Goal: Task Accomplishment & Management: Use online tool/utility

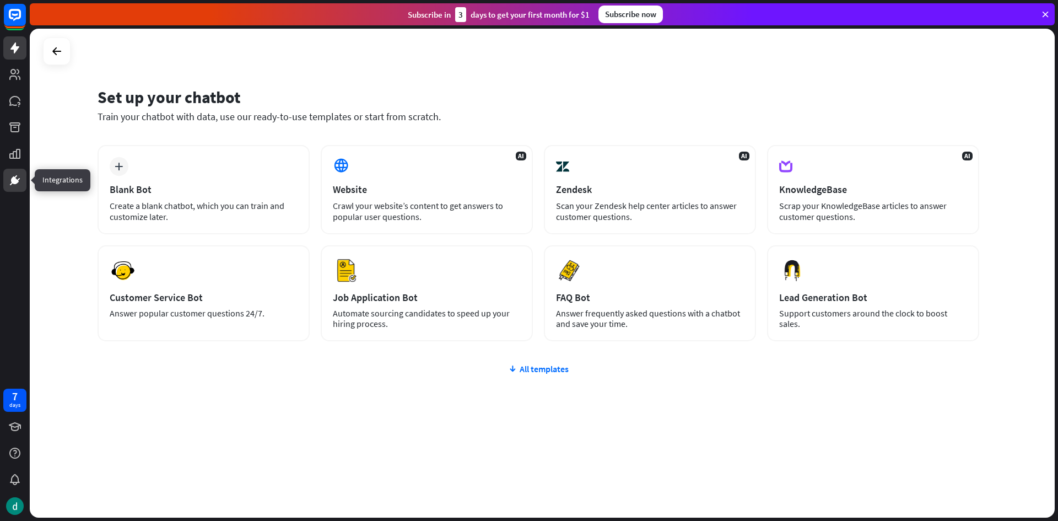
click at [15, 180] on icon at bounding box center [15, 180] width 7 height 7
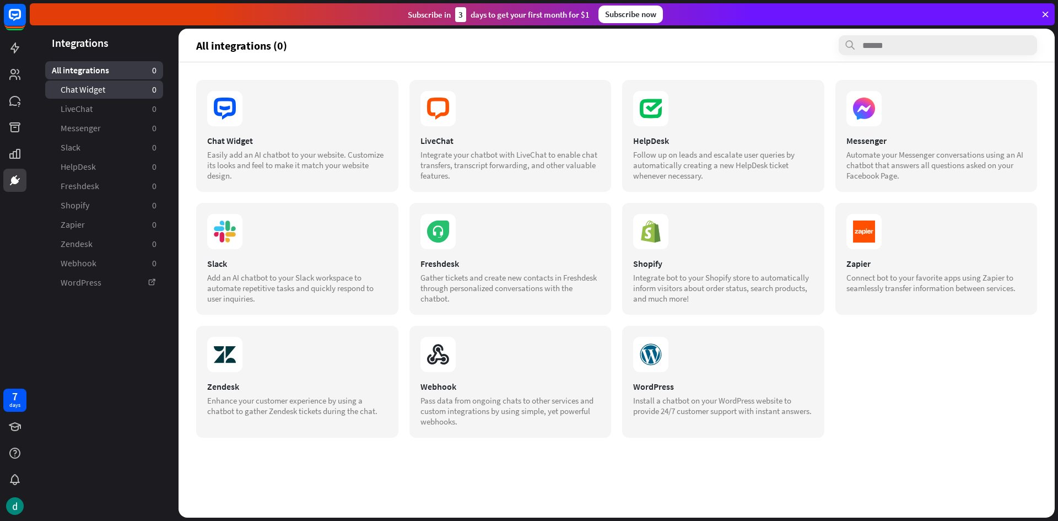
click at [115, 89] on link "Chat Widget 0" at bounding box center [104, 89] width 118 height 18
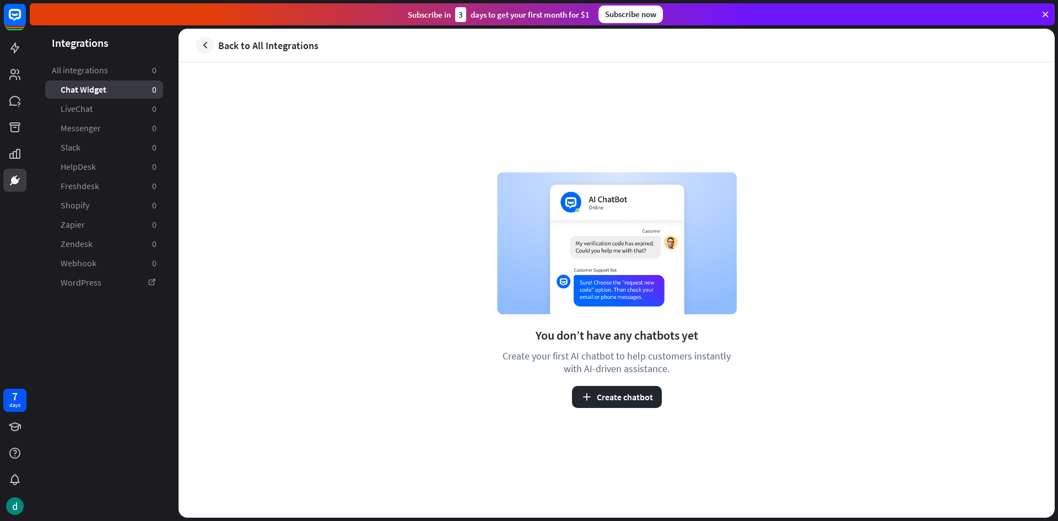
click at [21, 61] on div at bounding box center [15, 96] width 30 height 192
click at [20, 57] on link at bounding box center [14, 47] width 23 height 23
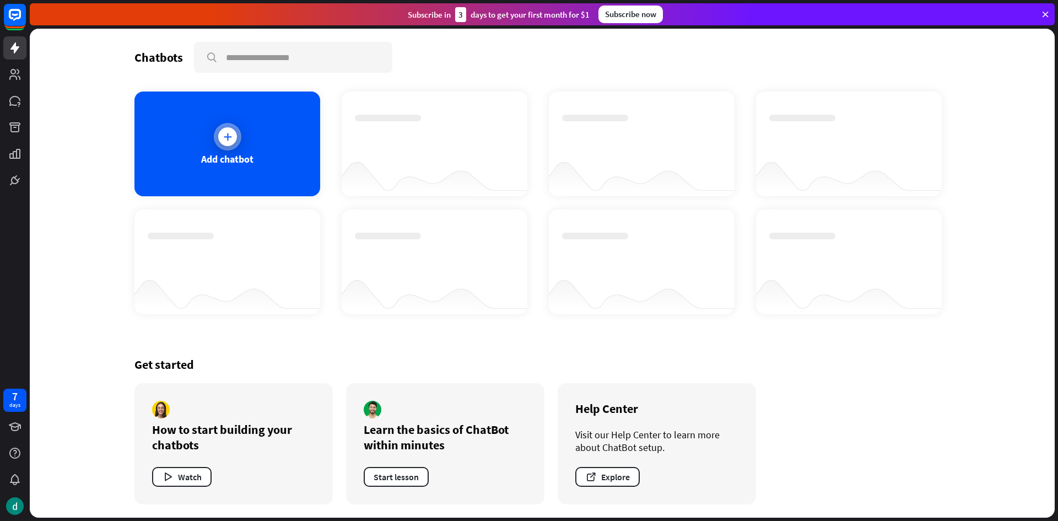
click at [245, 164] on div "Add chatbot" at bounding box center [227, 159] width 52 height 13
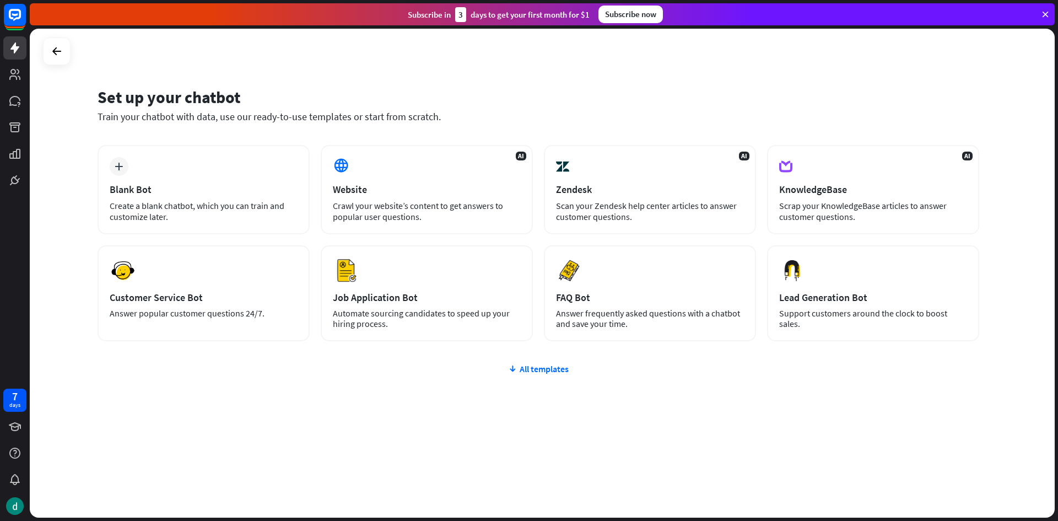
click at [541, 376] on div "plus Blank Bot Create a blank chatbot, which you can train and customize later.…" at bounding box center [539, 309] width 882 height 328
click at [535, 372] on div "All templates" at bounding box center [539, 368] width 882 height 11
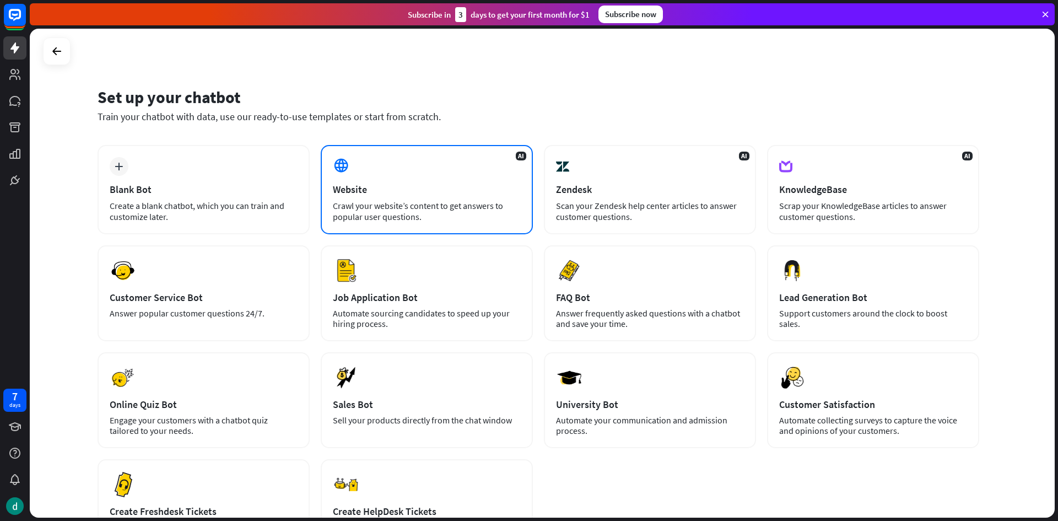
click at [487, 228] on div "AI Website Crawl your website’s content to get answers to popular user question…" at bounding box center [427, 189] width 212 height 89
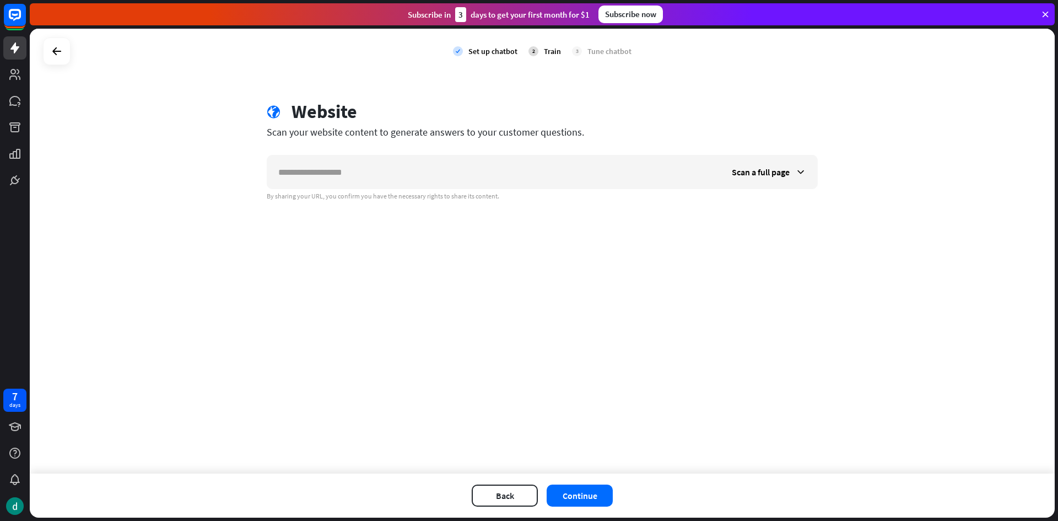
click at [419, 151] on div "globe Website Scan your website content to generate answers to your customer qu…" at bounding box center [541, 150] width 577 height 100
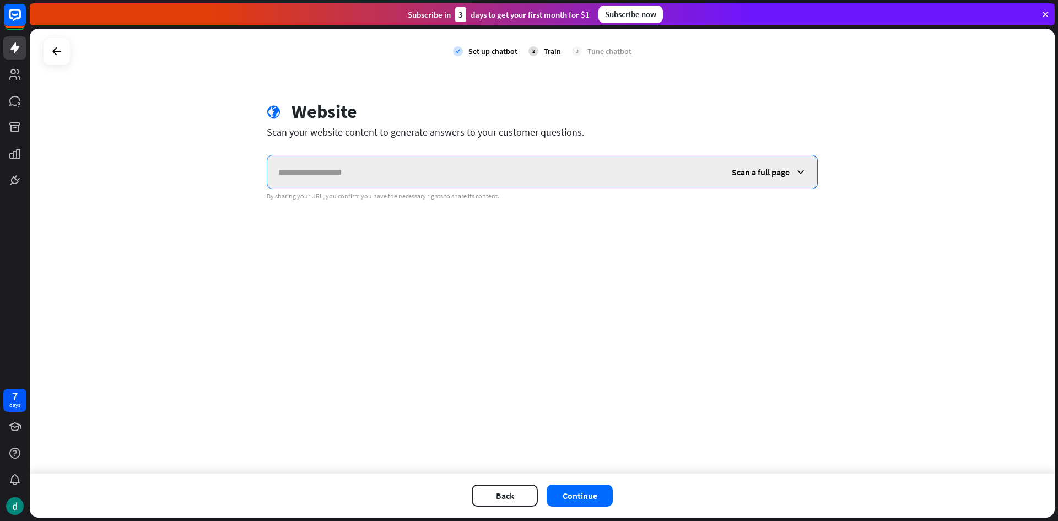
click at [436, 170] on input "text" at bounding box center [493, 171] width 453 height 33
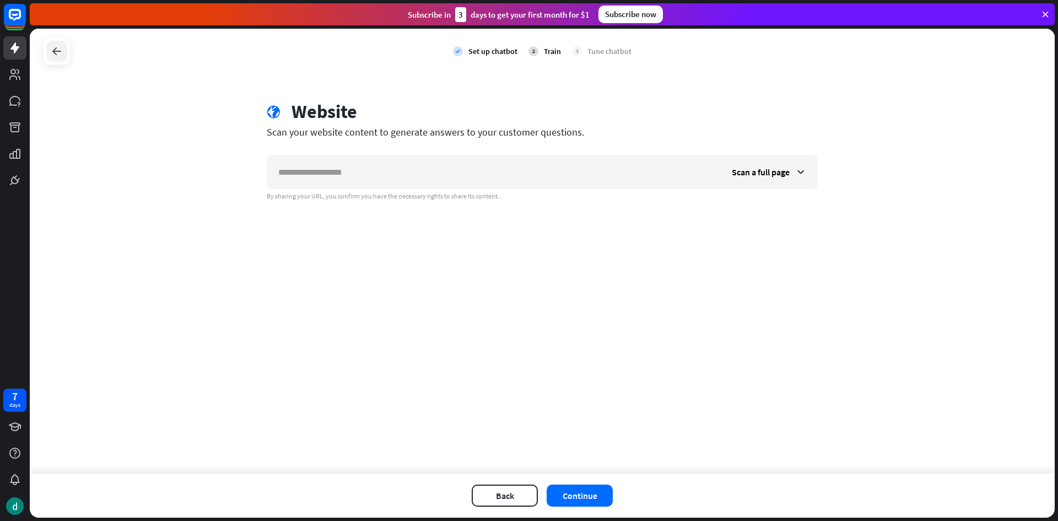
click at [66, 58] on div at bounding box center [56, 51] width 21 height 21
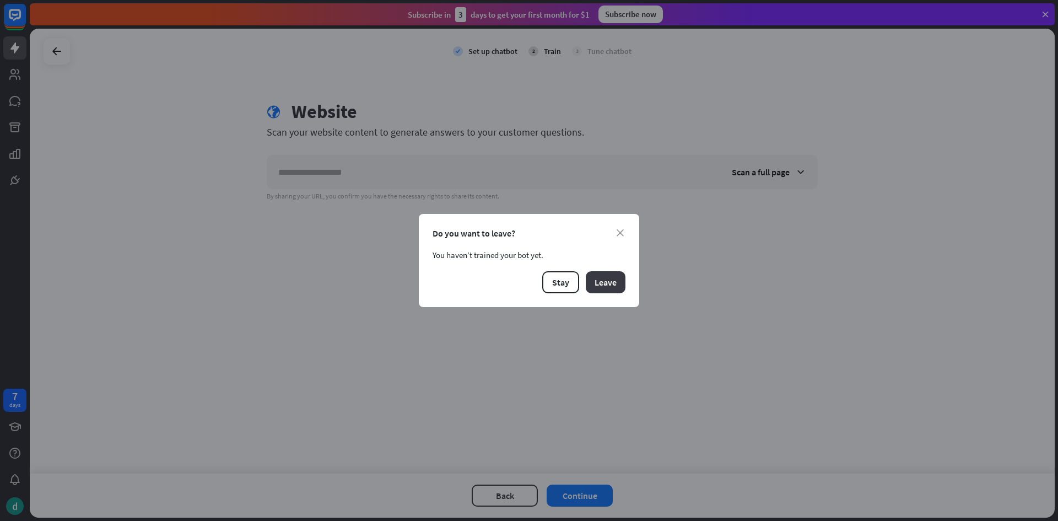
click at [595, 286] on button "Leave" at bounding box center [606, 282] width 40 height 22
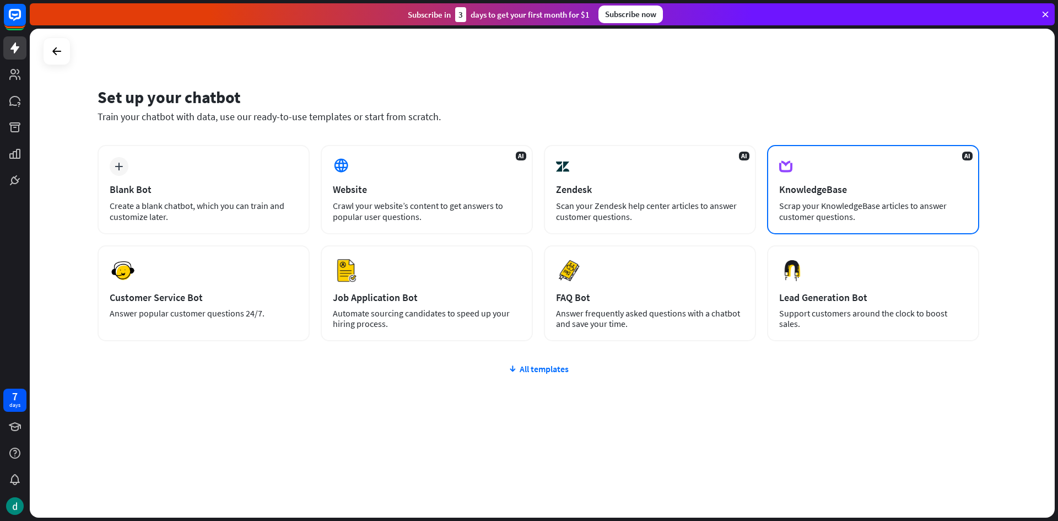
click at [856, 214] on div "Scrap your KnowledgeBase articles to answer customer questions." at bounding box center [873, 211] width 188 height 22
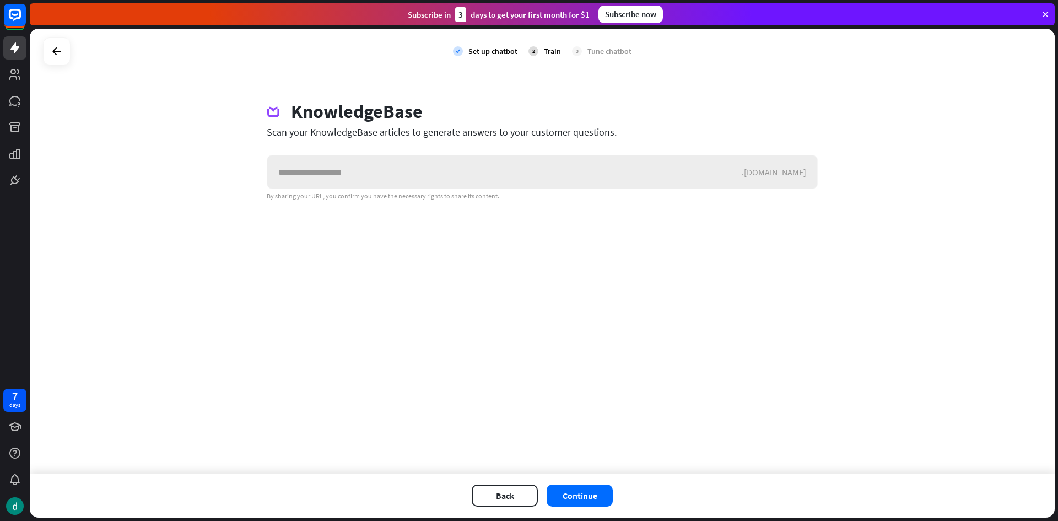
click at [474, 167] on input "text" at bounding box center [504, 171] width 474 height 33
click at [435, 169] on input "text" at bounding box center [504, 171] width 474 height 33
click at [493, 498] on button "Back" at bounding box center [505, 495] width 66 height 22
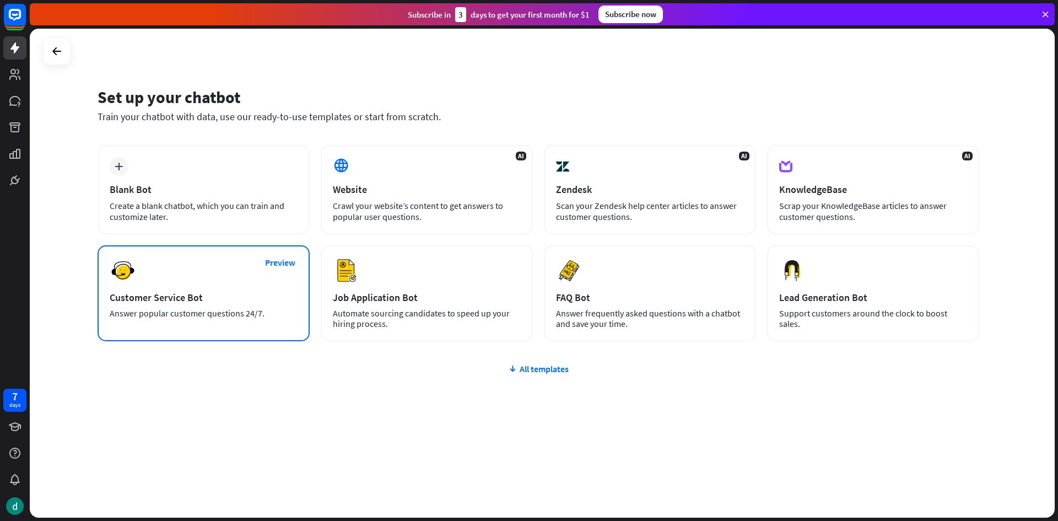
click at [220, 263] on div "Preview Customer Service Bot Answer popular customer questions 24/7." at bounding box center [204, 293] width 212 height 96
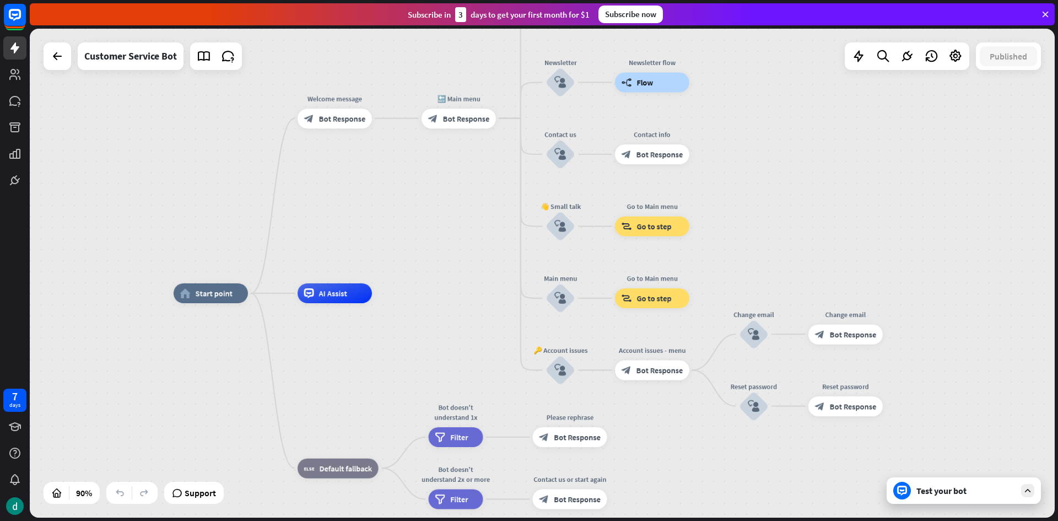
drag, startPoint x: 309, startPoint y: 160, endPoint x: 210, endPoint y: 184, distance: 101.6
click at [210, 184] on div "home_2 Start point Welcome message block_bot_response Bot Response 🔙 Main menu …" at bounding box center [542, 273] width 1025 height 489
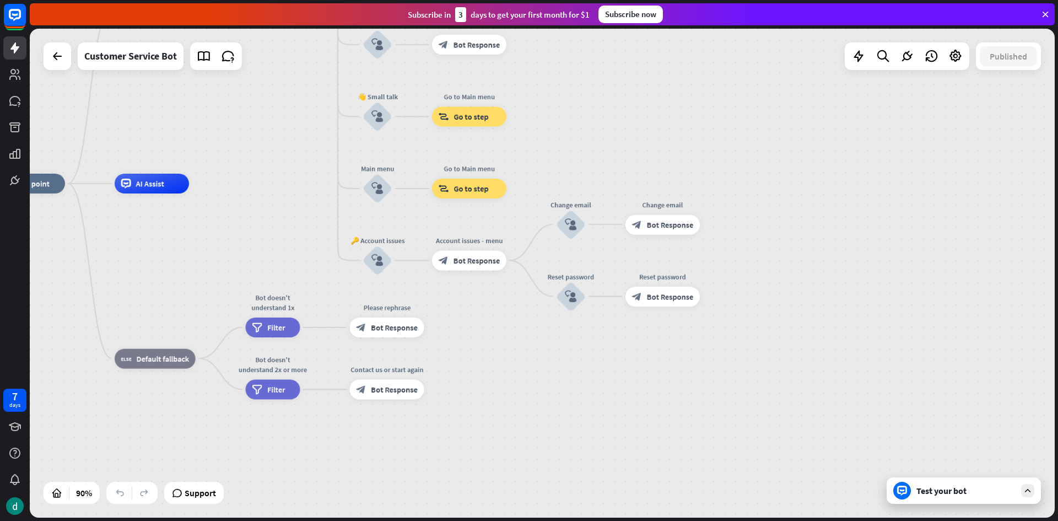
drag, startPoint x: 502, startPoint y: 342, endPoint x: 320, endPoint y: 232, distance: 213.3
click at [320, 232] on div "home_2 Start point Welcome message block_bot_response Bot Response 🔙 Main menu …" at bounding box center [452, 403] width 922 height 440
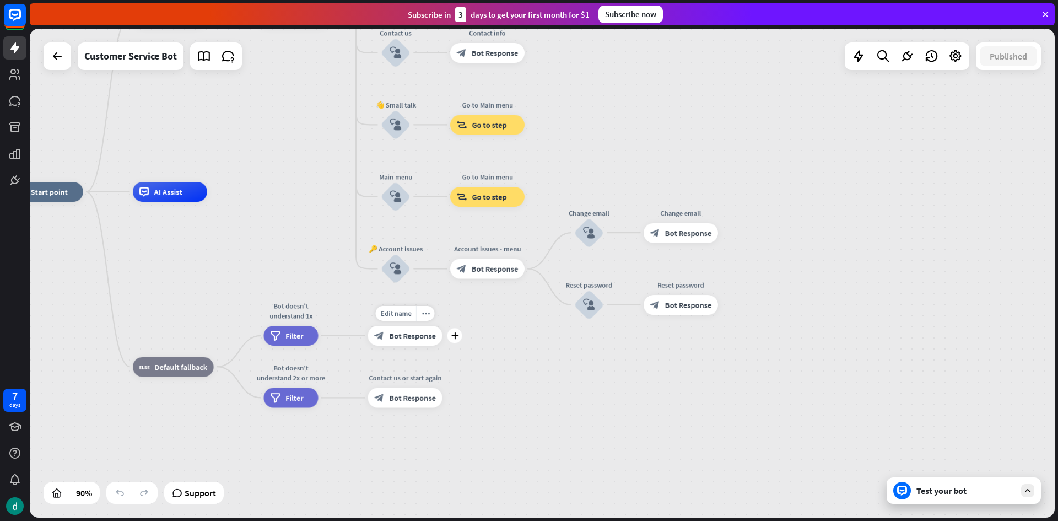
drag, startPoint x: 447, startPoint y: 358, endPoint x: 465, endPoint y: 370, distance: 21.1
click at [442, 345] on div "Edit name more_horiz plus Please rephrase block_bot_response Bot Response" at bounding box center [405, 336] width 74 height 20
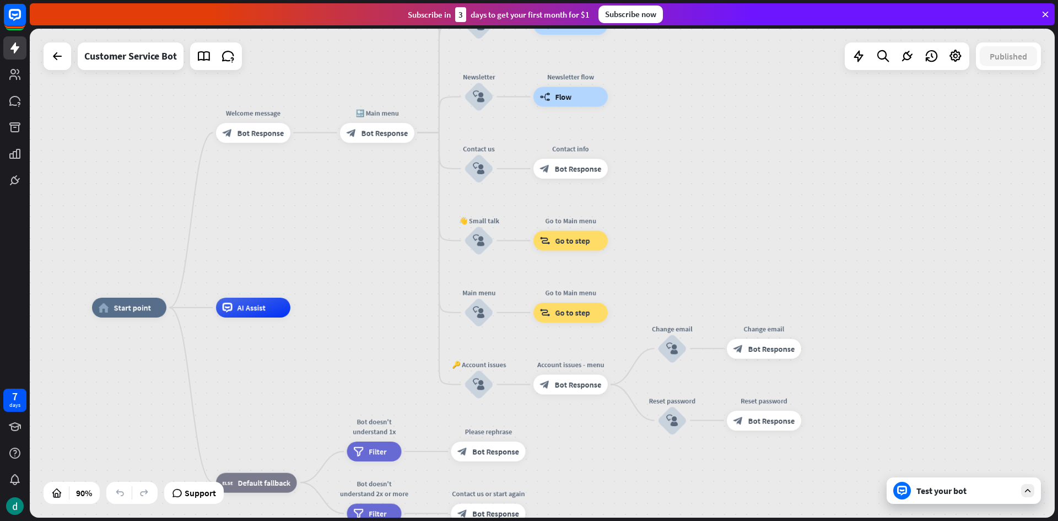
drag, startPoint x: 318, startPoint y: 253, endPoint x: 388, endPoint y: 376, distance: 141.4
click at [388, 376] on div "home_2 Start point Welcome message block_bot_response Bot Response 🔙 Main menu …" at bounding box center [553, 527] width 922 height 440
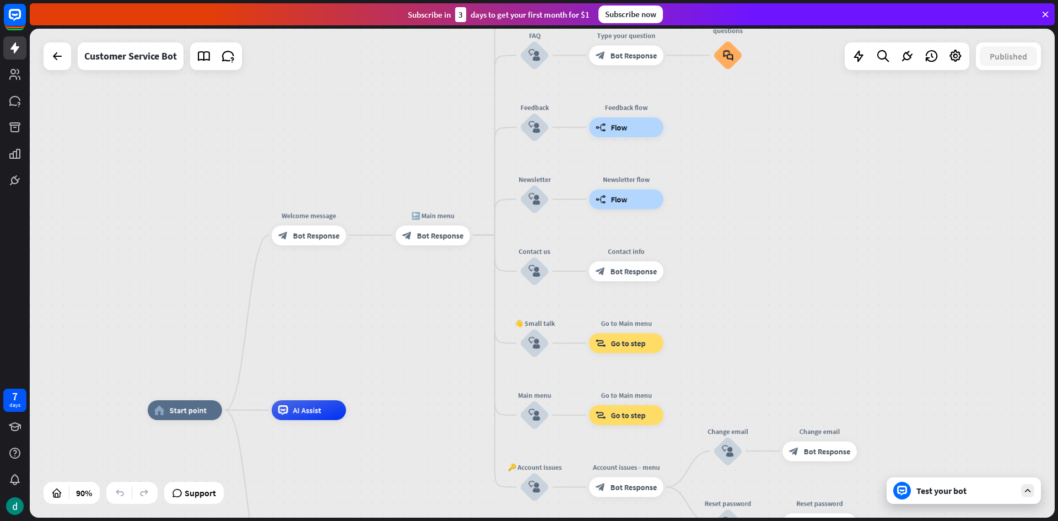
drag, startPoint x: 361, startPoint y: 305, endPoint x: 412, endPoint y: 391, distance: 99.3
click at [412, 391] on div "home_2 Start point Welcome message block_bot_response Bot Response 🔙 Main menu …" at bounding box center [542, 273] width 1025 height 489
click at [1016, 485] on div "Test your bot" at bounding box center [964, 490] width 154 height 26
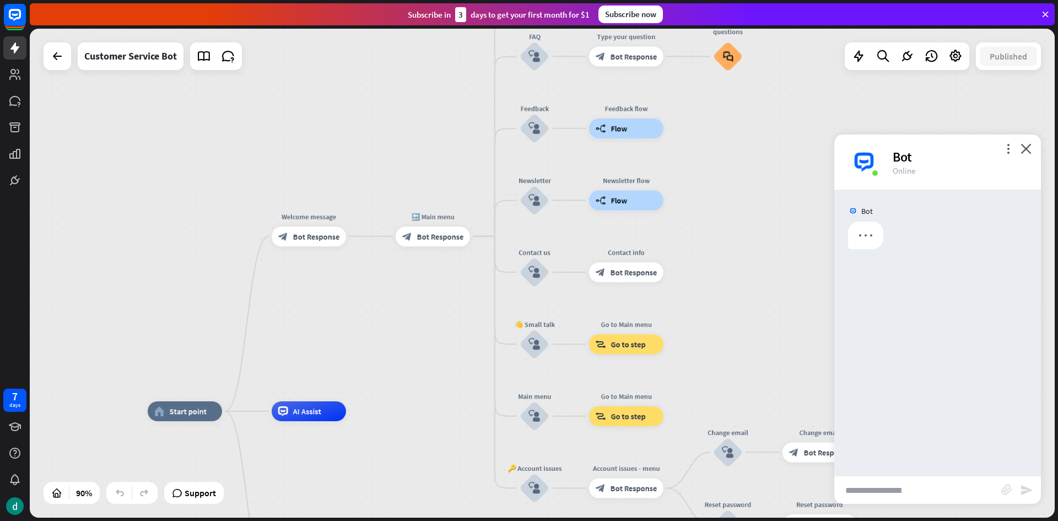
click at [927, 488] on input "text" at bounding box center [917, 490] width 167 height 28
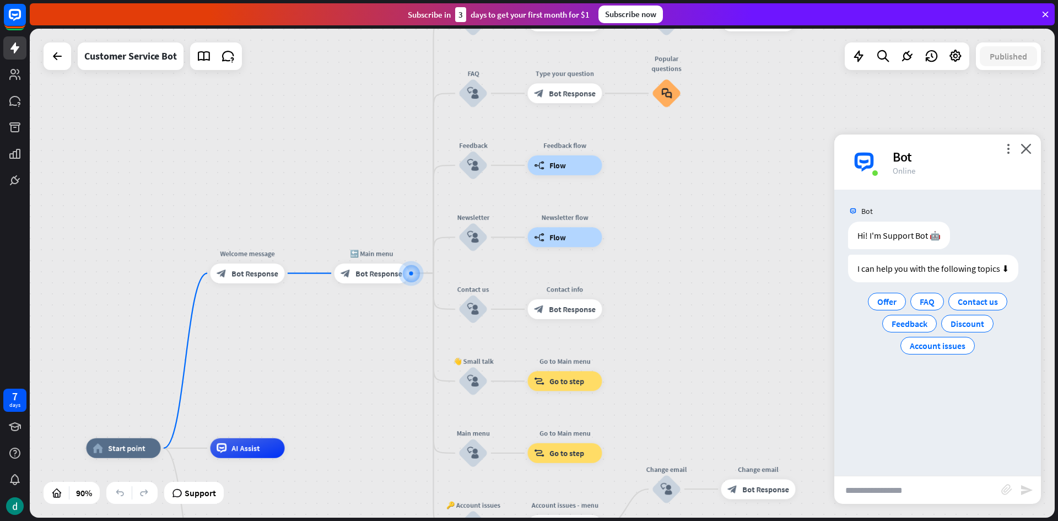
click at [921, 488] on input "text" at bounding box center [917, 490] width 167 height 28
type input "*****"
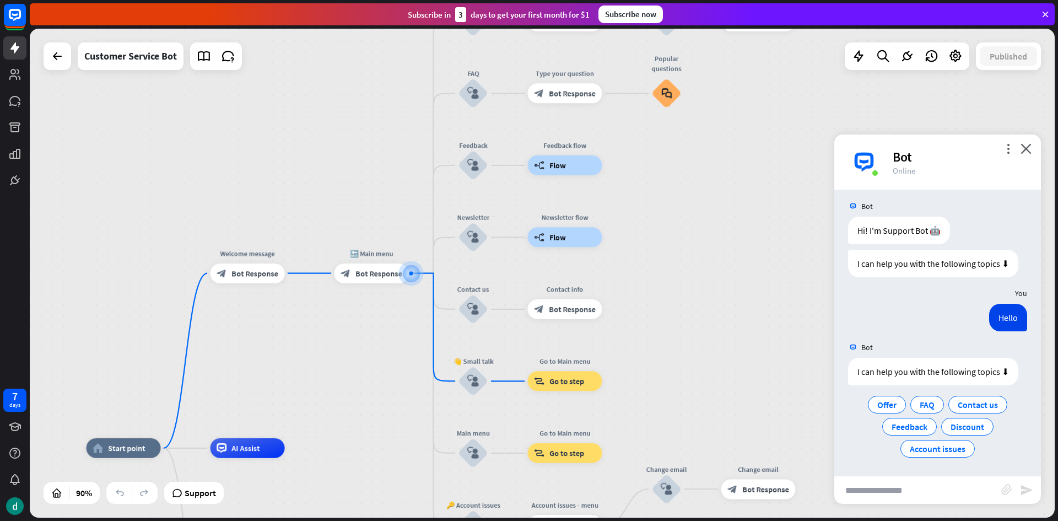
scroll to position [6, 0]
click at [951, 446] on span "Account issues" at bounding box center [938, 447] width 56 height 11
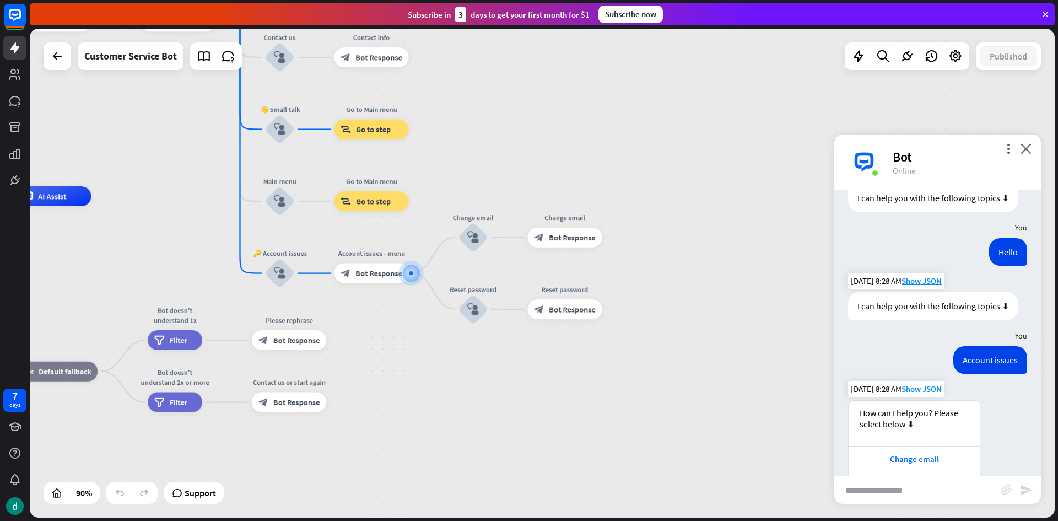
scroll to position [157, 0]
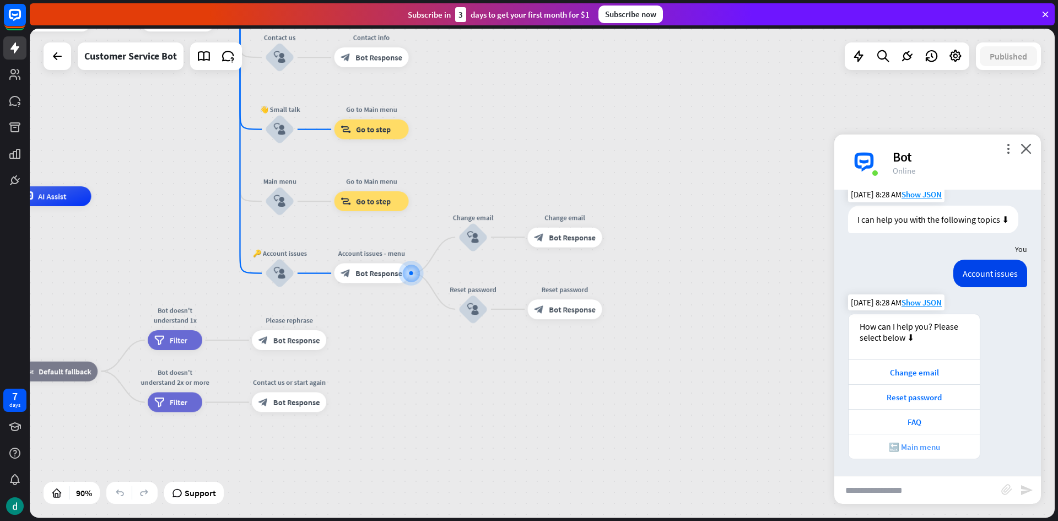
click at [918, 447] on div "🔙 Main menu" at bounding box center [914, 446] width 120 height 10
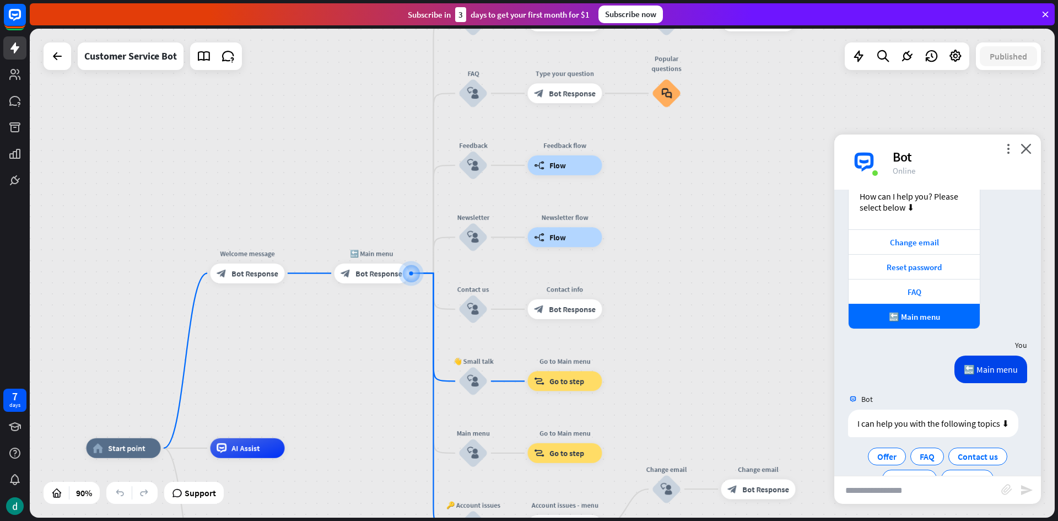
scroll to position [315, 0]
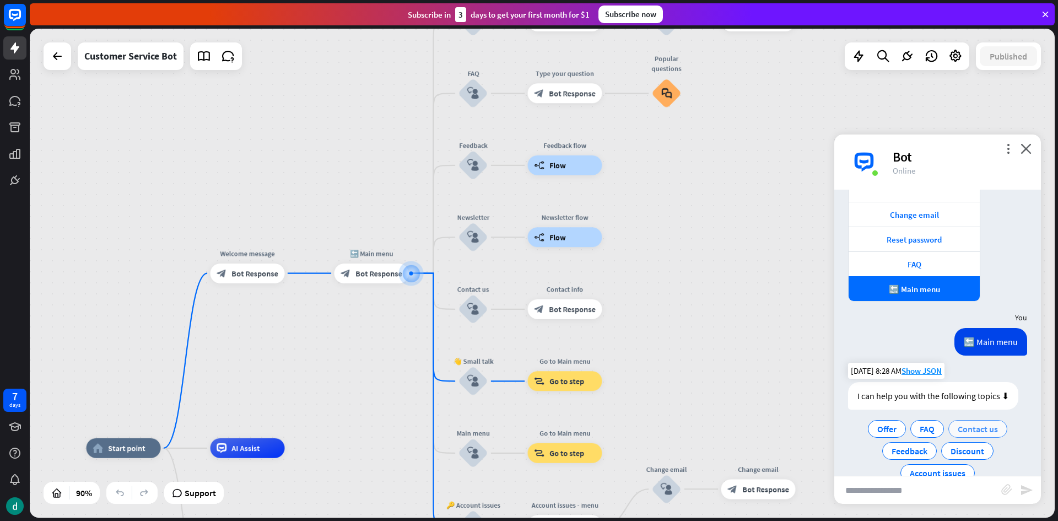
click at [969, 424] on span "Contact us" at bounding box center [978, 428] width 40 height 11
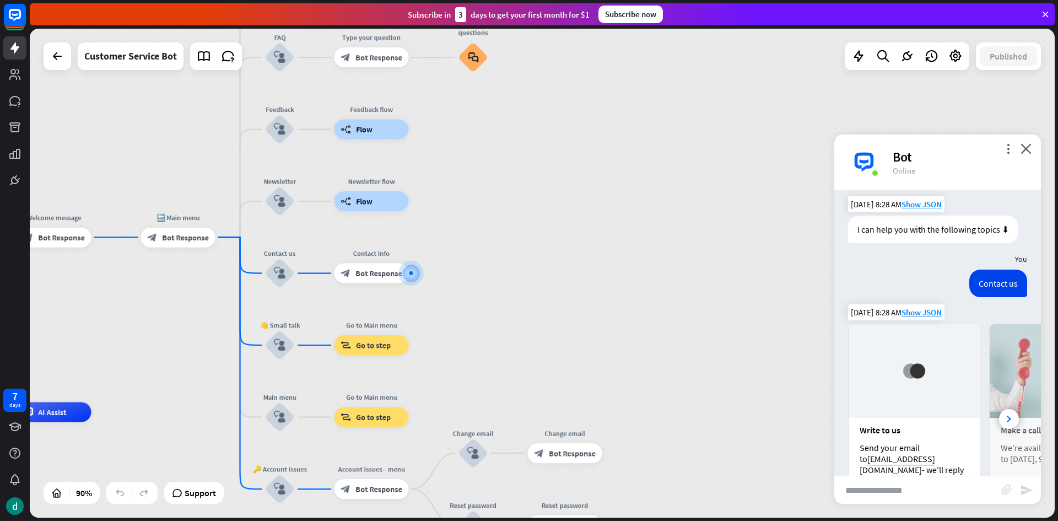
scroll to position [564, 0]
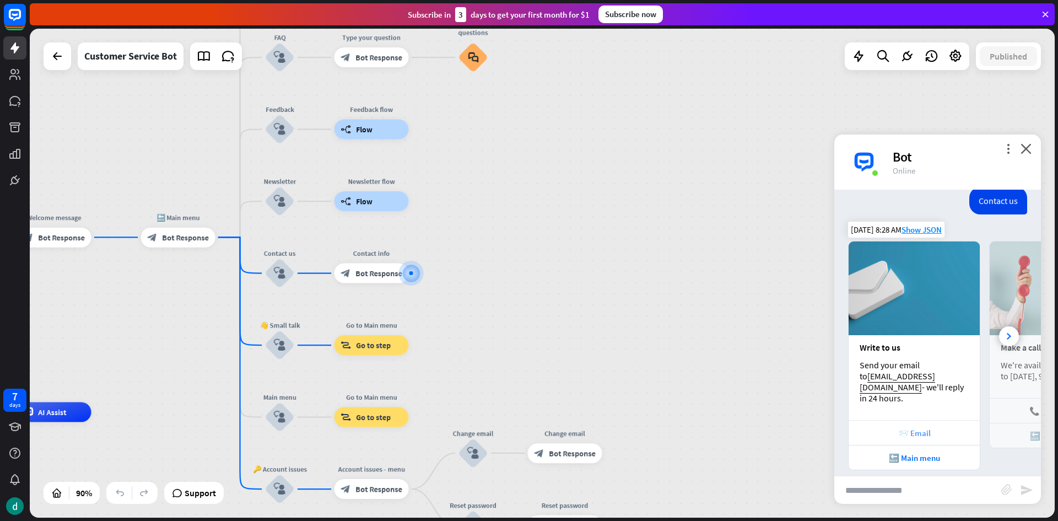
click at [923, 428] on div "📨 Email" at bounding box center [914, 433] width 120 height 10
click at [886, 452] on div "🔙 Main menu" at bounding box center [914, 457] width 120 height 10
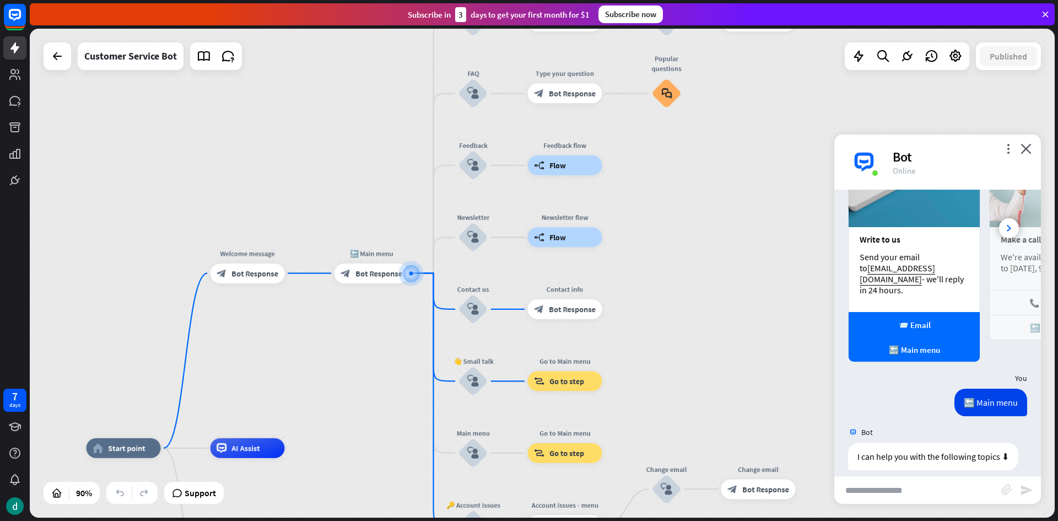
scroll to position [746, 0]
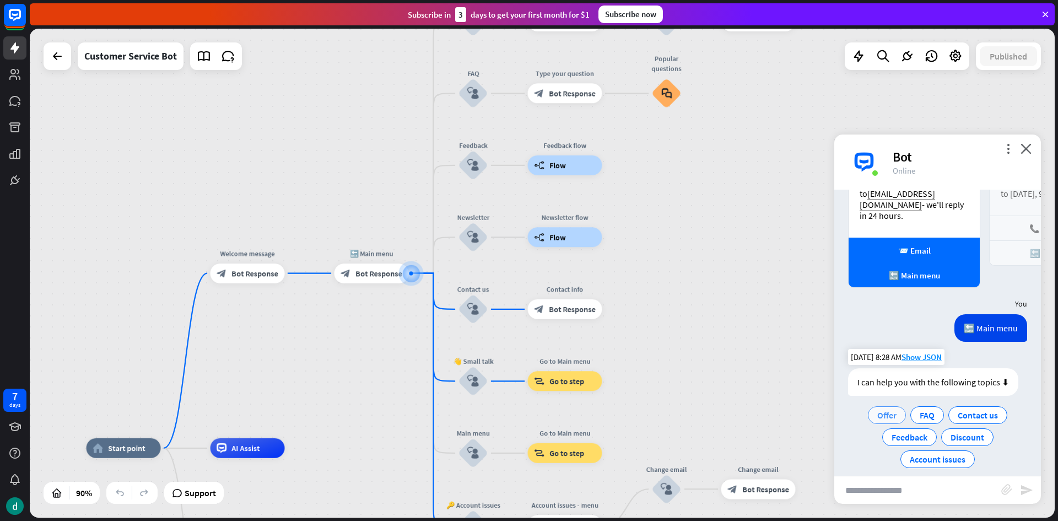
click at [891, 409] on span "Offer" at bounding box center [886, 414] width 19 height 11
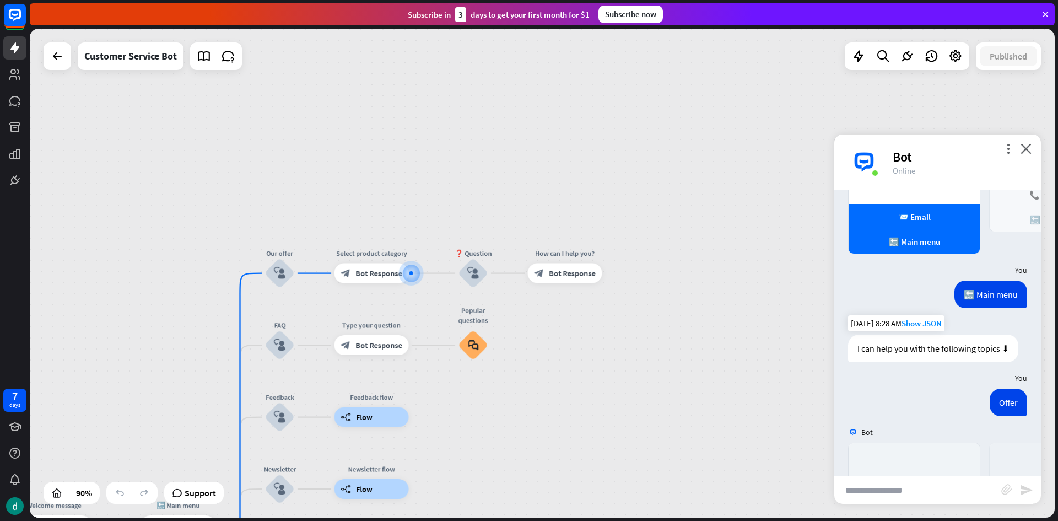
scroll to position [984, 0]
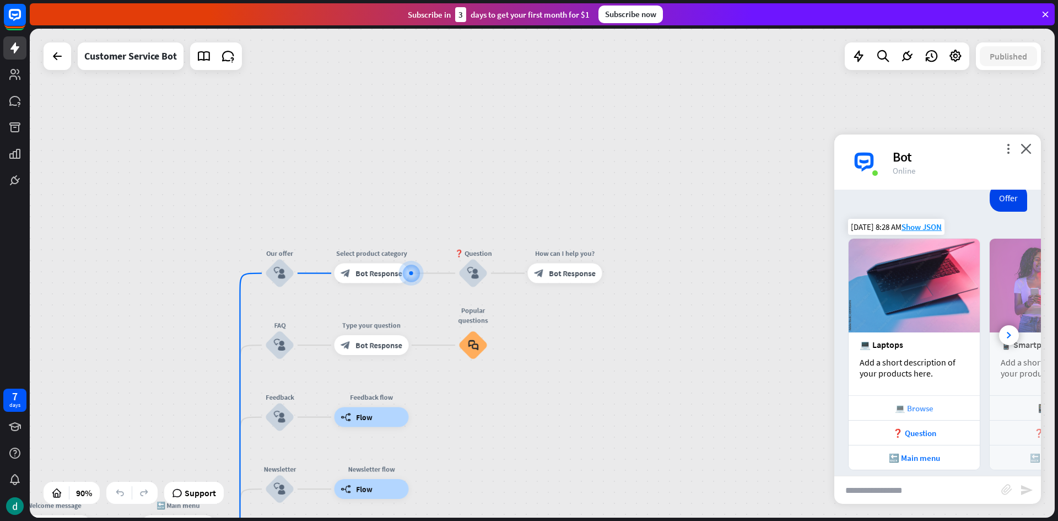
click at [914, 403] on div "💻 Browse" at bounding box center [914, 408] width 120 height 10
click at [898, 428] on div "❓ Question" at bounding box center [914, 433] width 120 height 10
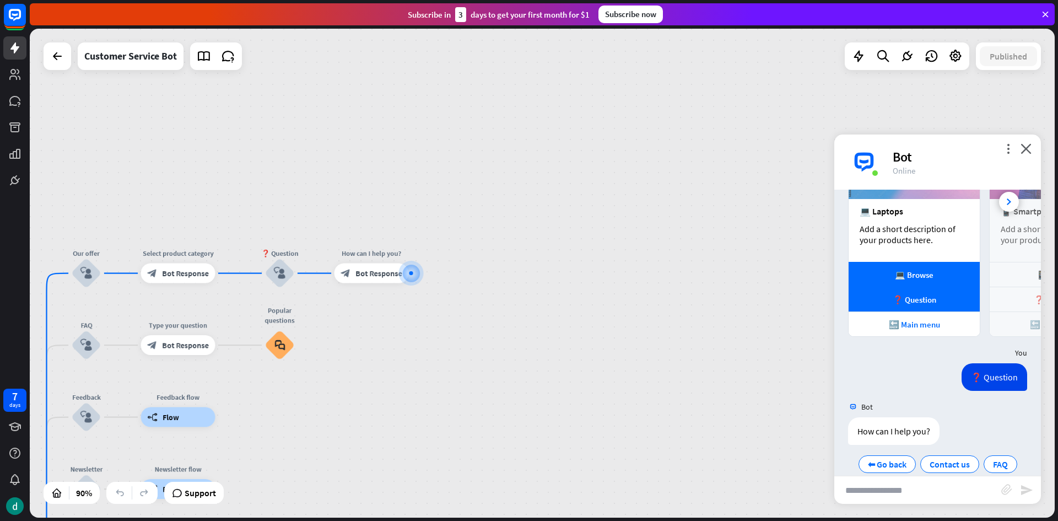
scroll to position [1122, 0]
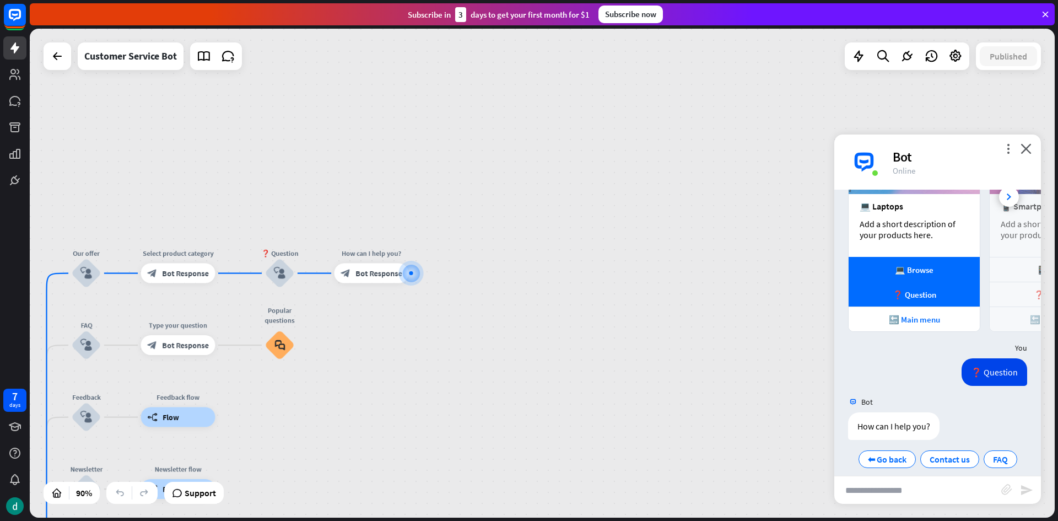
click at [902, 485] on input "text" at bounding box center [917, 490] width 167 height 28
type input "**********"
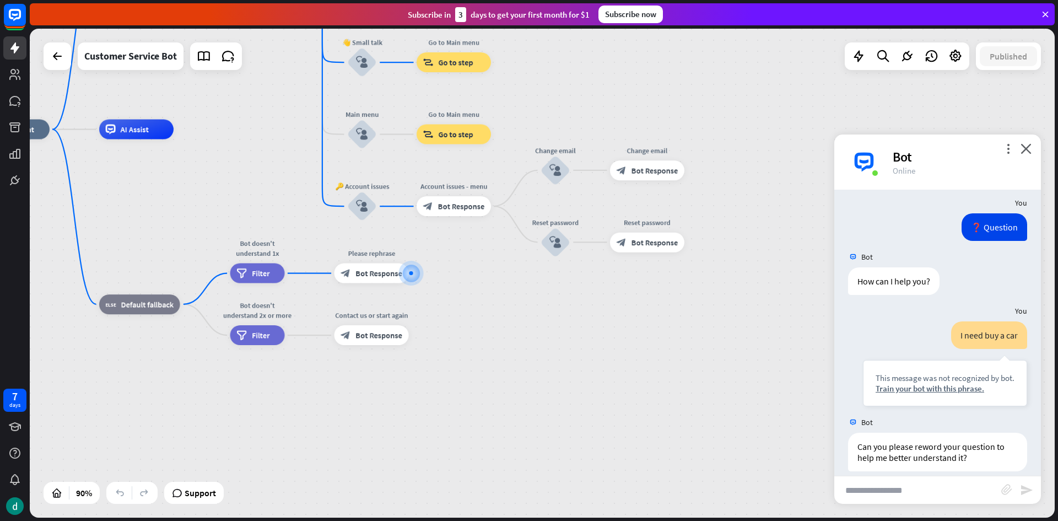
scroll to position [1268, 0]
click at [884, 382] on div "Train your bot with this phrase." at bounding box center [944, 387] width 139 height 10
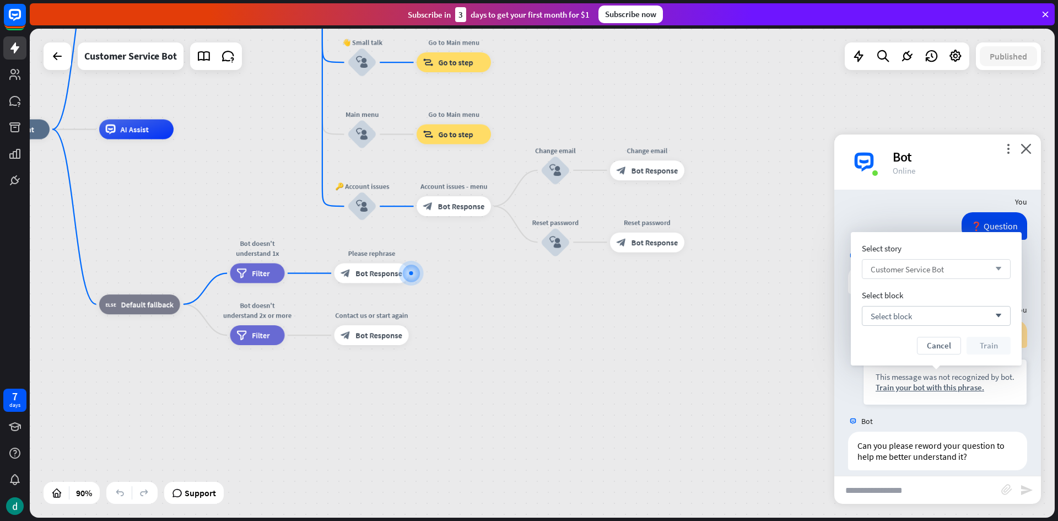
click at [884, 265] on span "Customer Service Bot" at bounding box center [907, 269] width 73 height 10
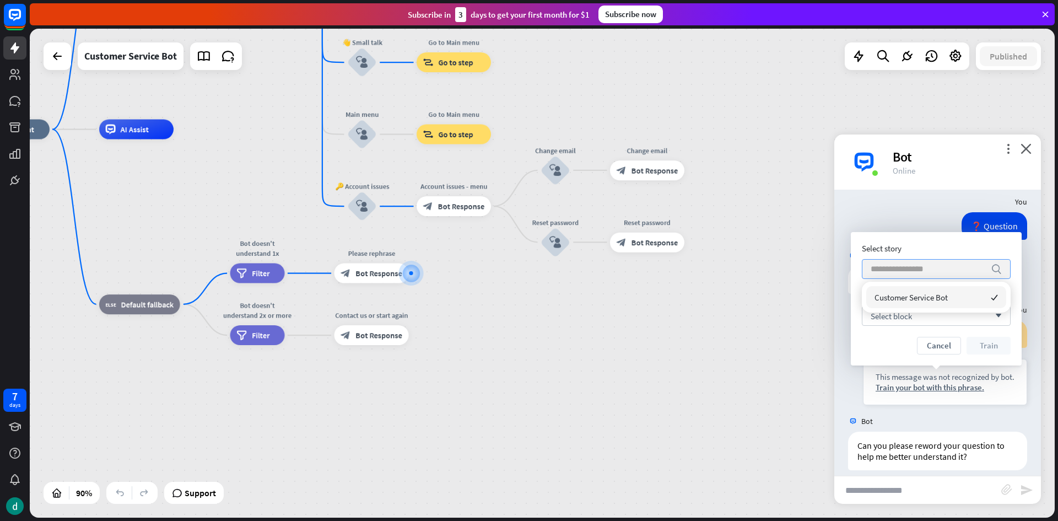
click at [894, 294] on span "Customer Service Bot" at bounding box center [910, 297] width 73 height 10
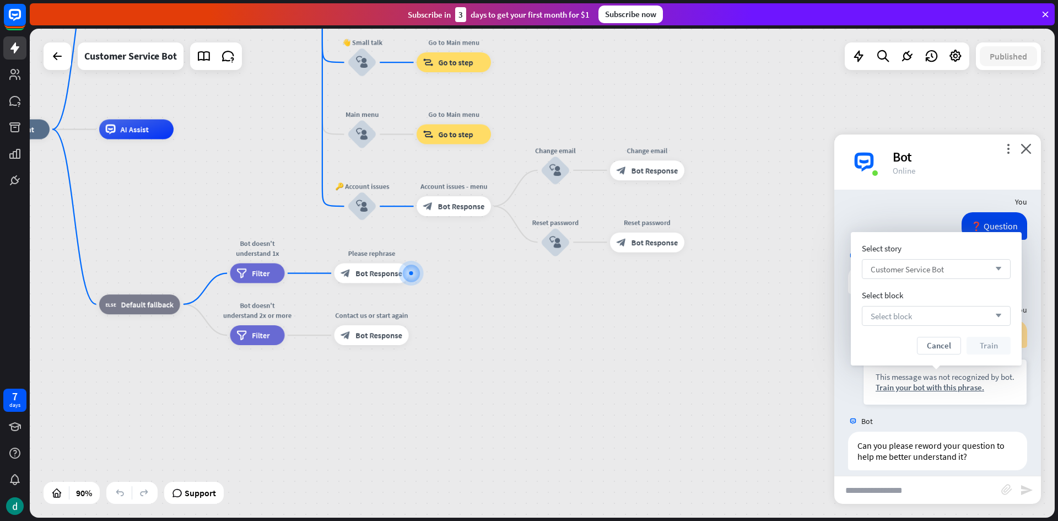
click at [900, 310] on div "Select block arrow_down" at bounding box center [936, 316] width 149 height 20
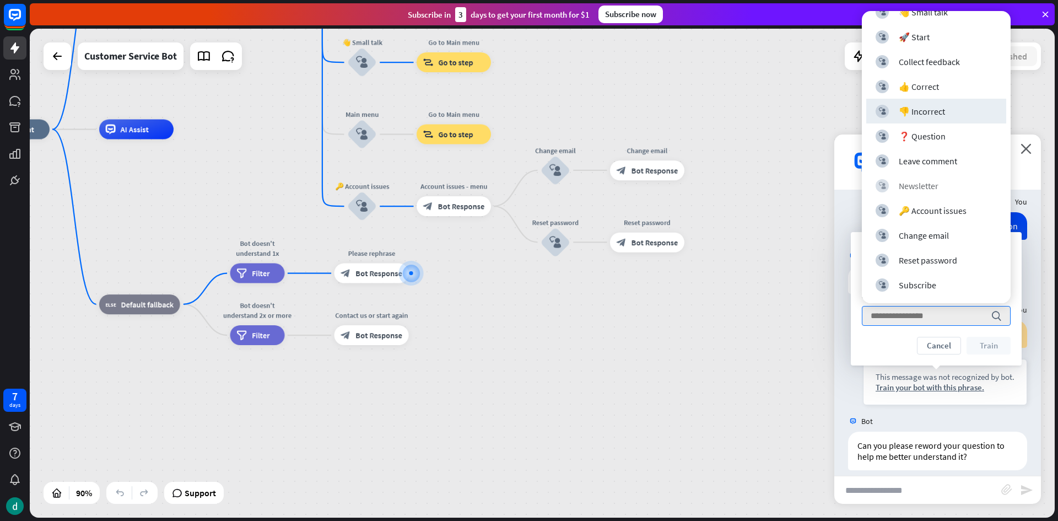
scroll to position [138, 0]
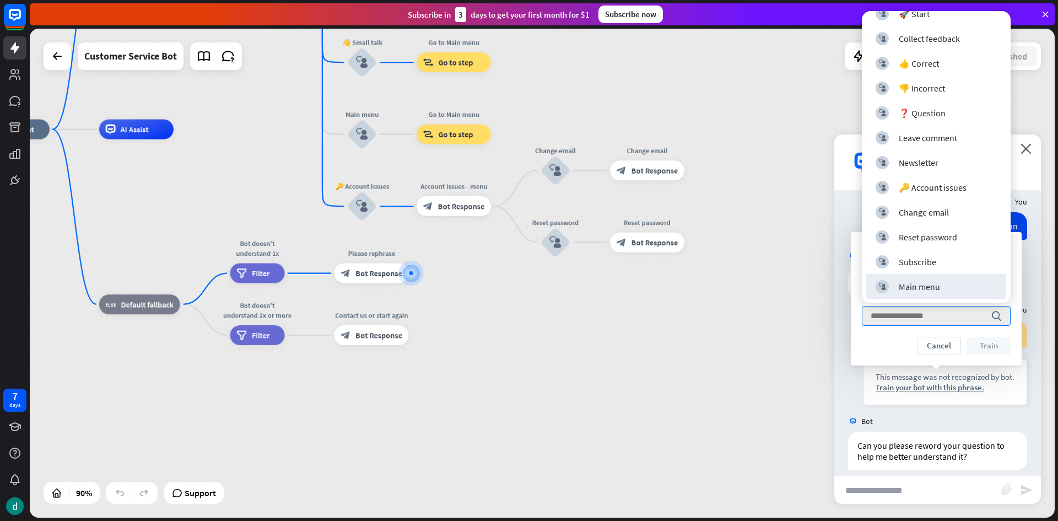
click at [900, 349] on div "Cancel Train" at bounding box center [936, 346] width 149 height 18
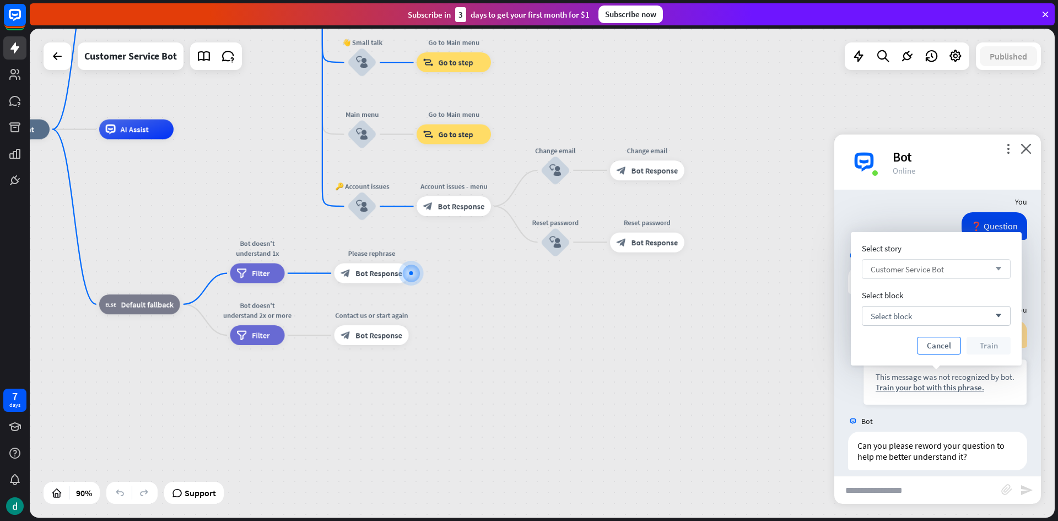
click at [927, 344] on button "Cancel" at bounding box center [939, 346] width 44 height 18
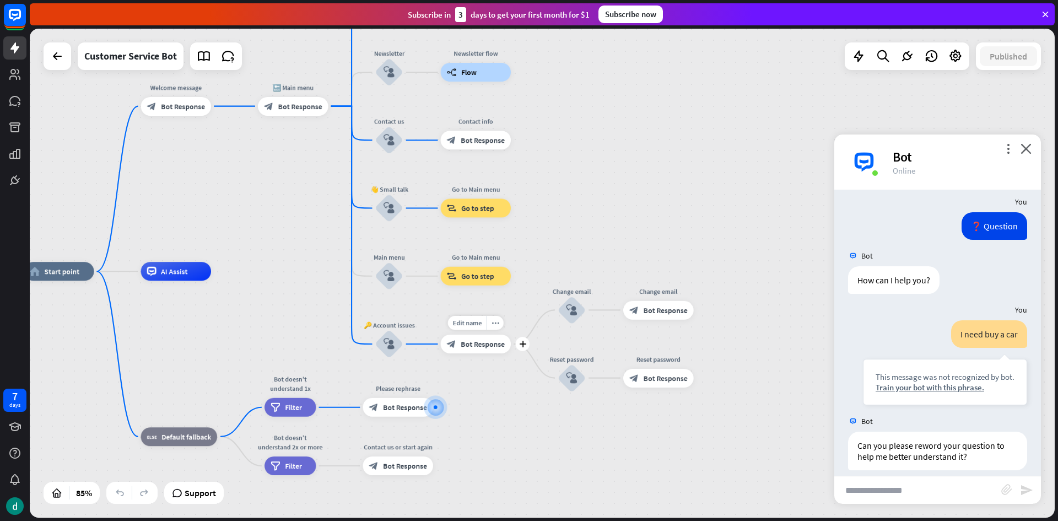
drag, startPoint x: 491, startPoint y: 220, endPoint x: 521, endPoint y: 381, distance: 163.2
click at [511, 353] on div "Edit name more_horiz plus Account issues - menu block_bot_response Bot Response" at bounding box center [476, 343] width 71 height 19
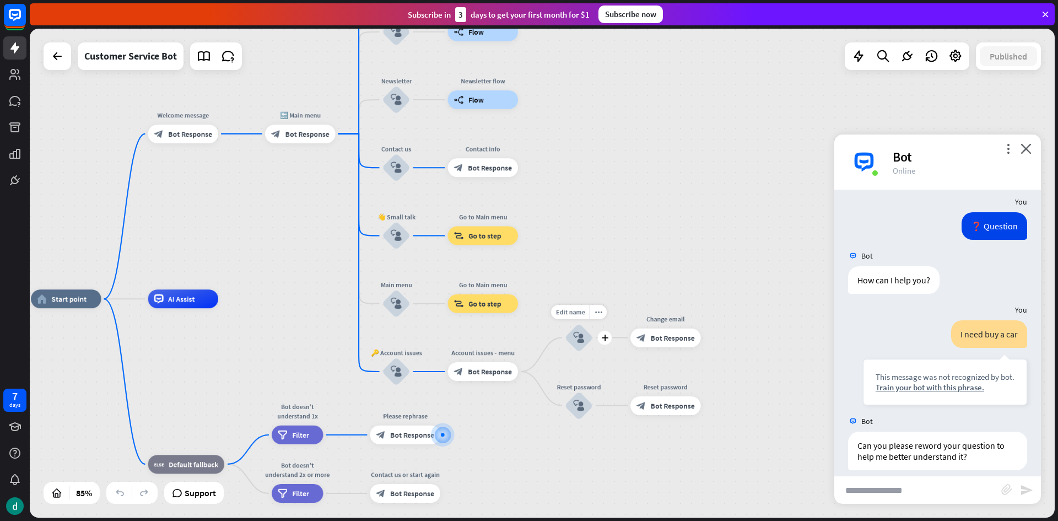
drag, startPoint x: 578, startPoint y: 327, endPoint x: 602, endPoint y: 345, distance: 30.3
click at [593, 345] on div "Edit name more_horiz plus block_user_input" at bounding box center [579, 337] width 28 height 28
click at [603, 339] on icon "plus" at bounding box center [604, 337] width 7 height 7
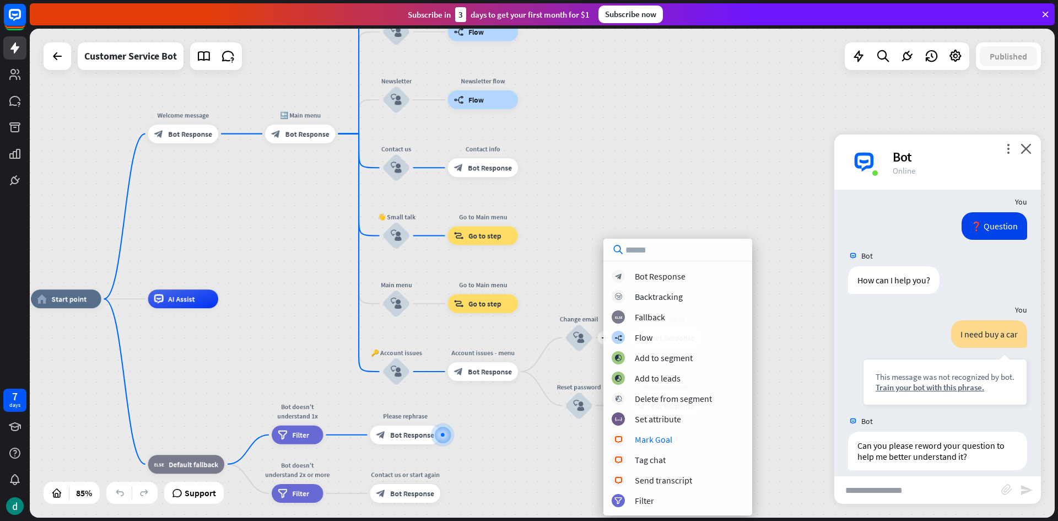
click at [587, 468] on div "home_2 Start point Welcome message block_bot_response Bot Response 🔙 Main menu …" at bounding box center [466, 506] width 871 height 415
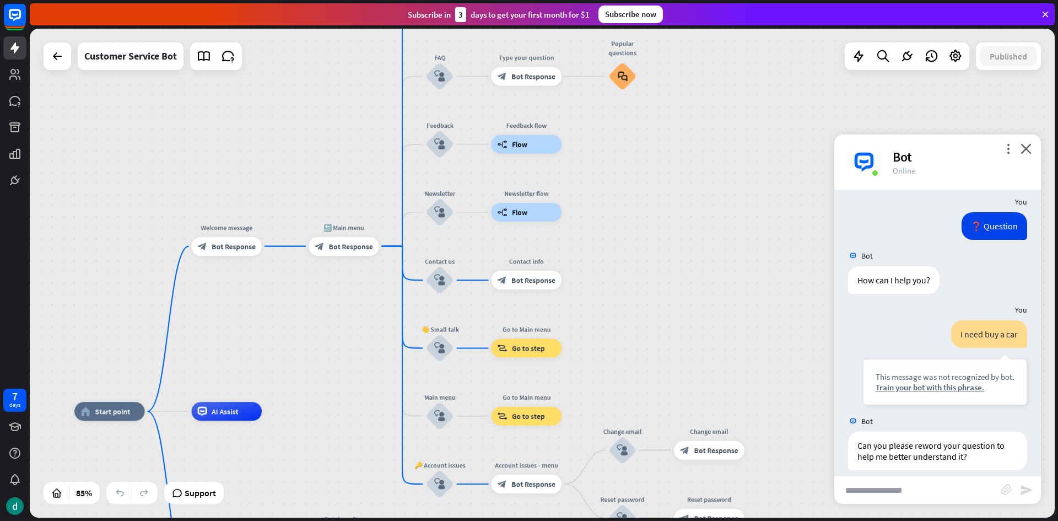
drag, startPoint x: 603, startPoint y: 226, endPoint x: 654, endPoint y: 352, distance: 135.0
click at [654, 352] on div "home_2 Start point Welcome message block_bot_response Bot Response 🔙 Main menu …" at bounding box center [542, 273] width 1025 height 489
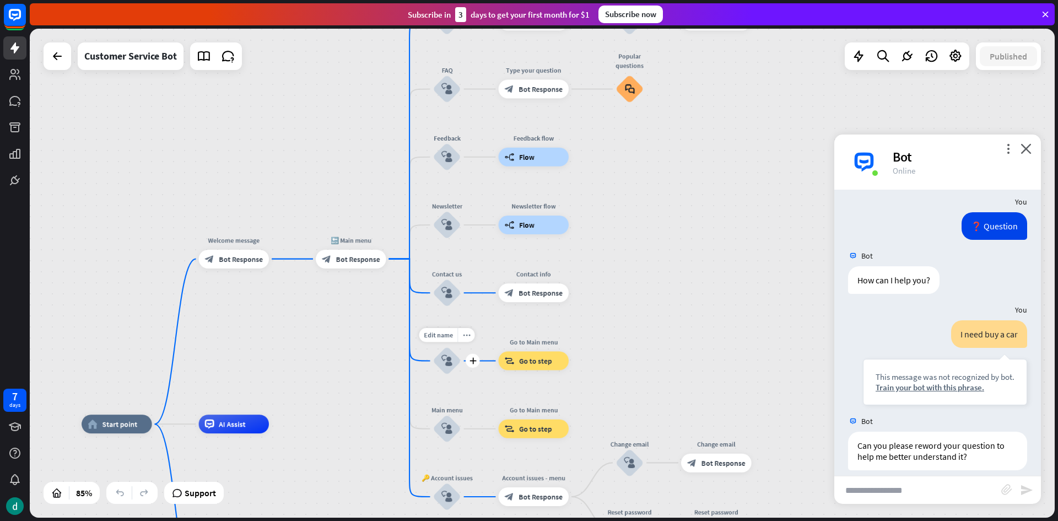
click at [448, 360] on icon "block_user_input" at bounding box center [446, 360] width 11 height 11
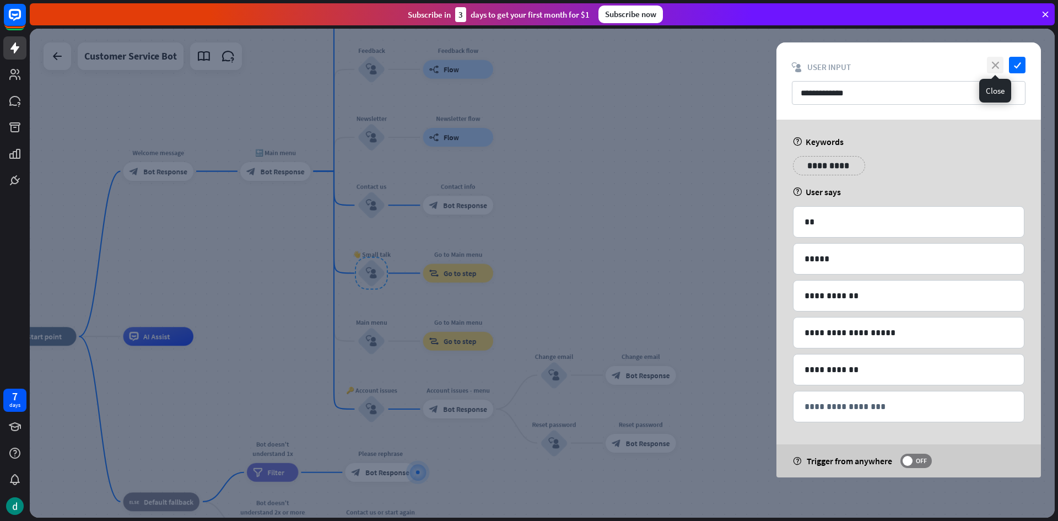
click at [997, 63] on icon "close" at bounding box center [995, 65] width 17 height 17
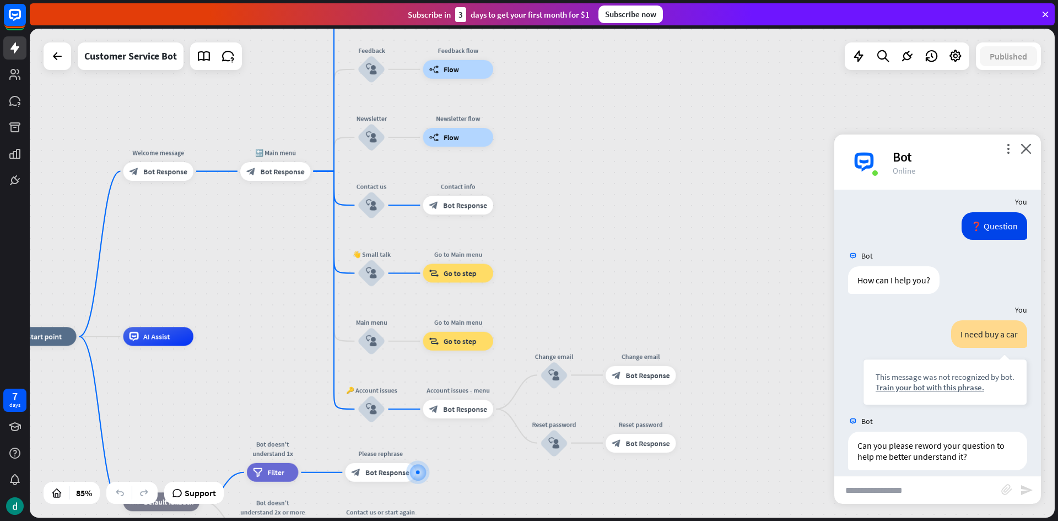
click at [863, 494] on input "text" at bounding box center [917, 490] width 167 height 28
type input "*****"
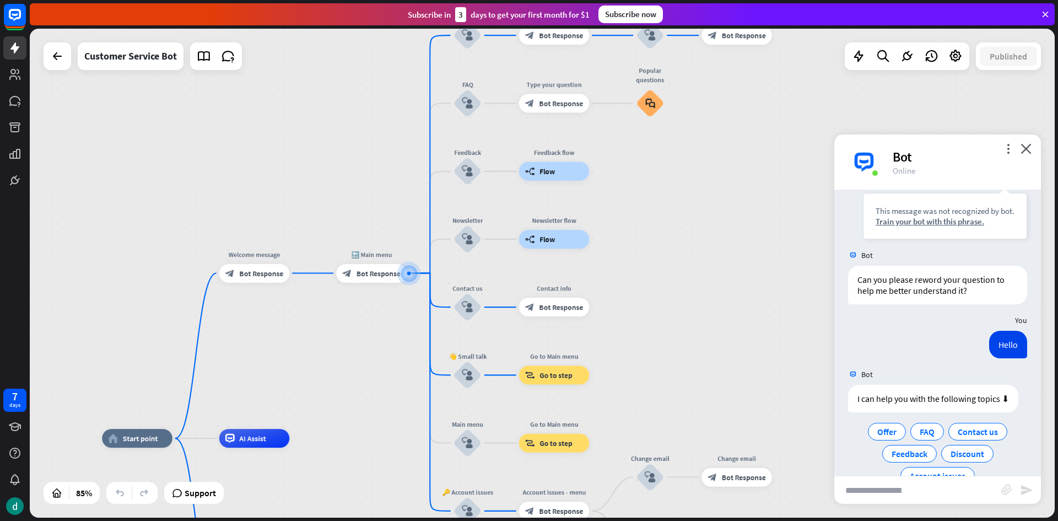
scroll to position [1451, 0]
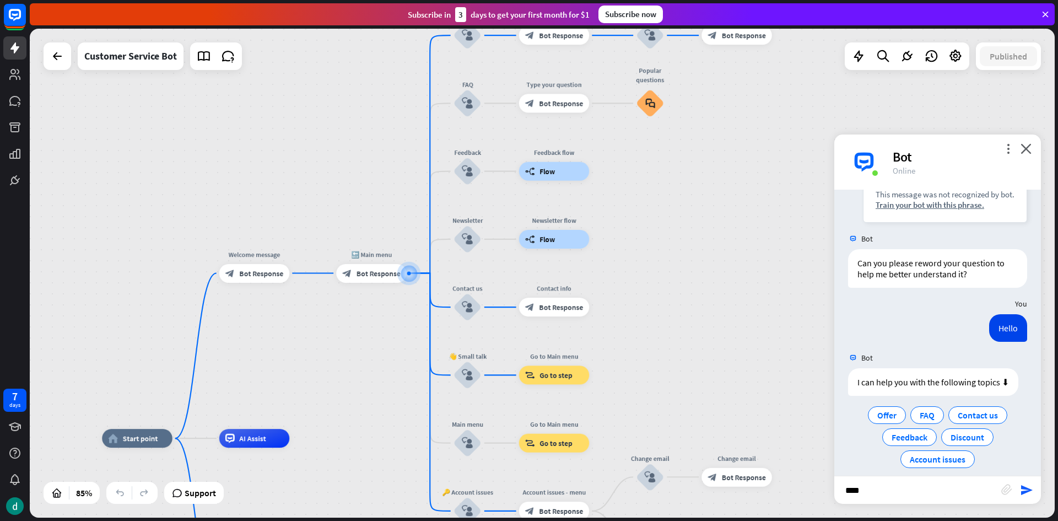
type input "*****"
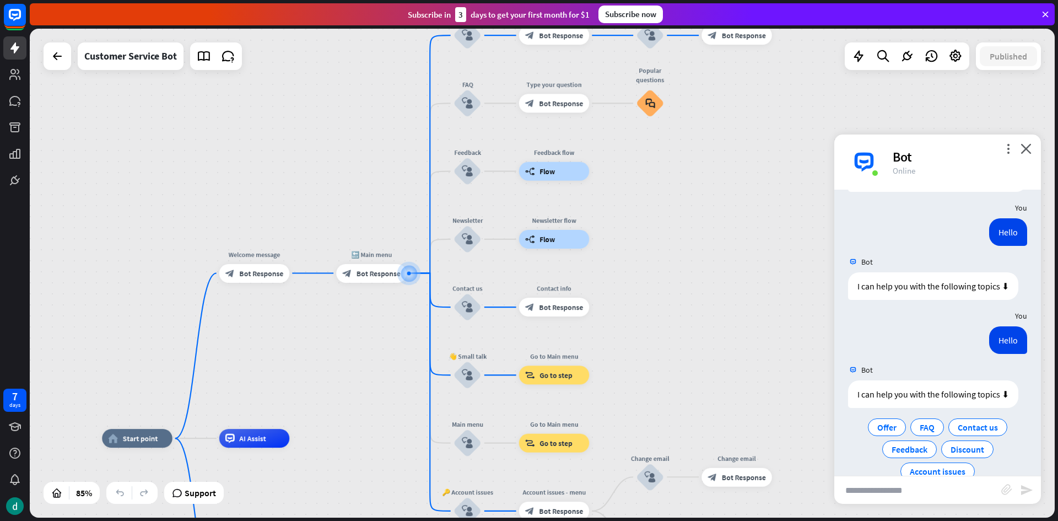
scroll to position [1559, 0]
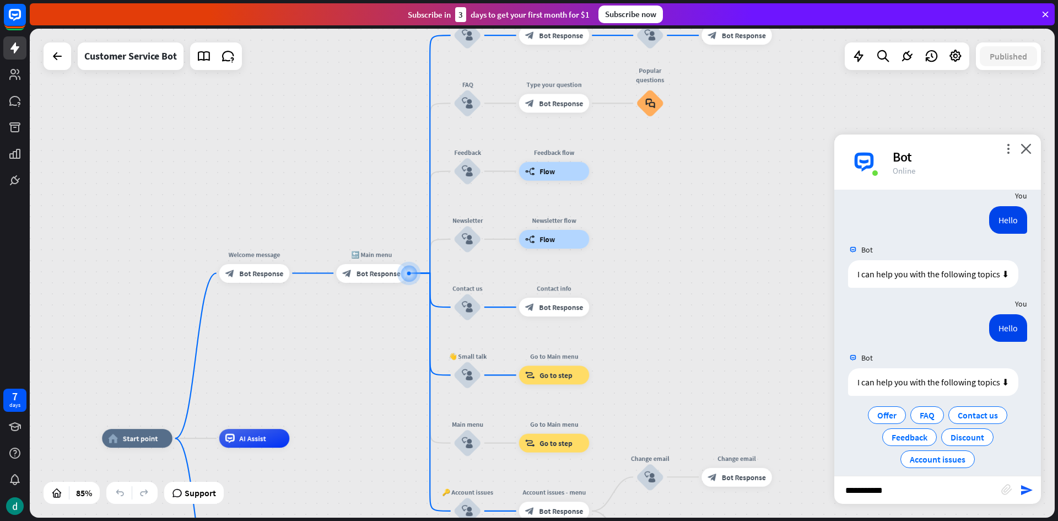
type input "**********"
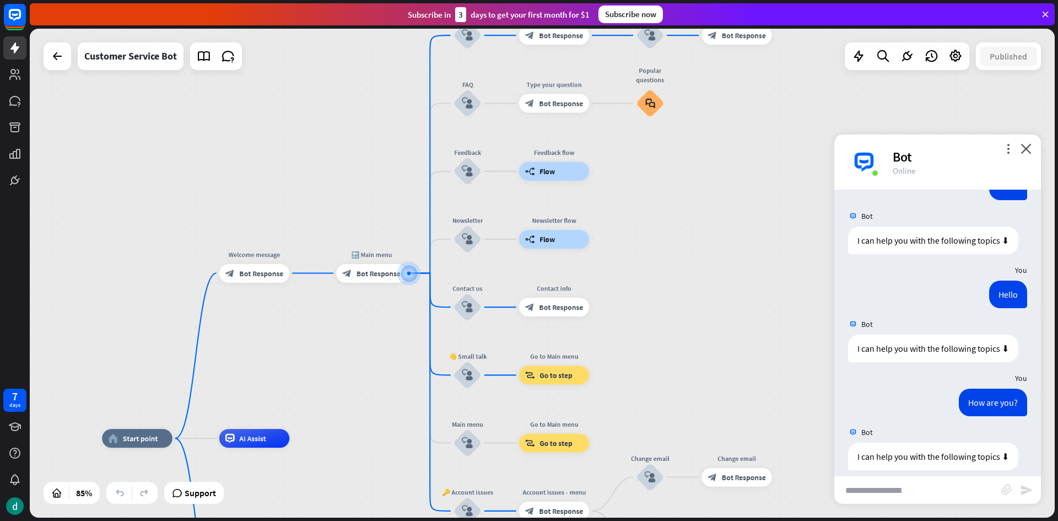
scroll to position [1667, 0]
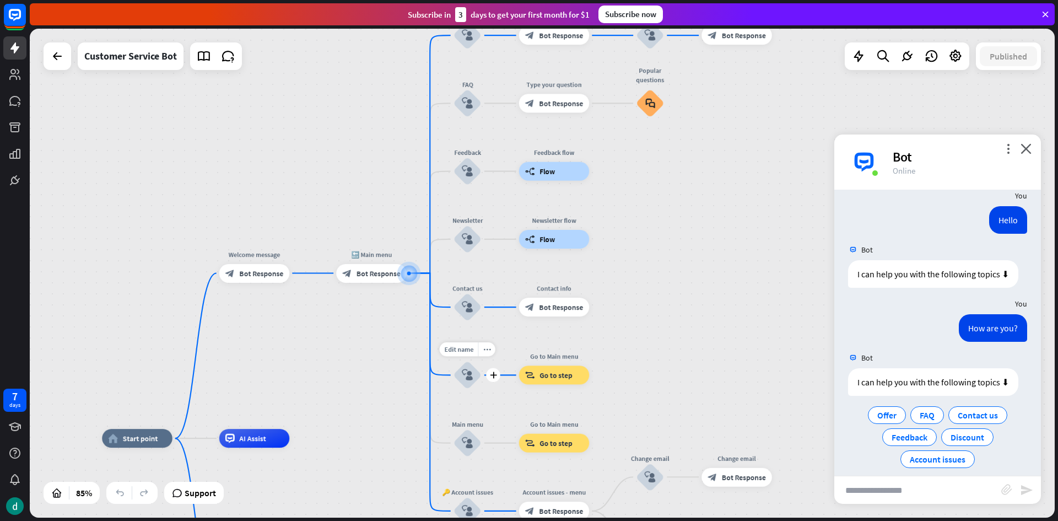
click at [465, 368] on div "block_user_input" at bounding box center [467, 375] width 28 height 28
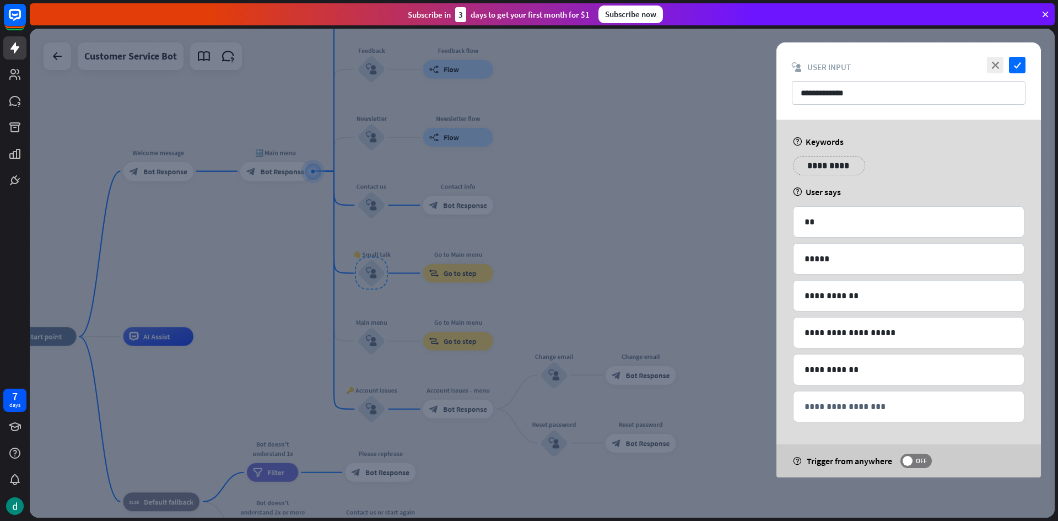
click at [1016, 73] on div "**********" at bounding box center [908, 80] width 264 height 77
click at [1018, 67] on icon "check" at bounding box center [1017, 65] width 17 height 17
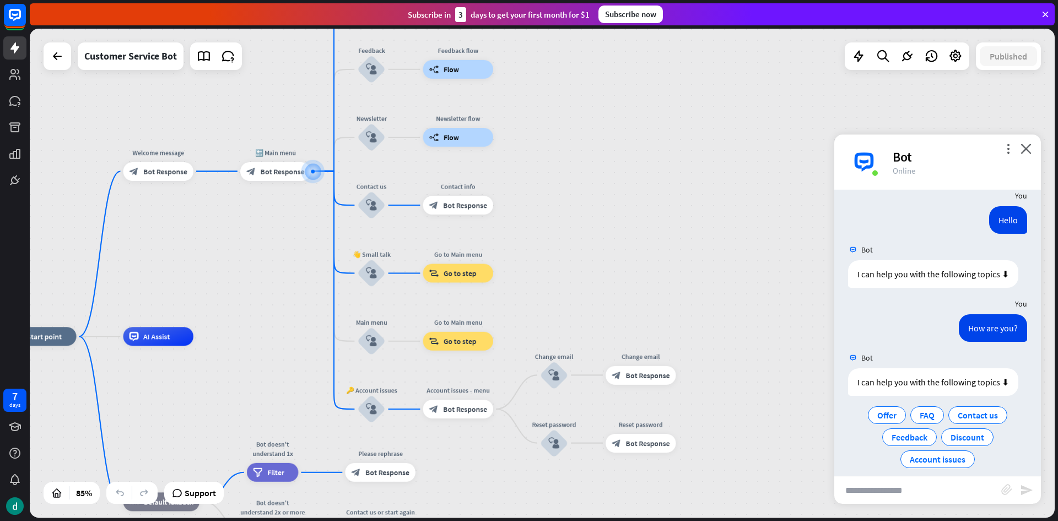
click at [896, 485] on input "text" at bounding box center [917, 490] width 167 height 28
type input "**"
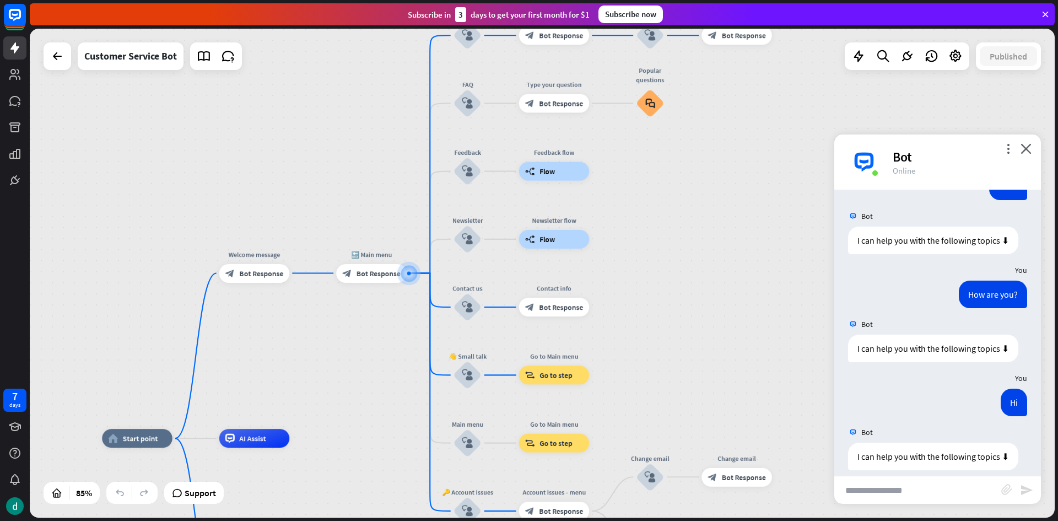
scroll to position [1775, 0]
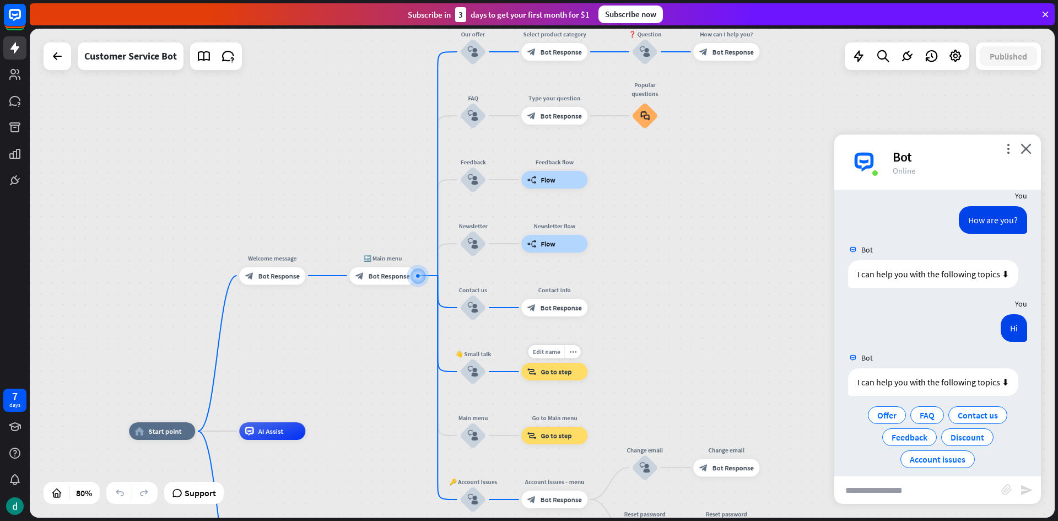
click at [550, 372] on span "Go to step" at bounding box center [555, 371] width 31 height 9
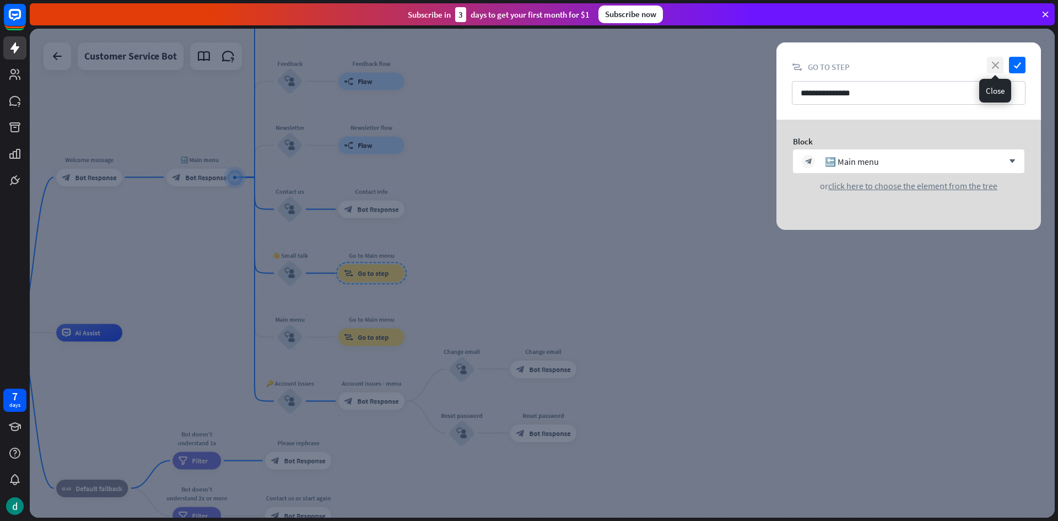
click at [992, 68] on icon "close" at bounding box center [995, 65] width 17 height 17
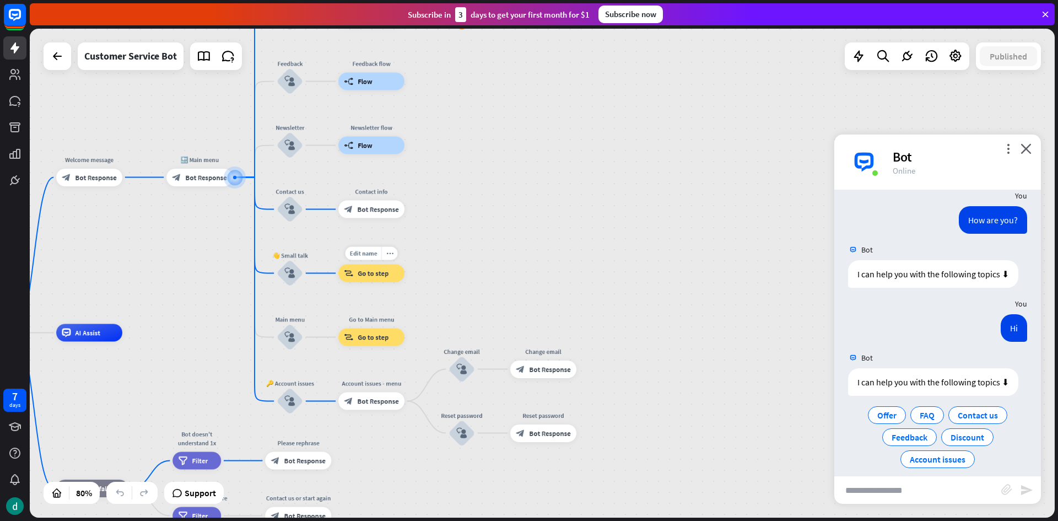
click at [372, 279] on div "block_goto Go to step" at bounding box center [371, 273] width 66 height 18
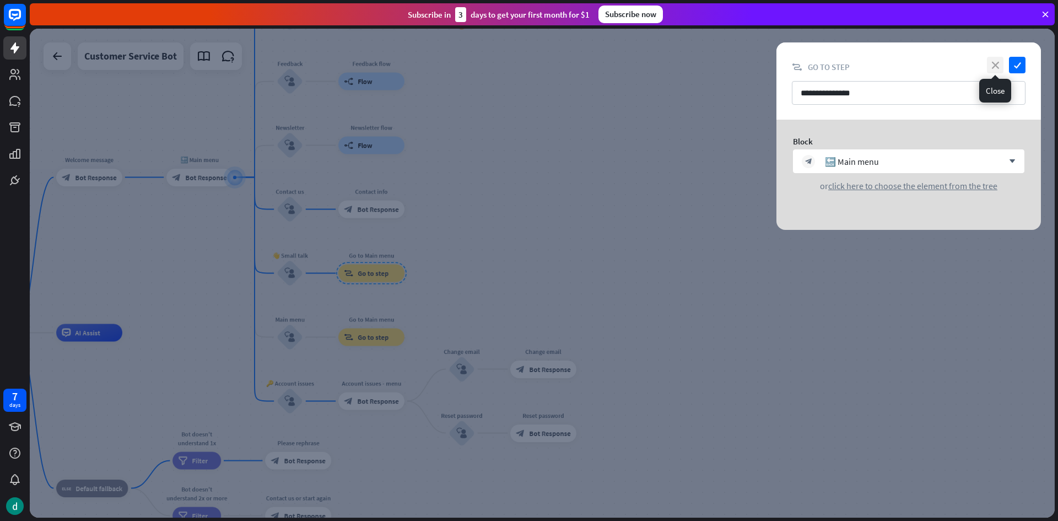
click at [994, 64] on icon "close" at bounding box center [995, 65] width 17 height 17
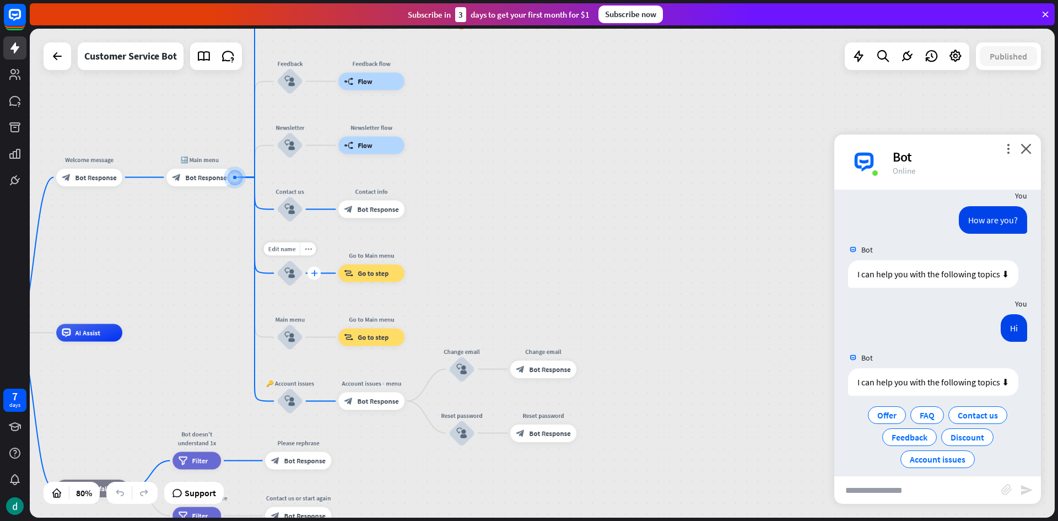
click at [314, 278] on div "plus" at bounding box center [313, 273] width 13 height 13
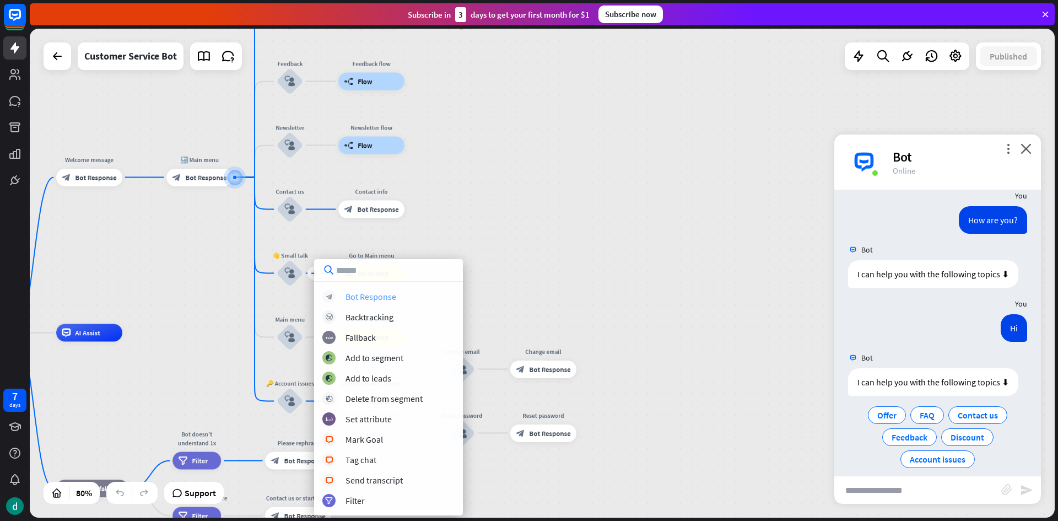
click at [349, 295] on div "Bot Response" at bounding box center [370, 296] width 51 height 11
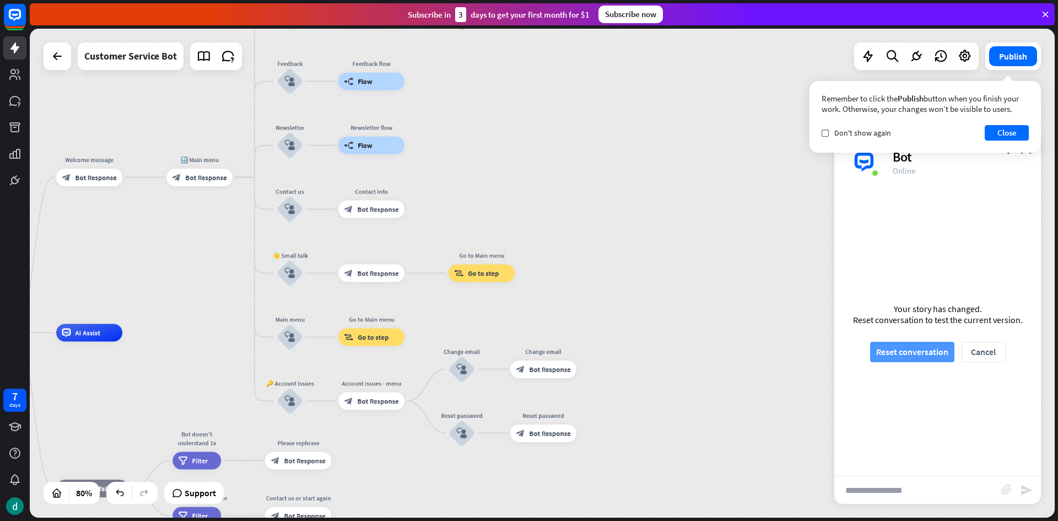
click at [910, 355] on button "Reset conversation" at bounding box center [912, 352] width 84 height 20
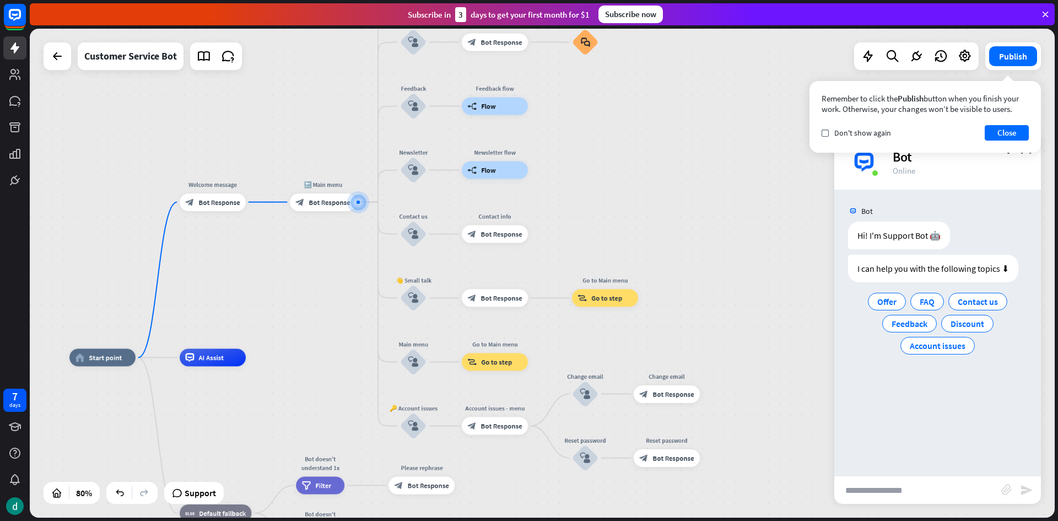
drag, startPoint x: 614, startPoint y: 420, endPoint x: 565, endPoint y: 349, distance: 86.0
click at [565, 349] on div "home_2 Start point Welcome message block_bot_response Bot Response 🔙 Main menu …" at bounding box center [542, 273] width 1025 height 489
click at [480, 299] on div "block_bot_response Bot Response" at bounding box center [495, 298] width 66 height 18
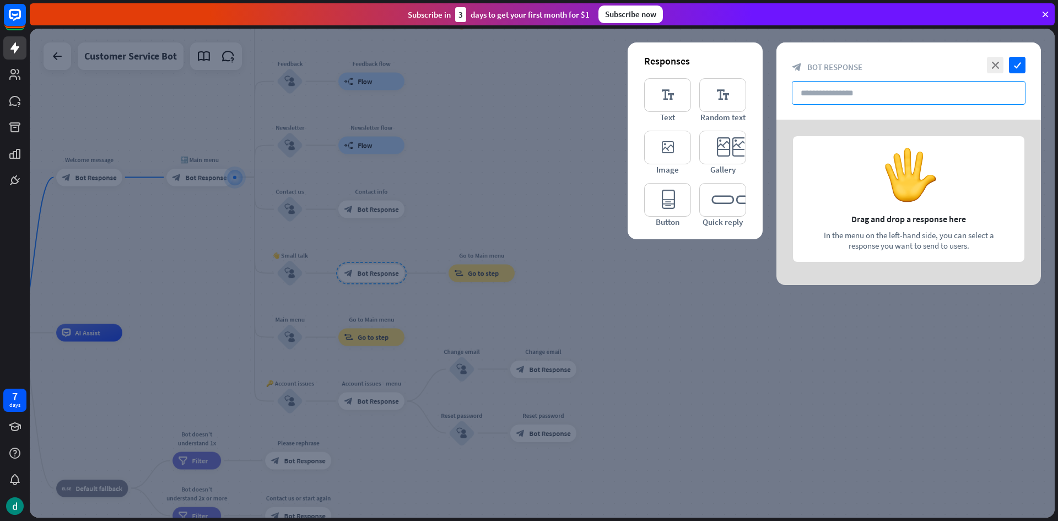
click at [861, 102] on input "text" at bounding box center [909, 93] width 234 height 24
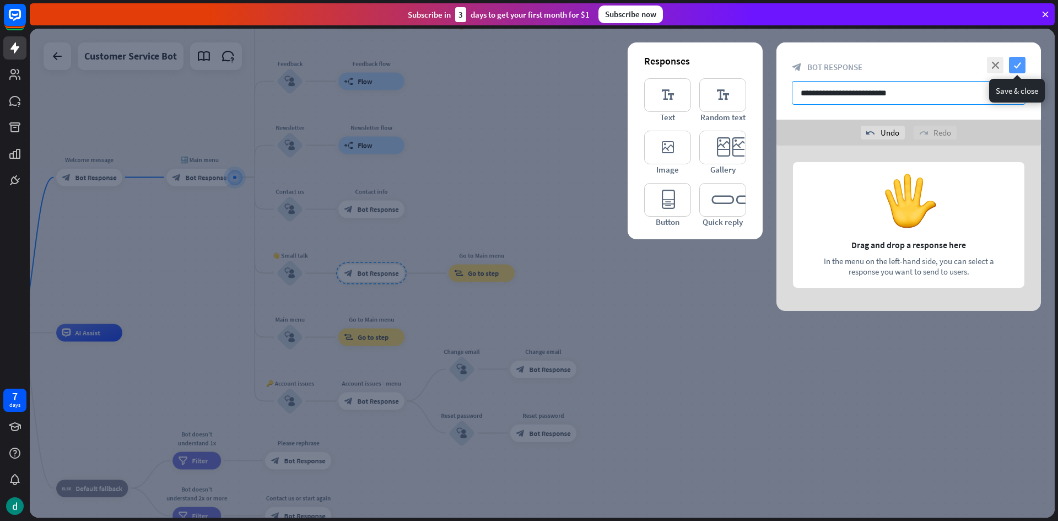
type input "**********"
click at [1012, 60] on icon "check" at bounding box center [1017, 65] width 17 height 17
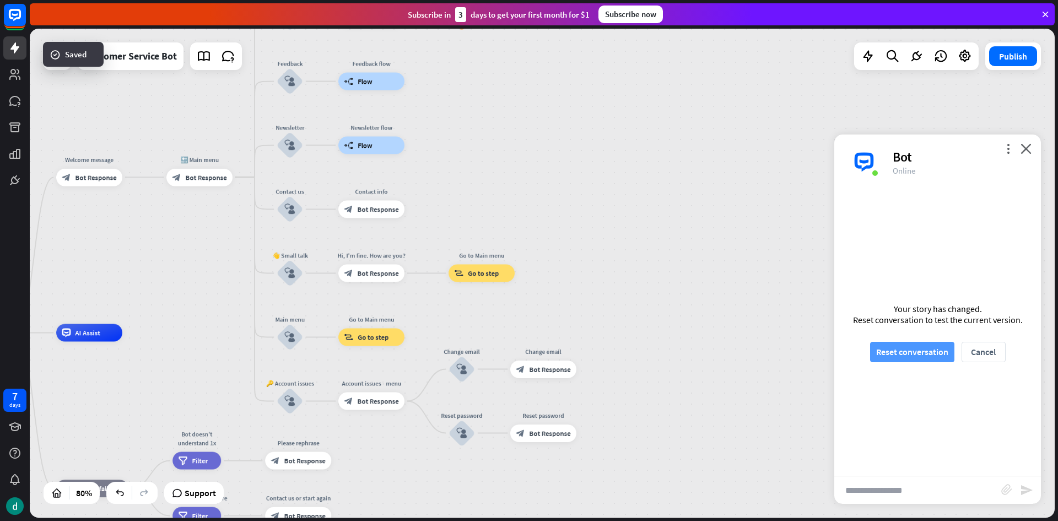
click at [910, 356] on button "Reset conversation" at bounding box center [912, 352] width 84 height 20
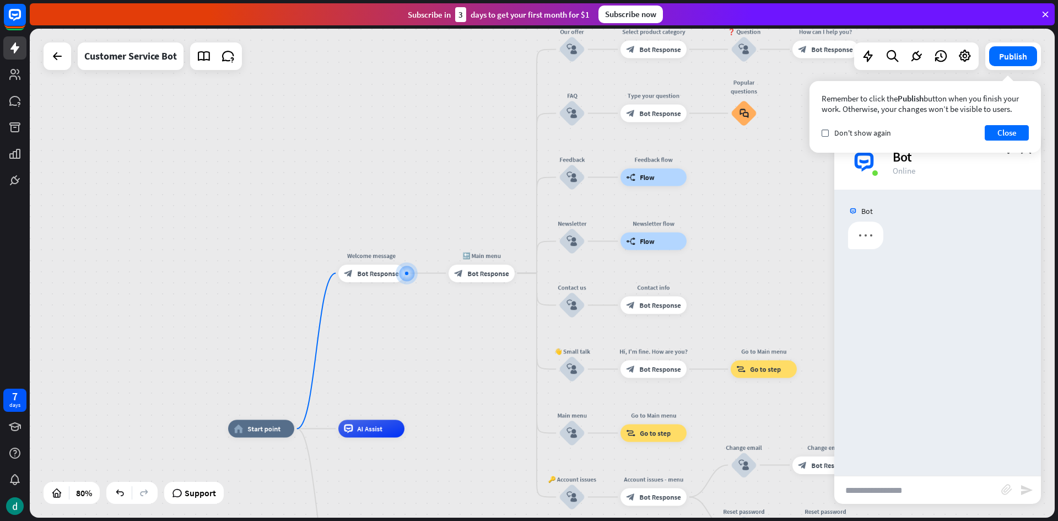
click at [887, 485] on input "text" at bounding box center [917, 490] width 167 height 28
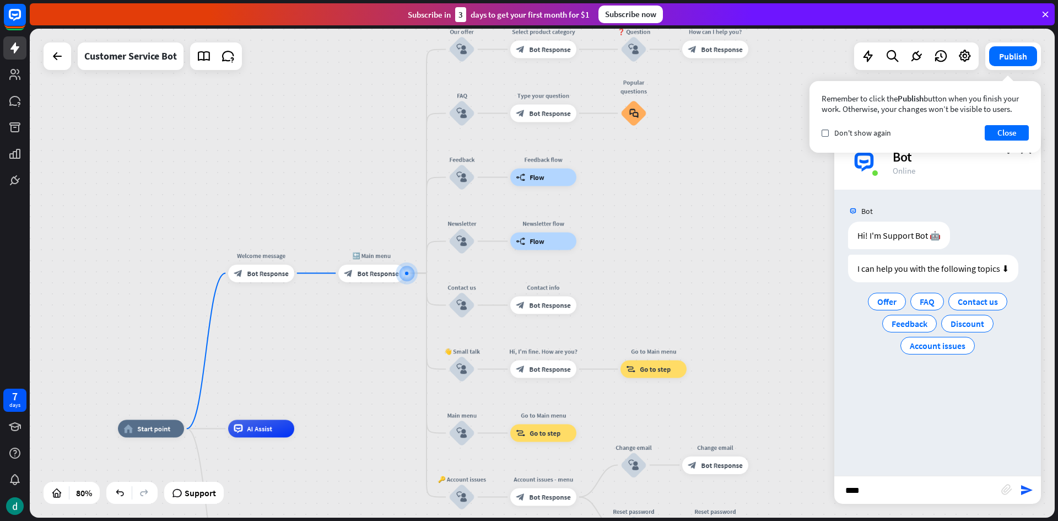
type input "*****"
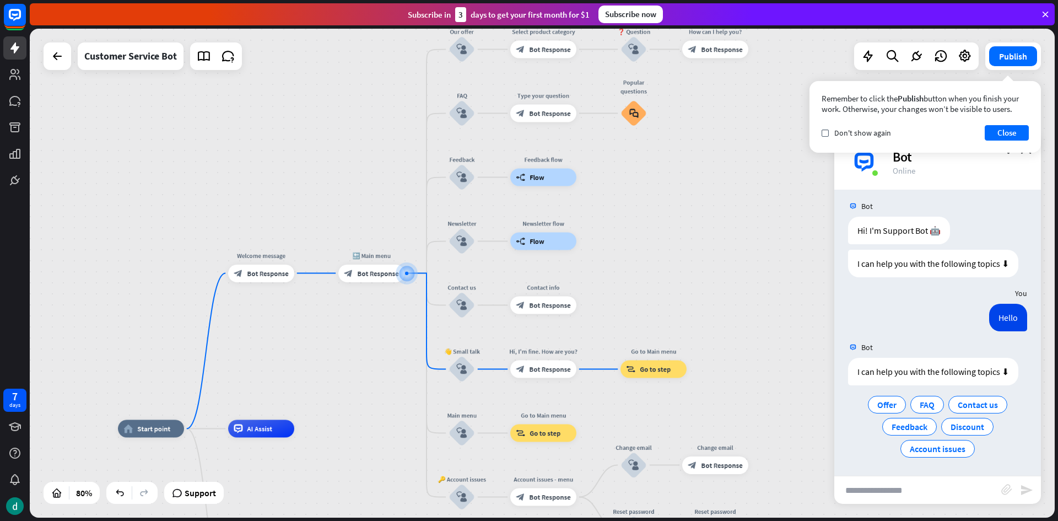
scroll to position [6, 0]
type input "**"
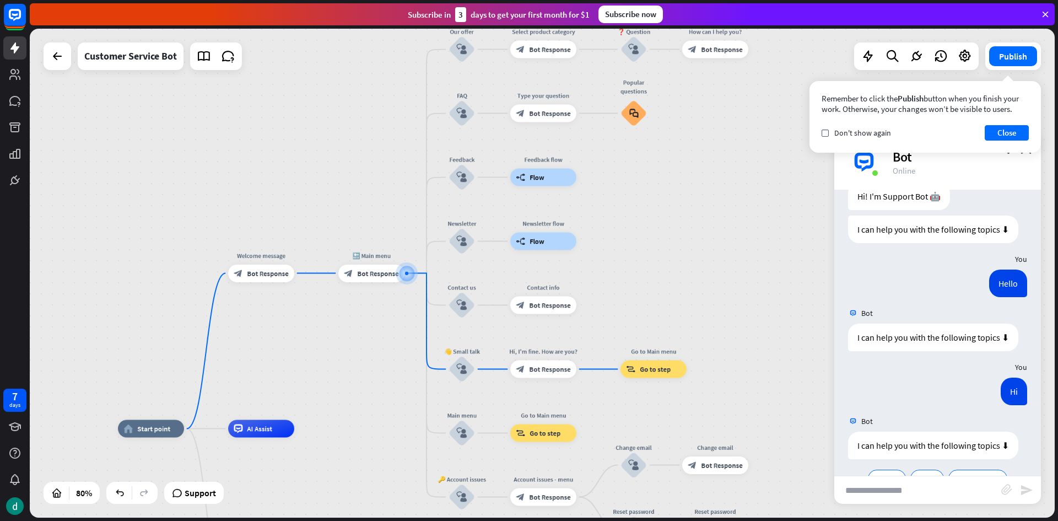
scroll to position [113, 0]
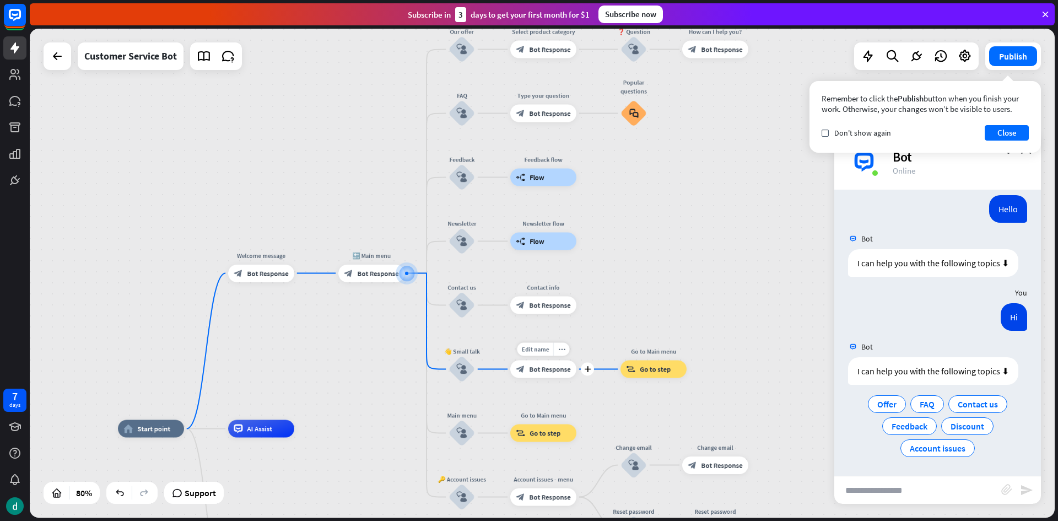
click at [560, 374] on div "block_bot_response Bot Response" at bounding box center [543, 369] width 66 height 18
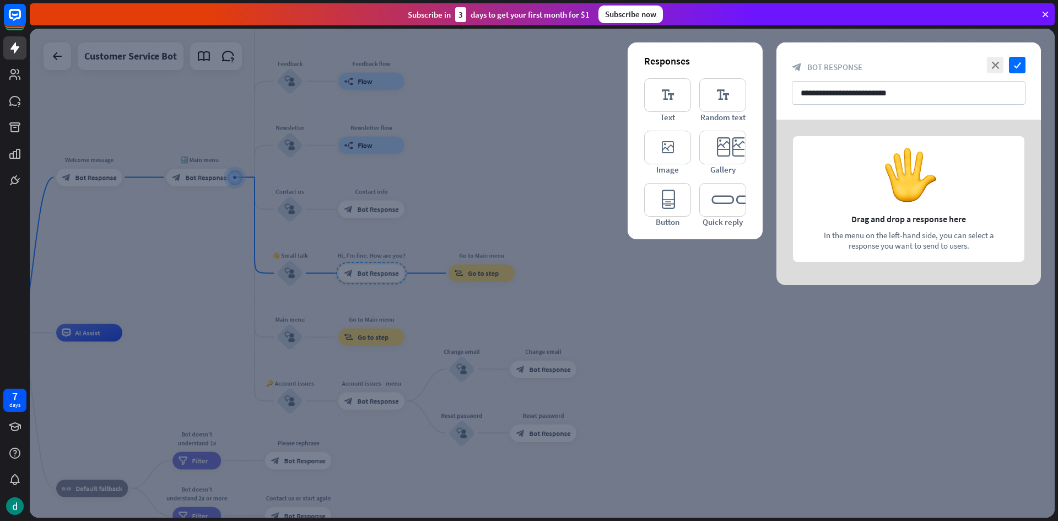
click at [863, 208] on div at bounding box center [908, 202] width 264 height 165
drag, startPoint x: 872, startPoint y: 94, endPoint x: 928, endPoint y: 163, distance: 88.8
click at [928, 163] on div "**********" at bounding box center [908, 163] width 264 height 242
click at [1023, 65] on icon "check" at bounding box center [1017, 65] width 17 height 17
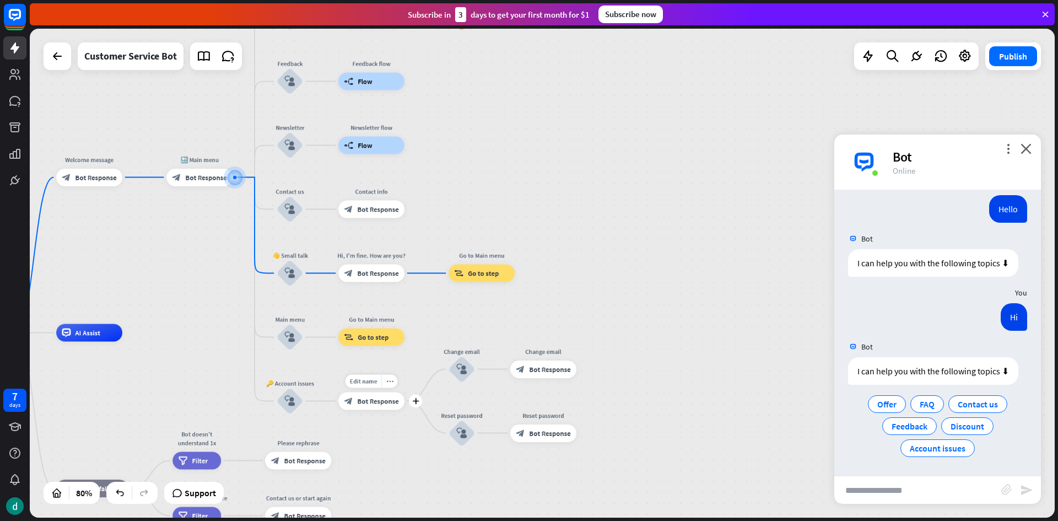
click at [386, 400] on span "Bot Response" at bounding box center [377, 401] width 41 height 9
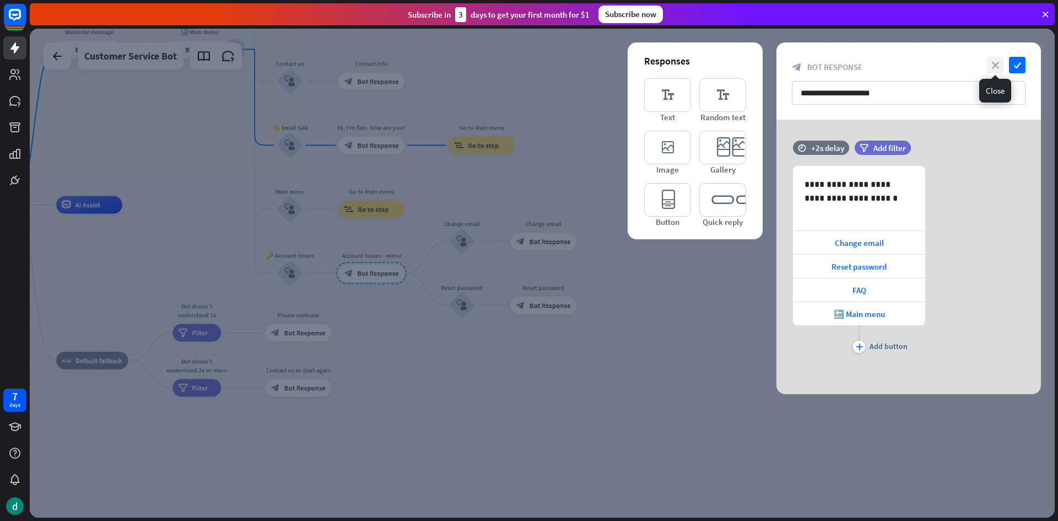
click at [996, 63] on icon "close" at bounding box center [995, 65] width 17 height 17
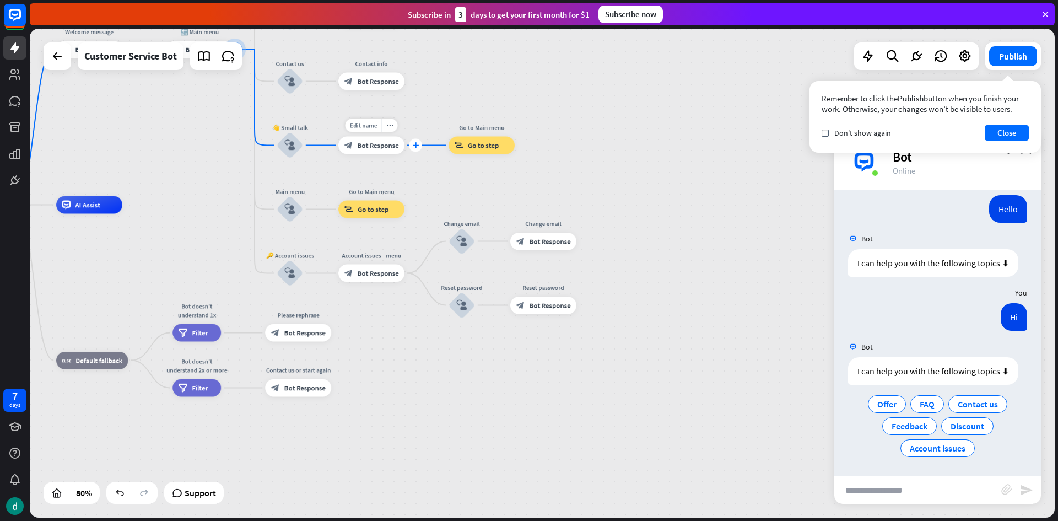
click at [413, 147] on icon "plus" at bounding box center [415, 145] width 7 height 6
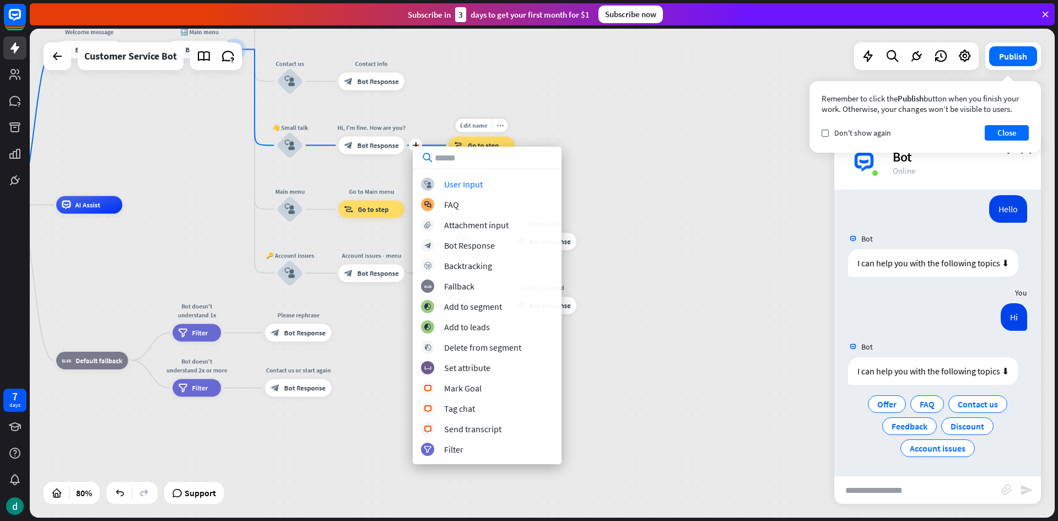
click at [434, 93] on div "home_2 Start point Welcome message block_bot_response Bot Response 🔙 Main menu …" at bounding box center [542, 273] width 1025 height 489
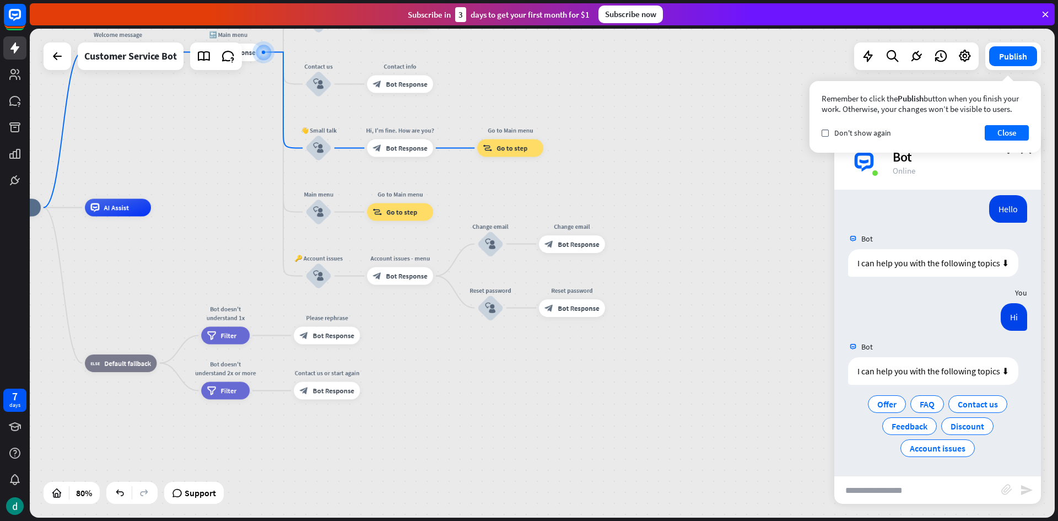
drag, startPoint x: 457, startPoint y: 181, endPoint x: 485, endPoint y: 183, distance: 28.8
click at [485, 183] on div "home_2 Start point Welcome message block_bot_response Bot Response 🔙 Main menu …" at bounding box center [542, 273] width 1025 height 489
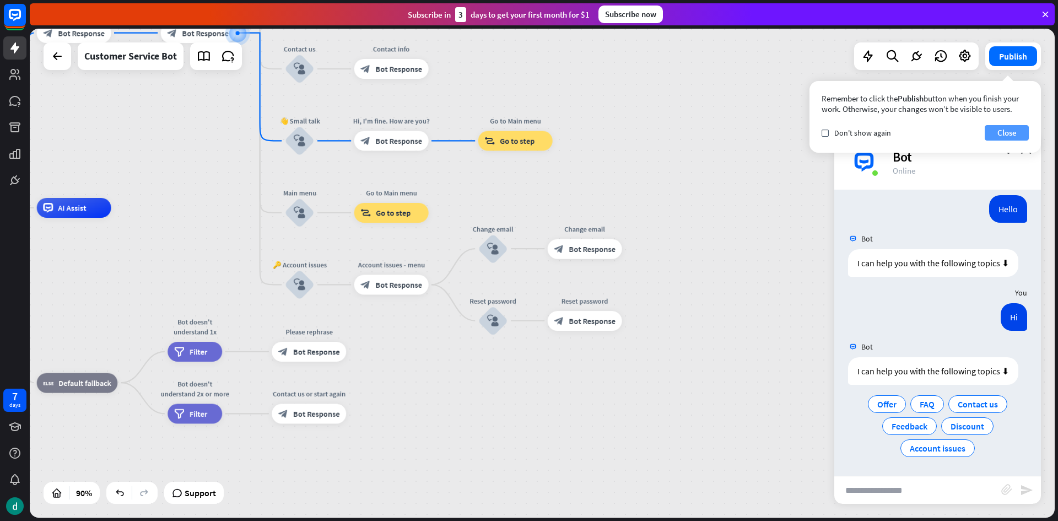
click at [1007, 133] on button "Close" at bounding box center [1007, 132] width 44 height 15
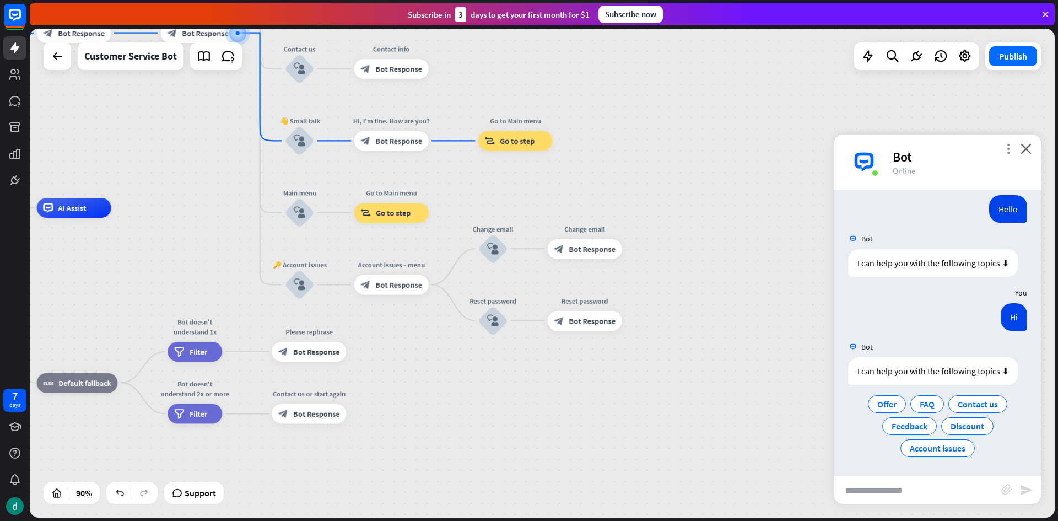
click at [1007, 145] on icon "more_vert" at bounding box center [1008, 148] width 10 height 10
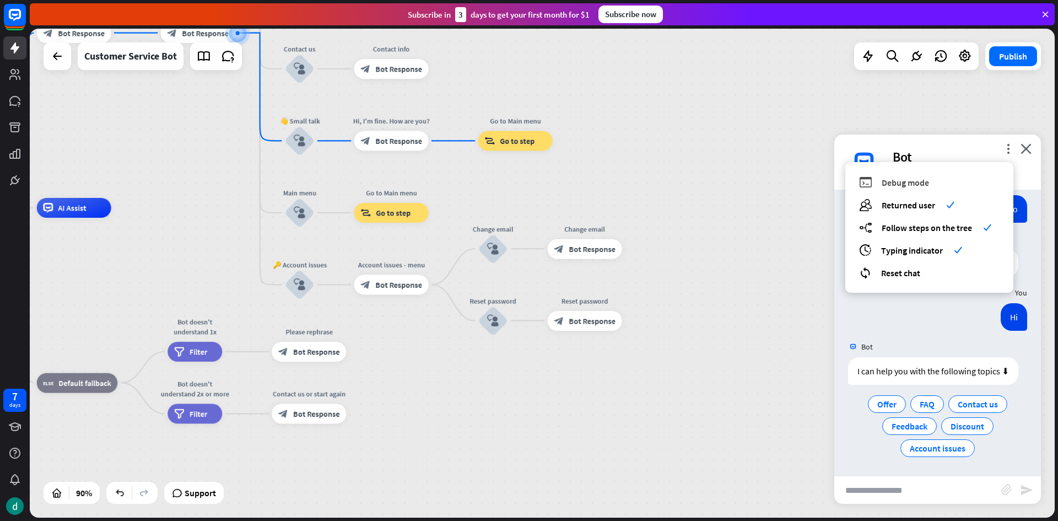
click at [952, 180] on div "debug Debug mode" at bounding box center [929, 182] width 140 height 13
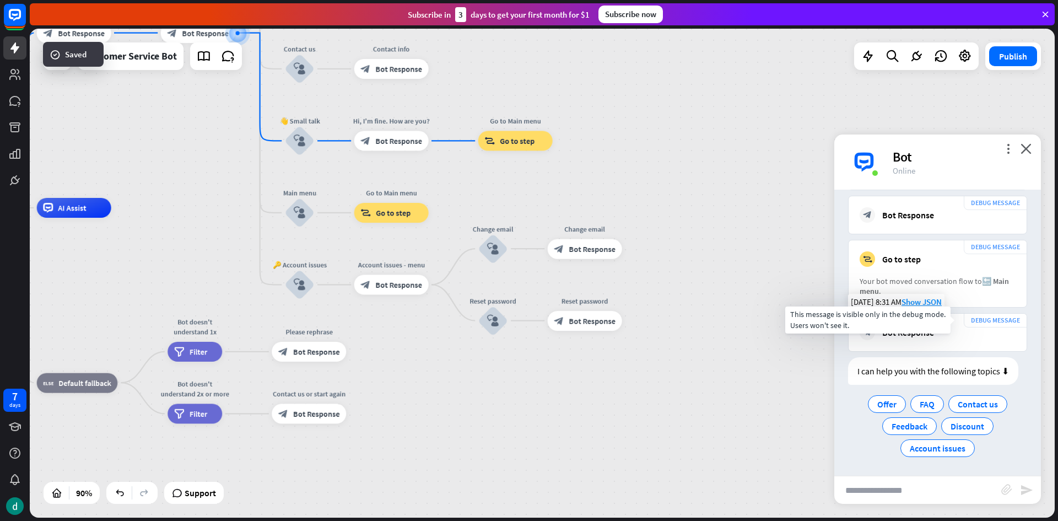
scroll to position [815, 0]
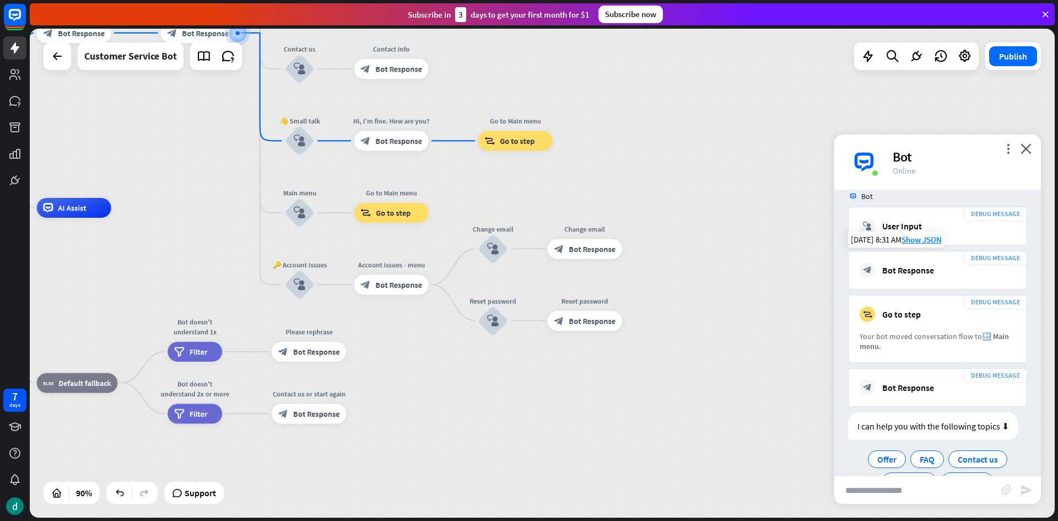
click at [896, 266] on div "Bot Response" at bounding box center [908, 269] width 52 height 11
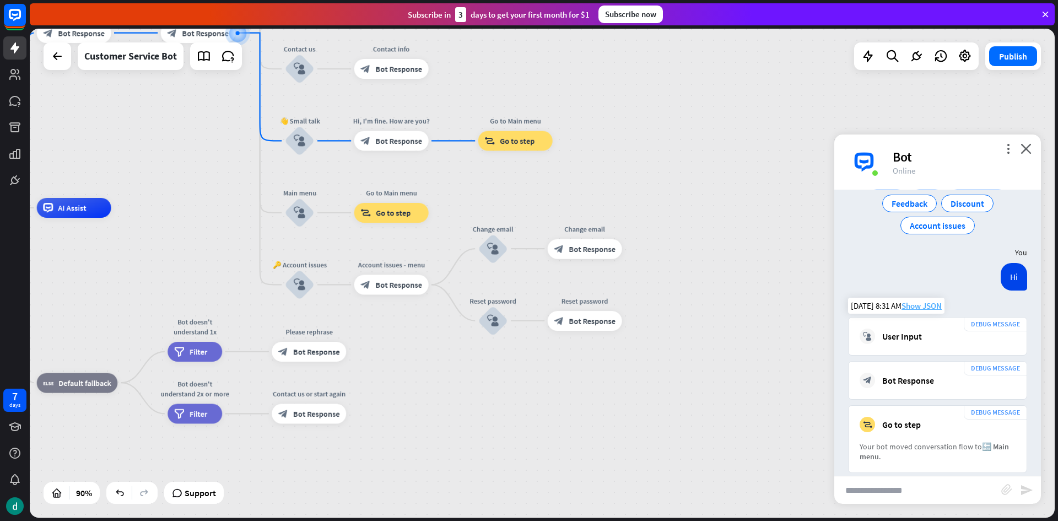
scroll to position [760, 0]
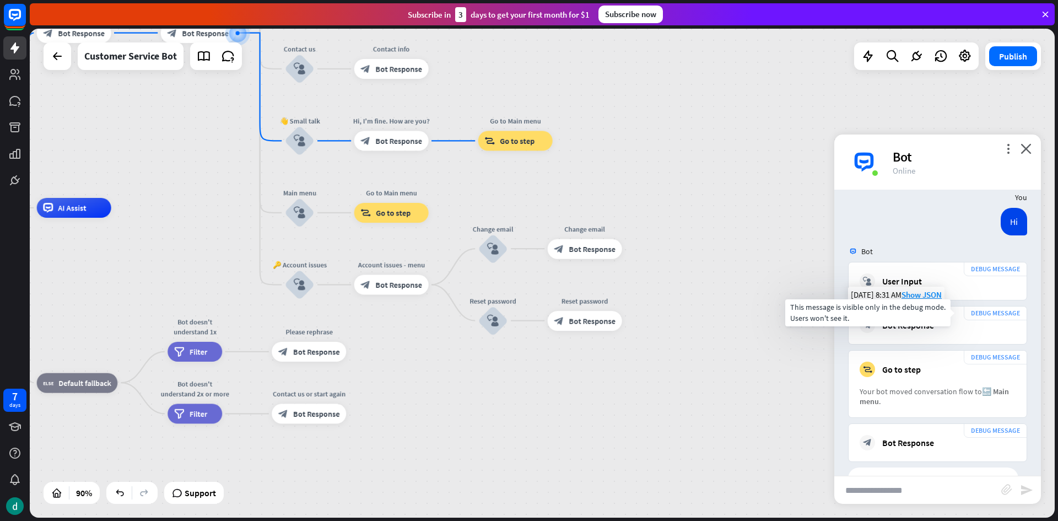
click at [970, 312] on div "DEBUG MESSAGE" at bounding box center [995, 313] width 63 height 14
click at [914, 333] on div "DEBUG MESSAGE block_bot_response Bot Response" at bounding box center [937, 325] width 179 height 39
click at [867, 328] on icon "block_bot_response" at bounding box center [867, 324] width 15 height 15
click at [377, 284] on span "Bot Response" at bounding box center [398, 284] width 47 height 10
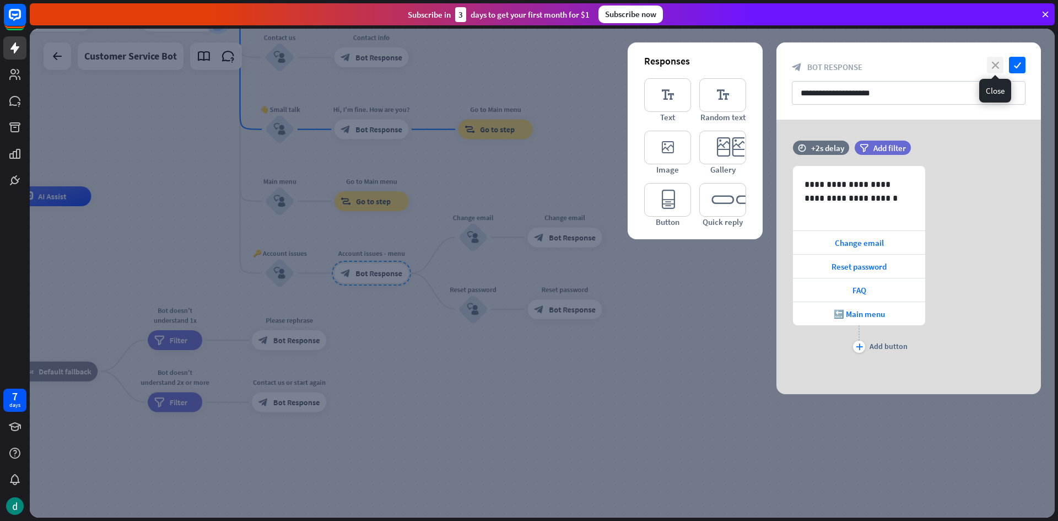
click at [998, 60] on icon "close" at bounding box center [995, 65] width 17 height 17
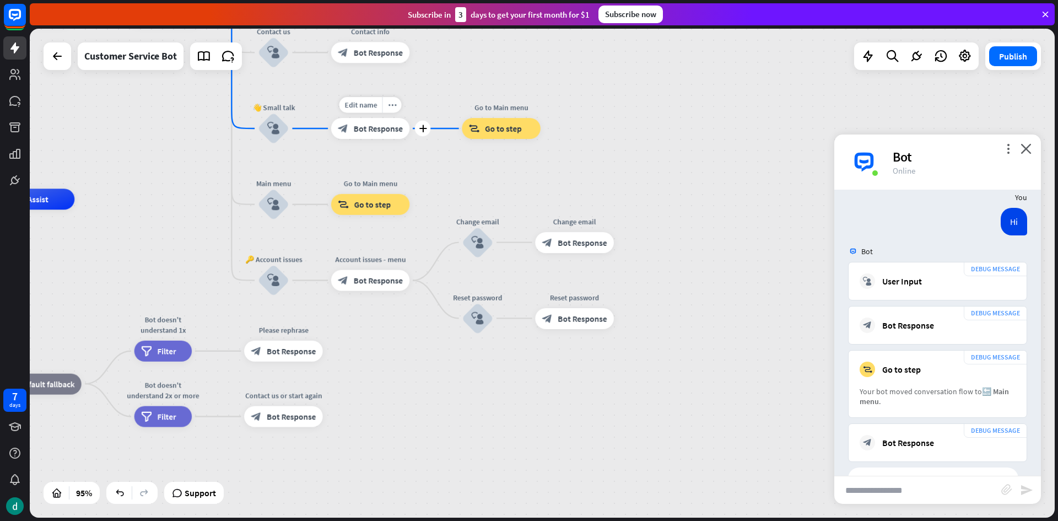
click at [380, 127] on span "Bot Response" at bounding box center [378, 128] width 49 height 10
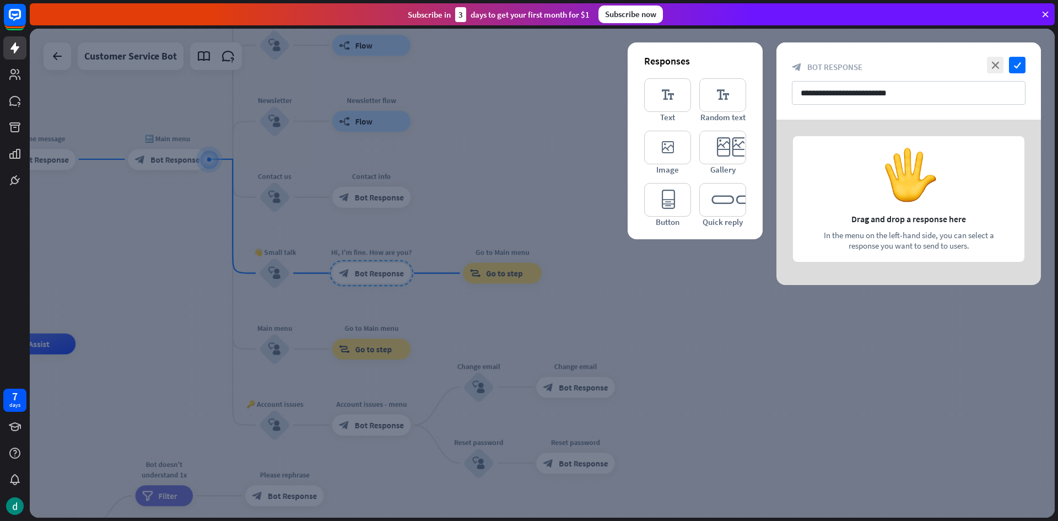
click at [862, 188] on div at bounding box center [908, 202] width 264 height 165
click at [892, 90] on input "**********" at bounding box center [909, 93] width 234 height 24
click at [896, 91] on input "**********" at bounding box center [909, 93] width 234 height 24
drag, startPoint x: 898, startPoint y: 92, endPoint x: 784, endPoint y: 85, distance: 113.7
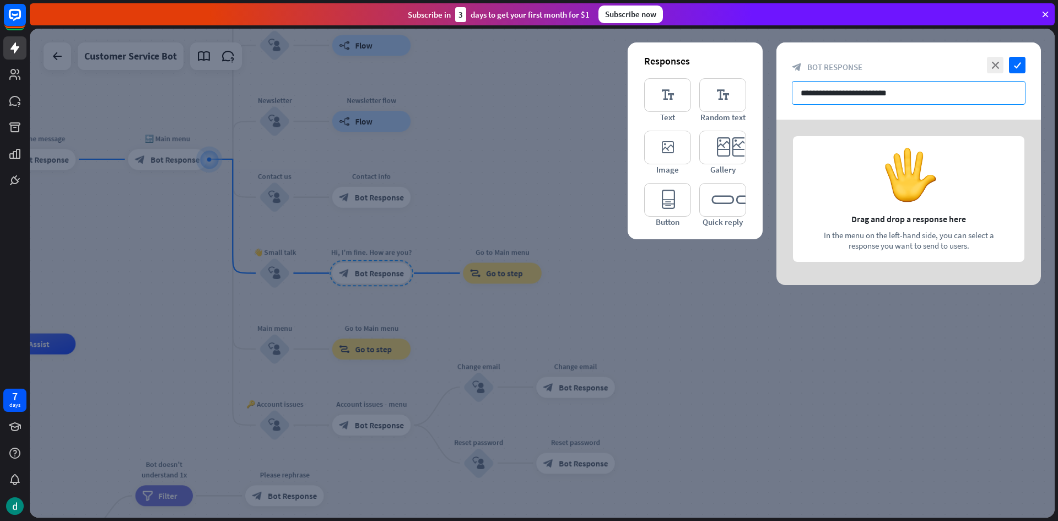
click at [784, 85] on div "**********" at bounding box center [908, 80] width 264 height 77
click at [651, 196] on icon "editor_button" at bounding box center [667, 200] width 47 height 34
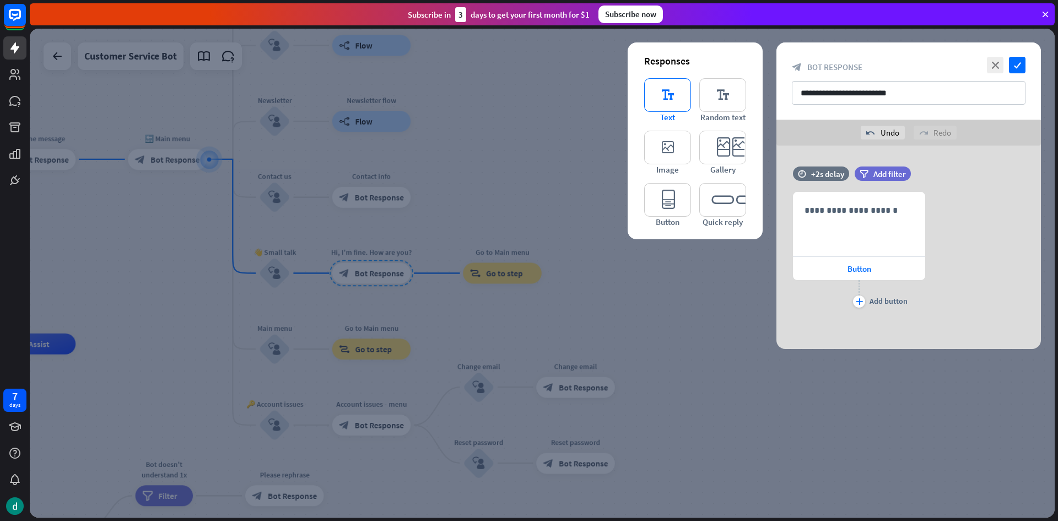
click at [680, 96] on icon "editor_text" at bounding box center [667, 95] width 47 height 34
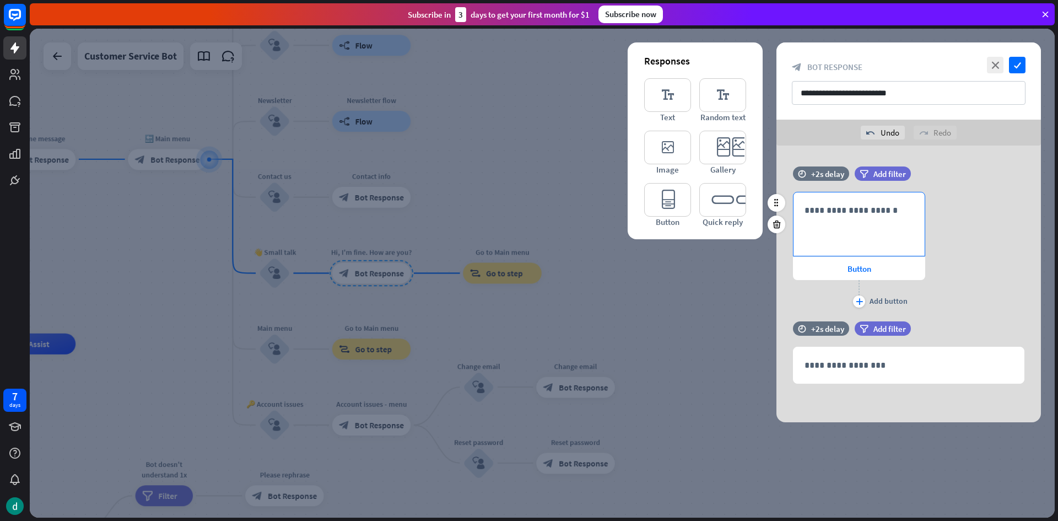
click at [835, 222] on div "**********" at bounding box center [858, 223] width 131 height 63
click at [776, 221] on icon at bounding box center [776, 224] width 10 height 10
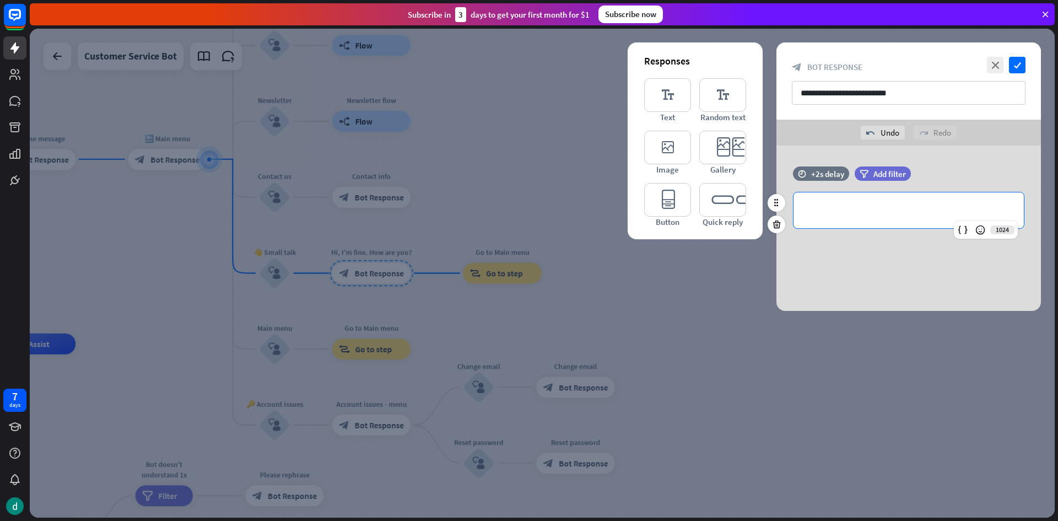
click at [826, 209] on p "**********" at bounding box center [908, 210] width 208 height 14
click at [904, 83] on input "**********" at bounding box center [909, 93] width 234 height 24
click at [870, 217] on div "**********" at bounding box center [908, 210] width 230 height 36
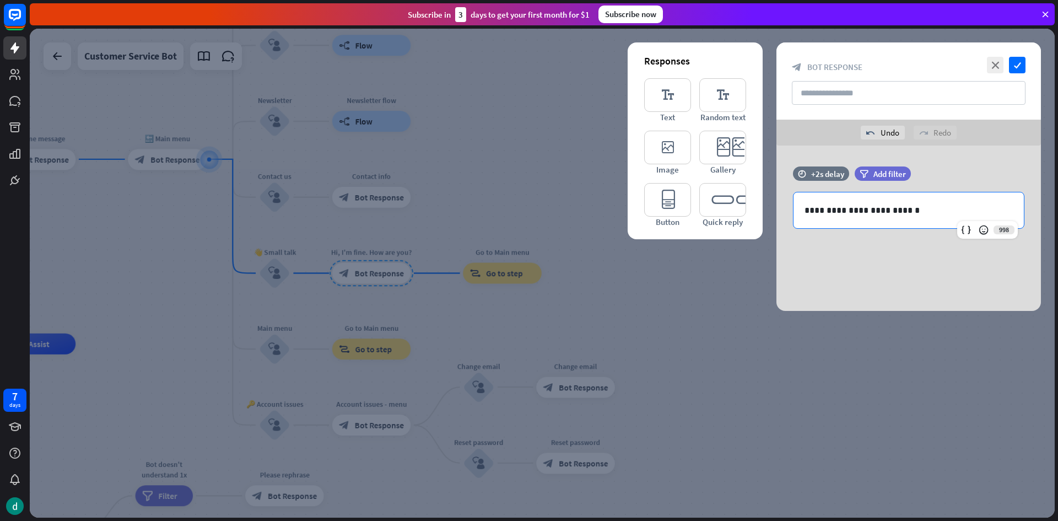
click at [891, 252] on div "**********" at bounding box center [908, 227] width 264 height 165
click at [1021, 63] on icon "check" at bounding box center [1017, 65] width 17 height 17
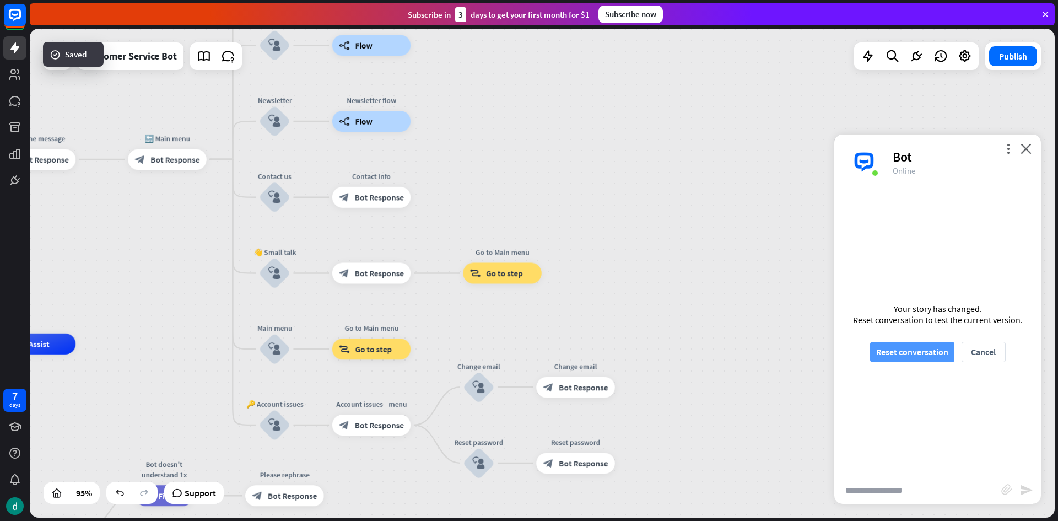
click at [893, 347] on button "Reset conversation" at bounding box center [912, 352] width 84 height 20
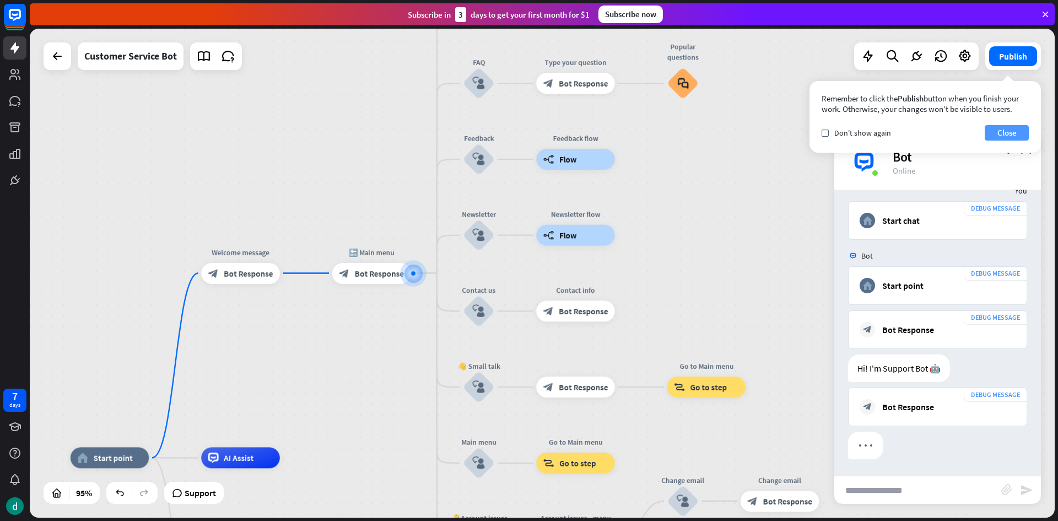
click at [1008, 134] on button "Close" at bounding box center [1007, 132] width 44 height 15
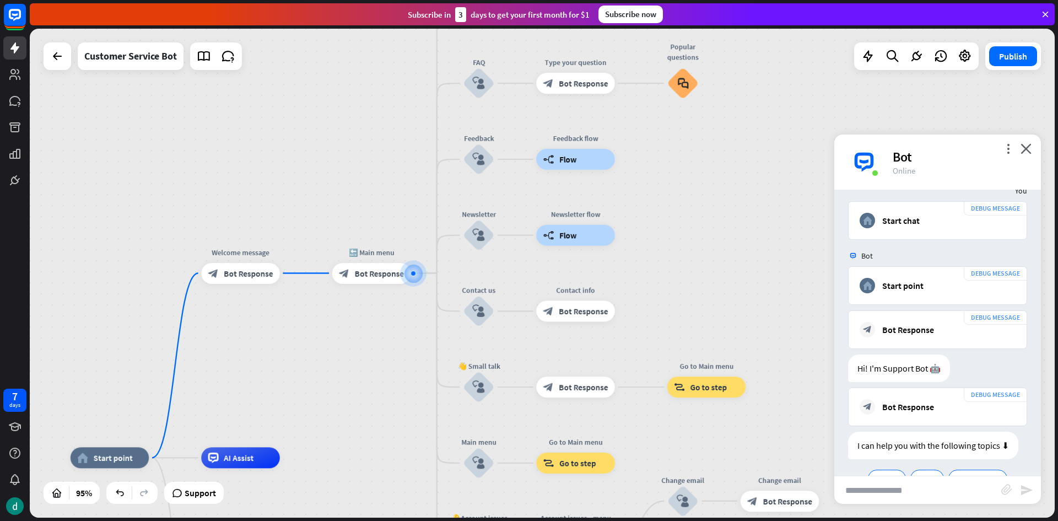
scroll to position [95, 0]
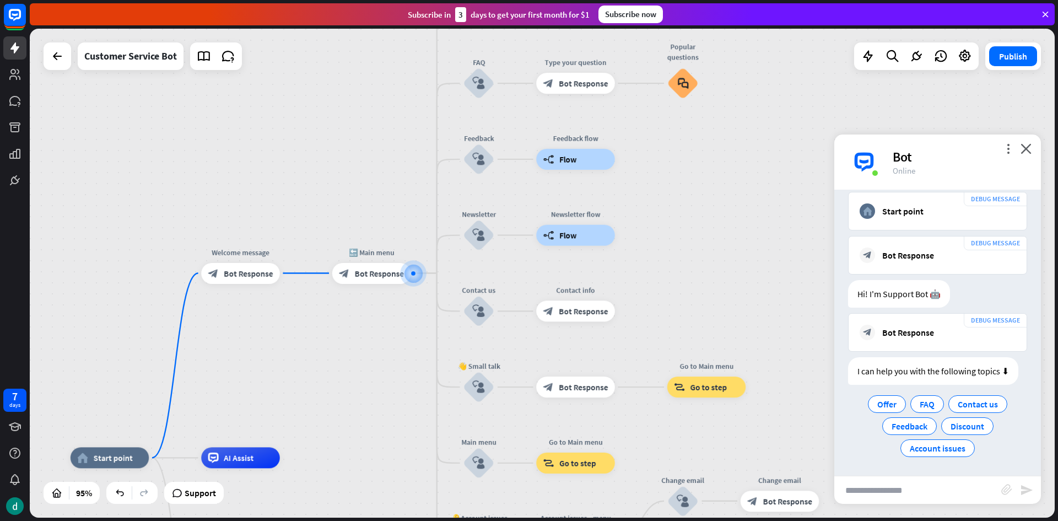
click at [1008, 134] on div "more_vert close Bot Online" at bounding box center [937, 161] width 207 height 55
click at [1008, 147] on icon "more_vert" at bounding box center [1008, 148] width 10 height 10
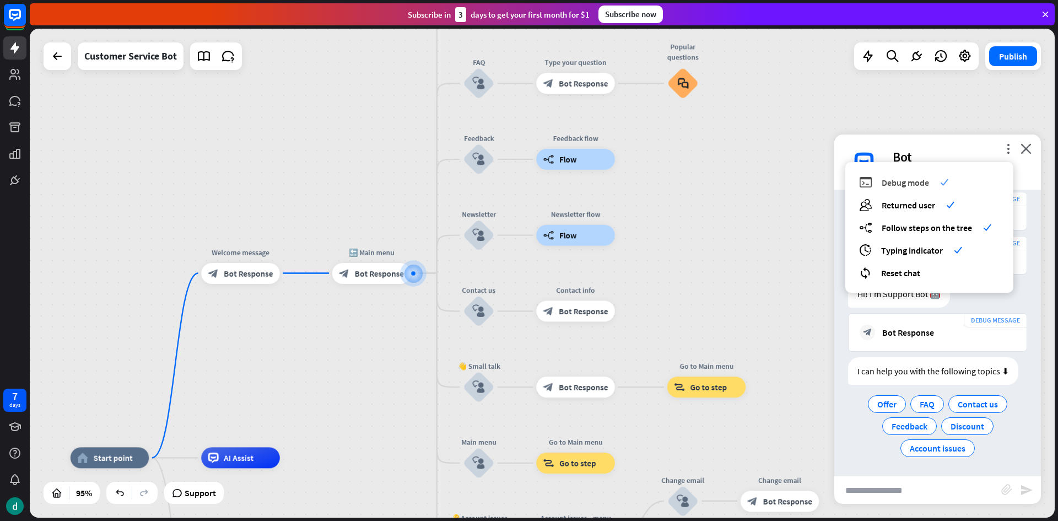
click at [926, 182] on span "Debug mode" at bounding box center [905, 182] width 47 height 11
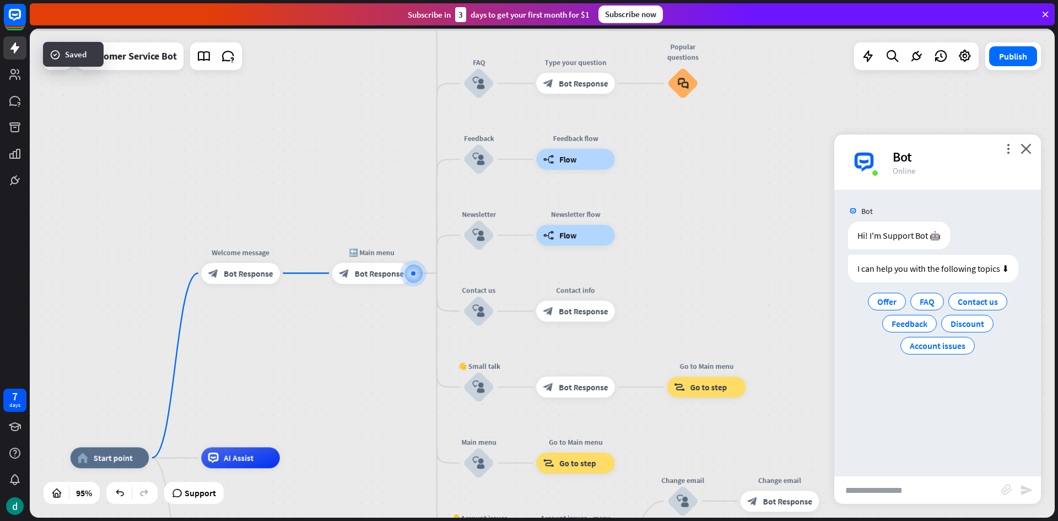
scroll to position [0, 0]
click at [866, 498] on input "text" at bounding box center [917, 490] width 167 height 28
type input "**"
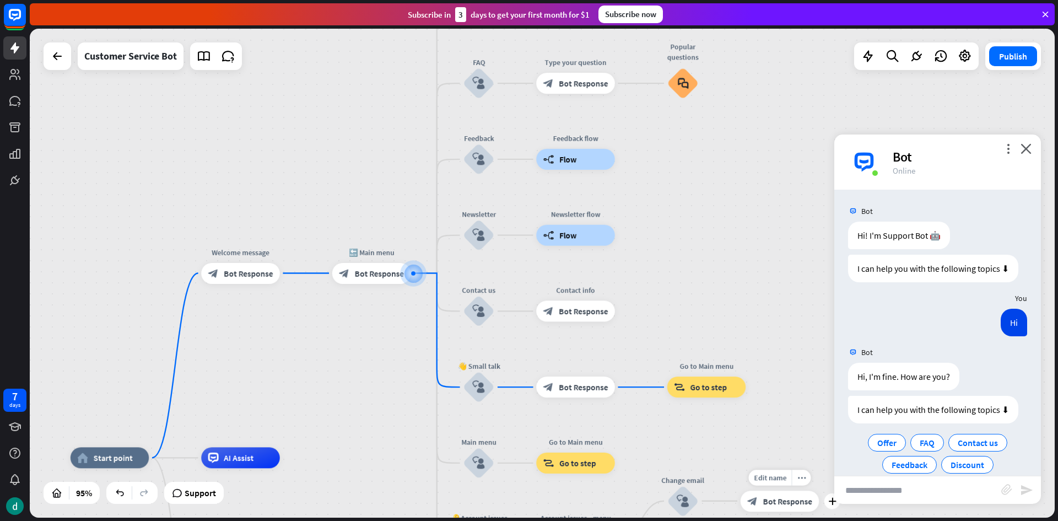
scroll to position [39, 0]
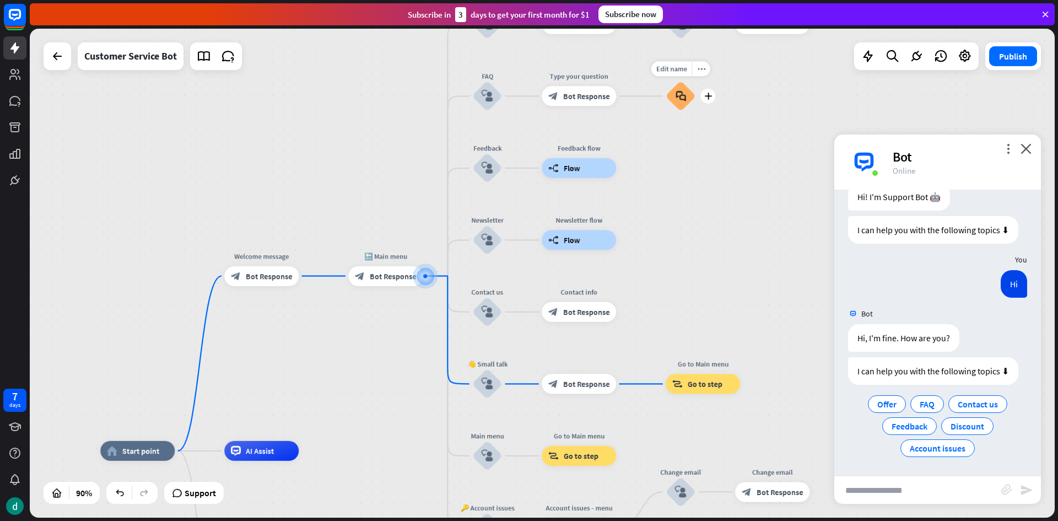
click at [676, 106] on div "block_faq" at bounding box center [681, 96] width 30 height 30
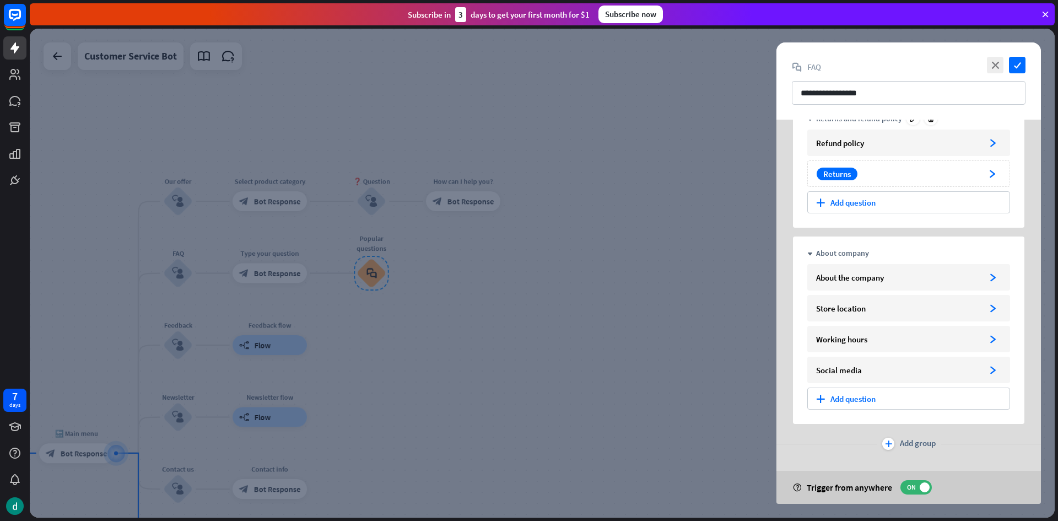
scroll to position [166, 0]
click at [1001, 68] on icon "close" at bounding box center [995, 65] width 17 height 17
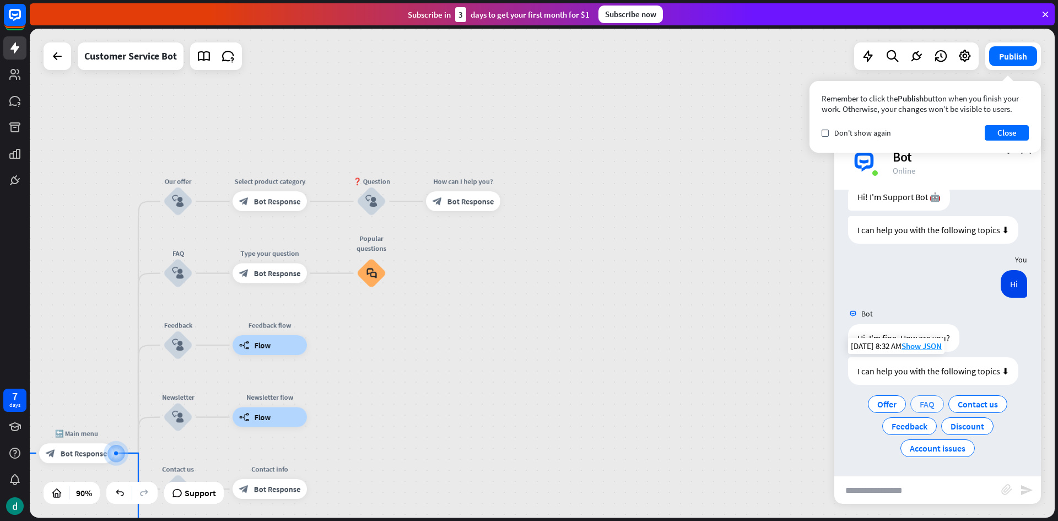
click at [922, 408] on span "FAQ" at bounding box center [927, 403] width 15 height 11
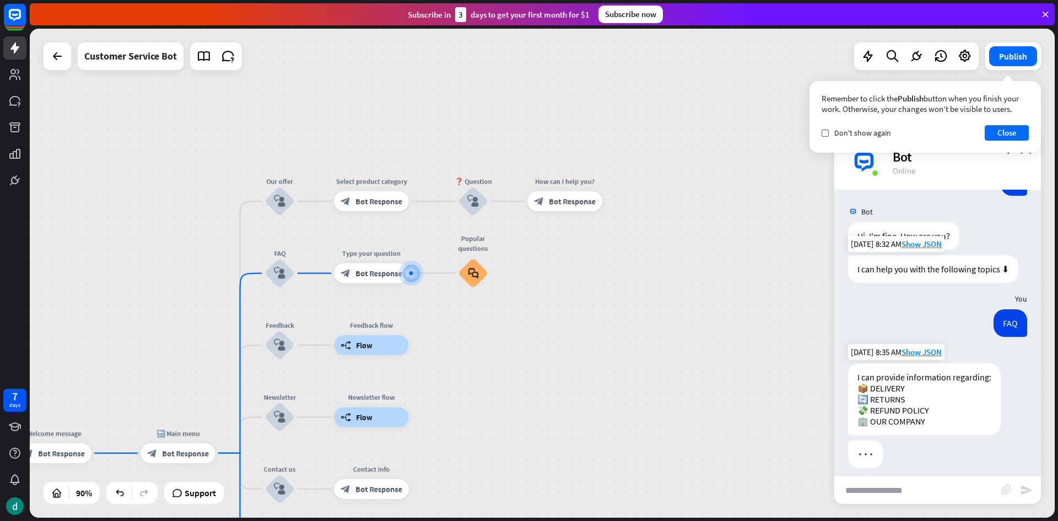
scroll to position [149, 0]
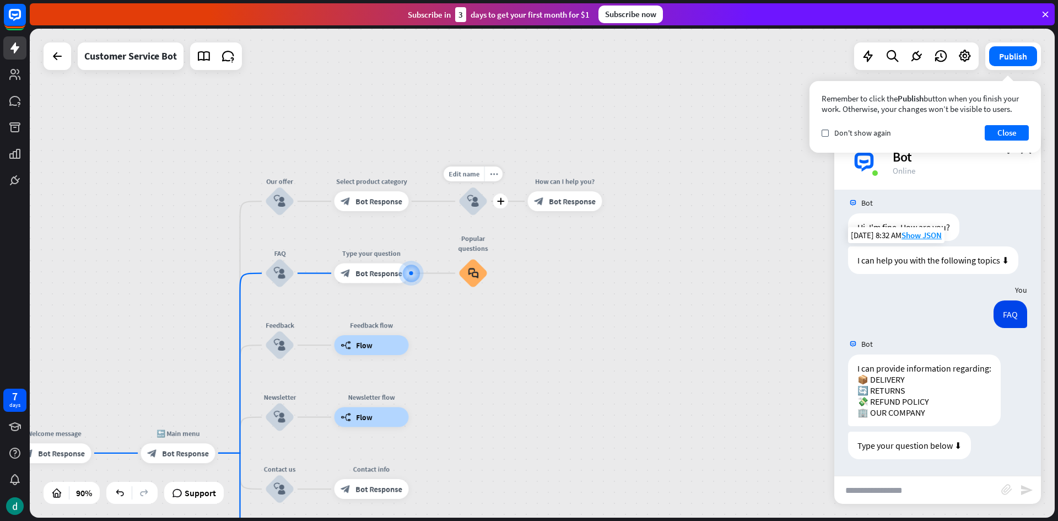
click at [469, 201] on icon "block_user_input" at bounding box center [473, 201] width 12 height 12
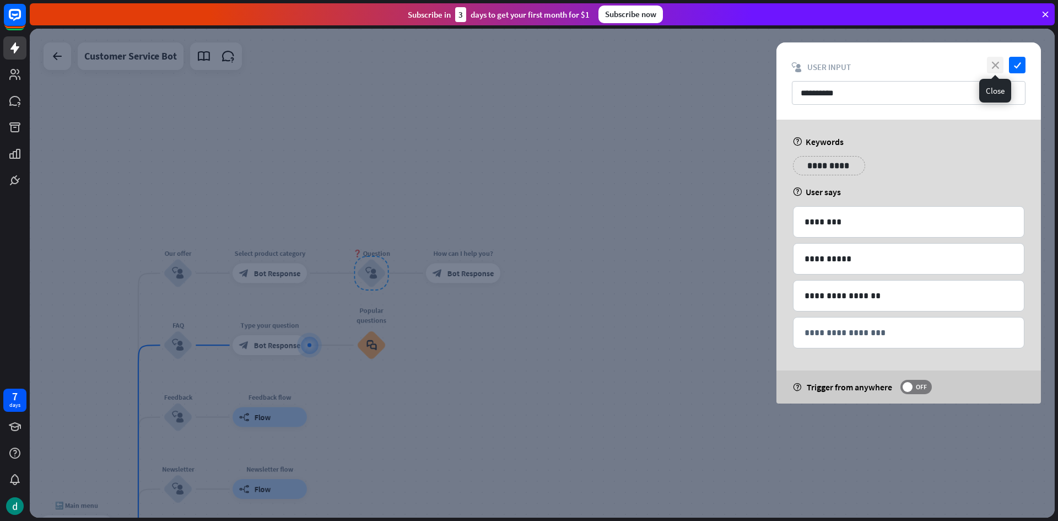
click at [1001, 66] on icon "close" at bounding box center [995, 65] width 17 height 17
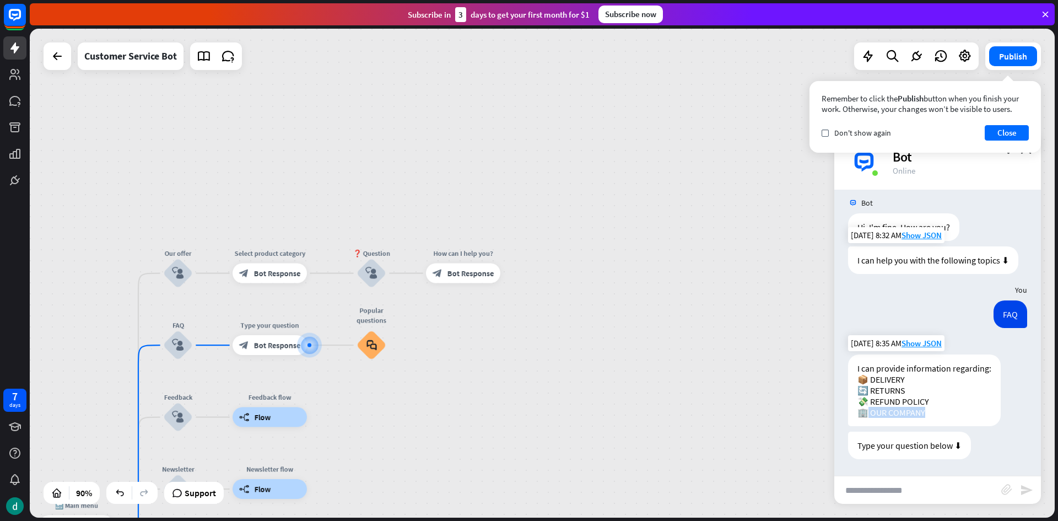
drag, startPoint x: 933, startPoint y: 408, endPoint x: 867, endPoint y: 415, distance: 66.5
click at [867, 415] on div "I can provide information regarding: 📦 DELIVERY 🔄 RETURNS 💸 REFUND POLICY 🏢 OUR…" at bounding box center [924, 390] width 153 height 72
click at [453, 279] on div "block_bot_response Bot Response" at bounding box center [463, 273] width 74 height 20
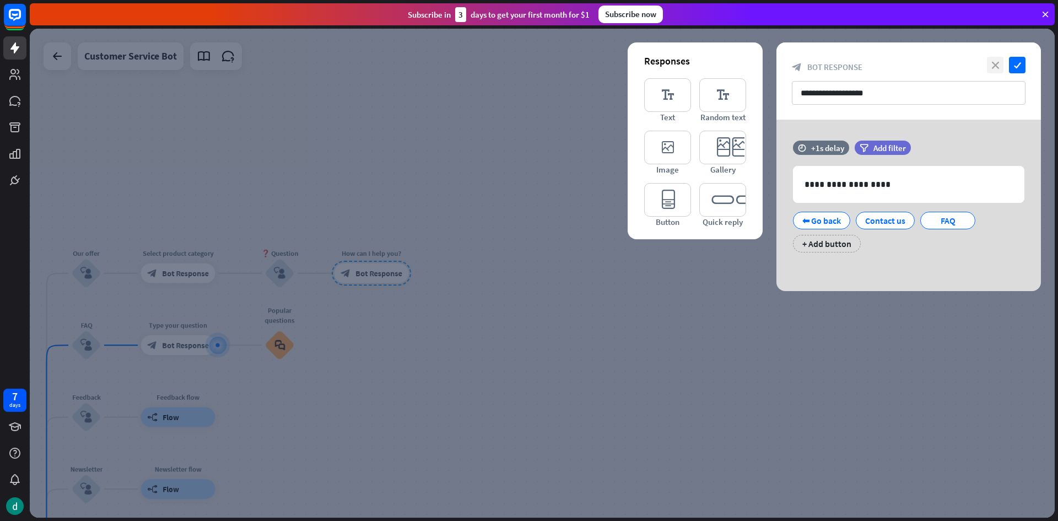
click at [998, 65] on icon "close" at bounding box center [995, 65] width 17 height 17
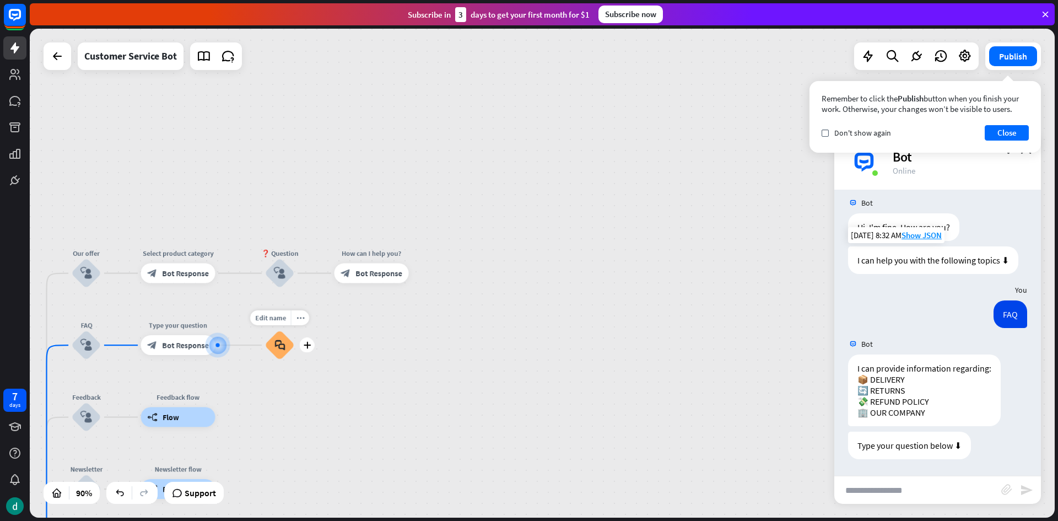
click at [269, 351] on div "block_faq" at bounding box center [280, 345] width 30 height 30
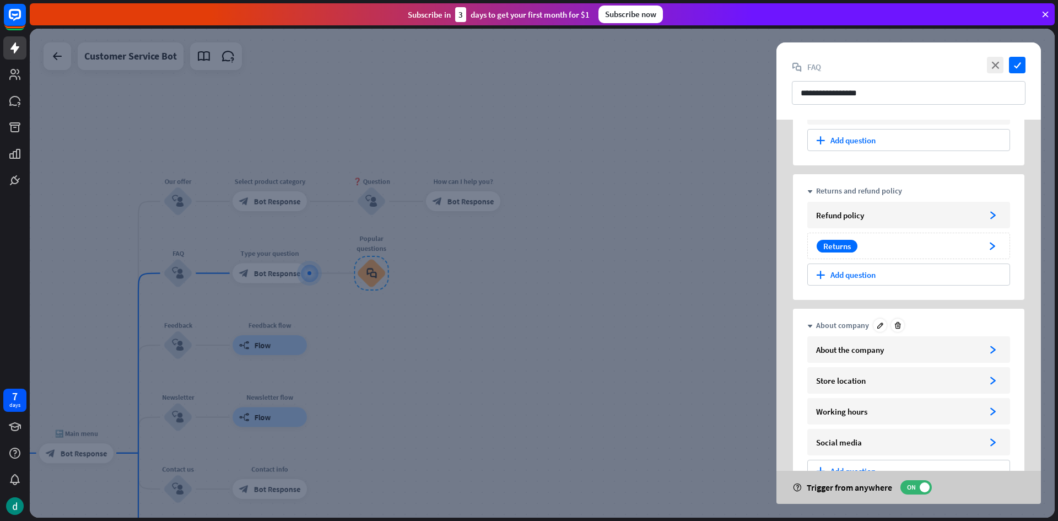
scroll to position [166, 0]
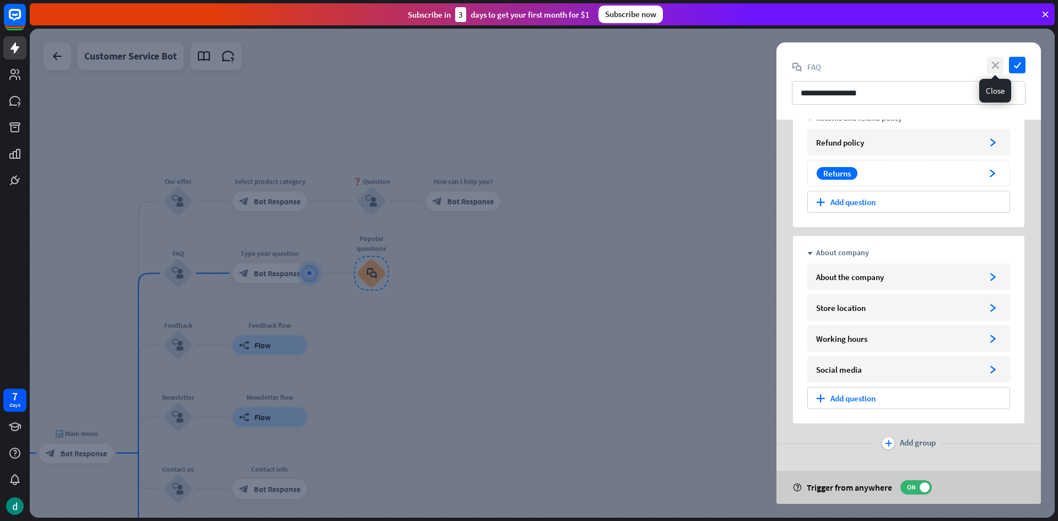
click at [997, 64] on icon "close" at bounding box center [995, 65] width 17 height 17
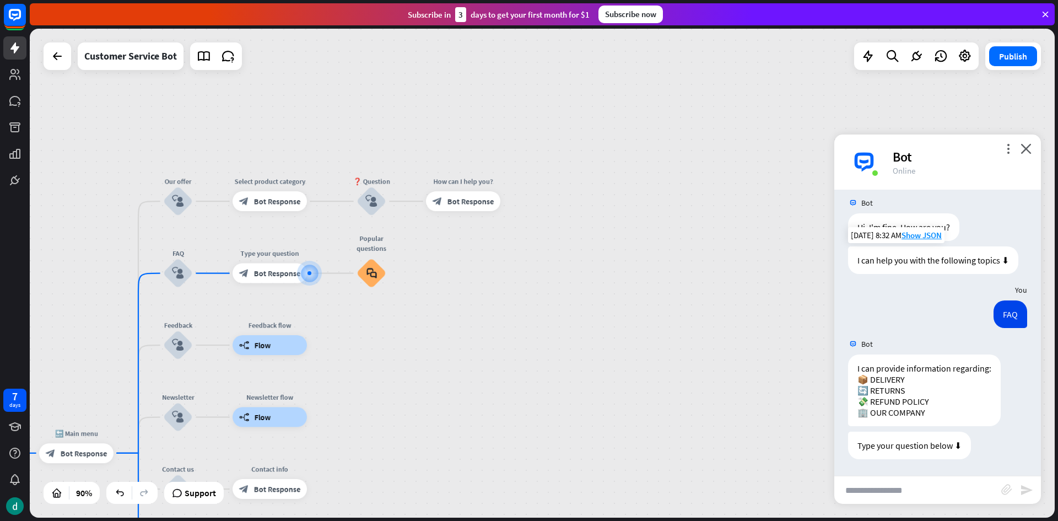
click at [851, 490] on input "text" at bounding box center [917, 490] width 167 height 28
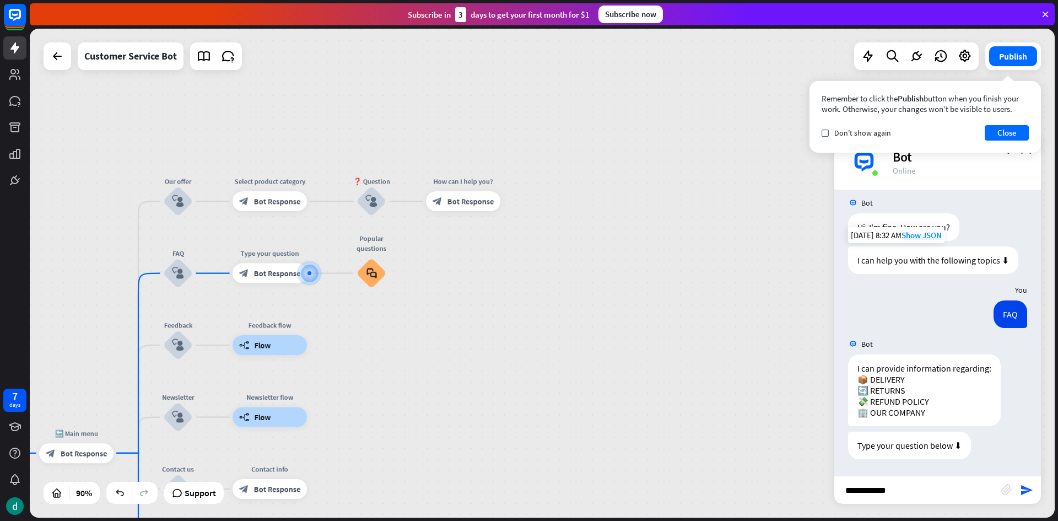
type input "**********"
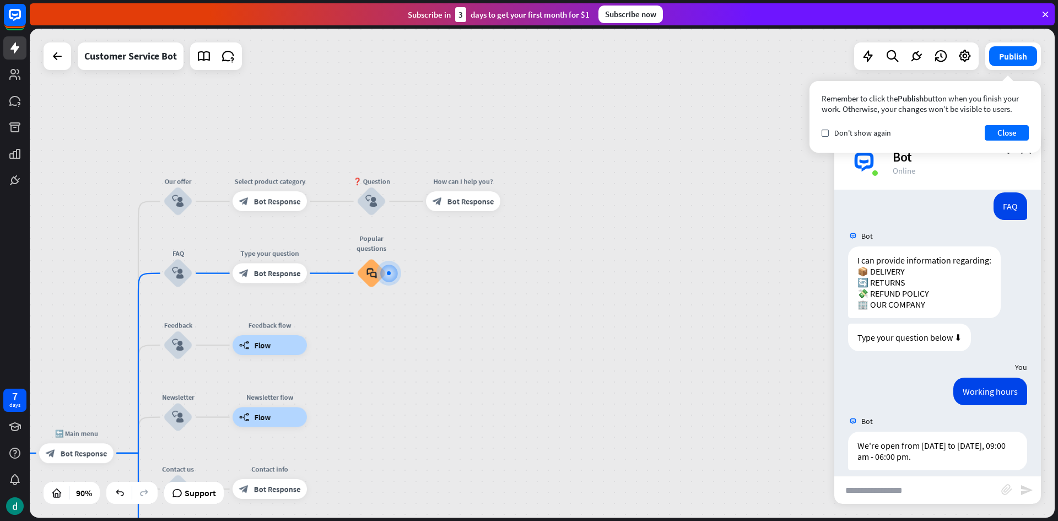
scroll to position [299, 0]
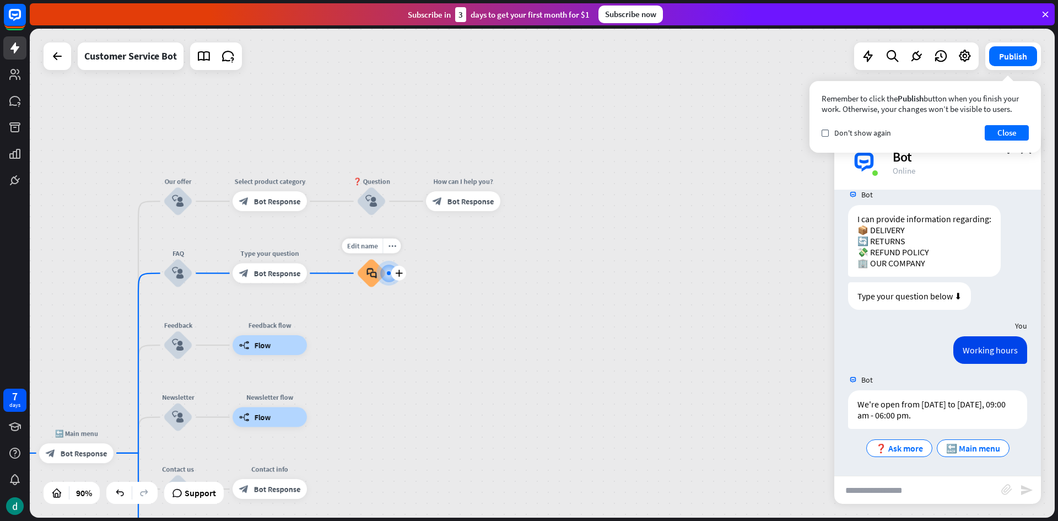
click at [361, 279] on div "block_faq" at bounding box center [371, 273] width 30 height 30
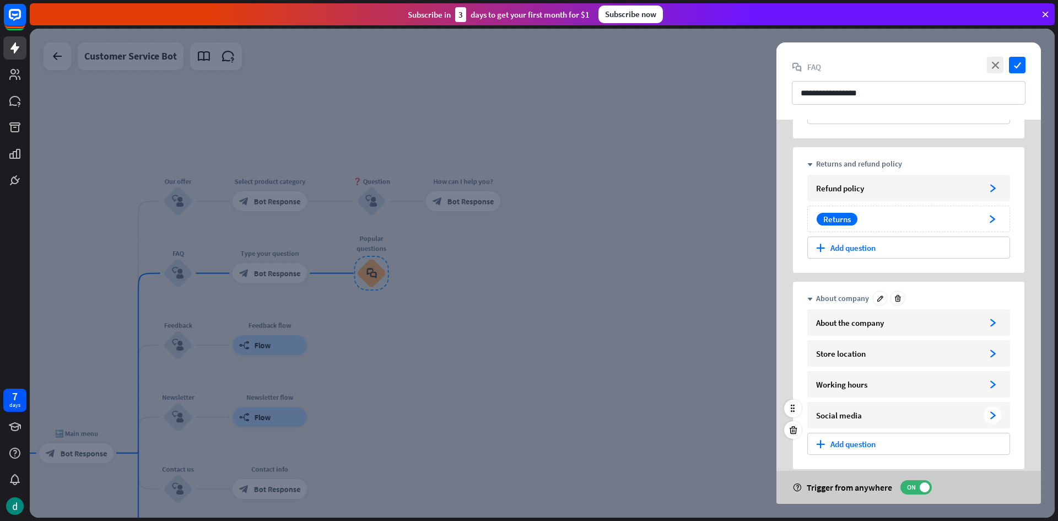
scroll to position [166, 0]
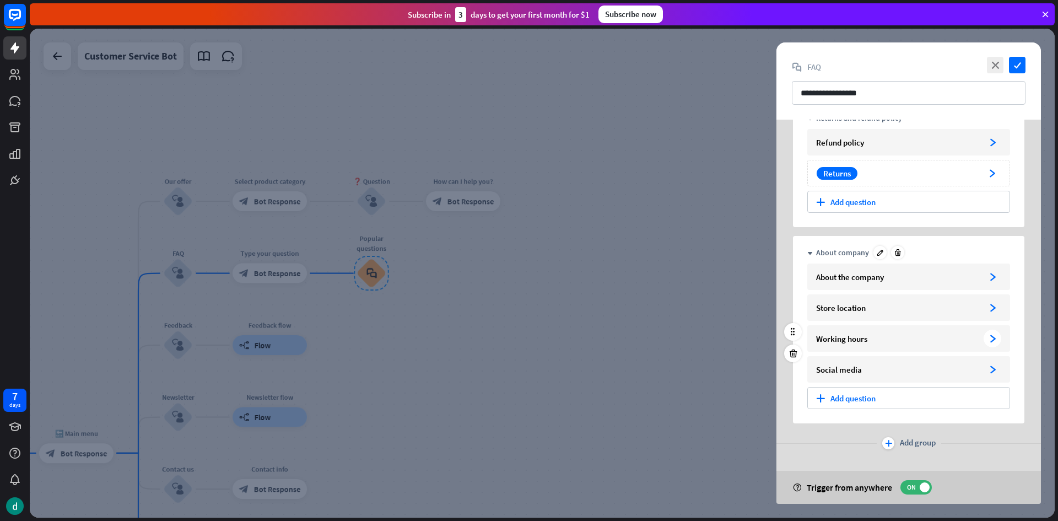
click at [996, 336] on icon "arrowhead_right" at bounding box center [992, 338] width 8 height 8
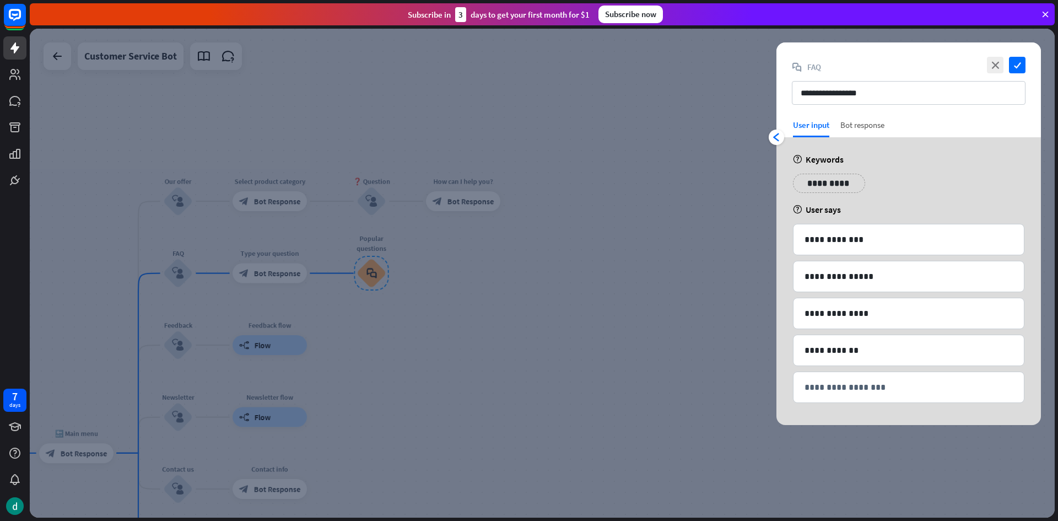
click at [870, 124] on div "Bot response" at bounding box center [862, 129] width 44 height 18
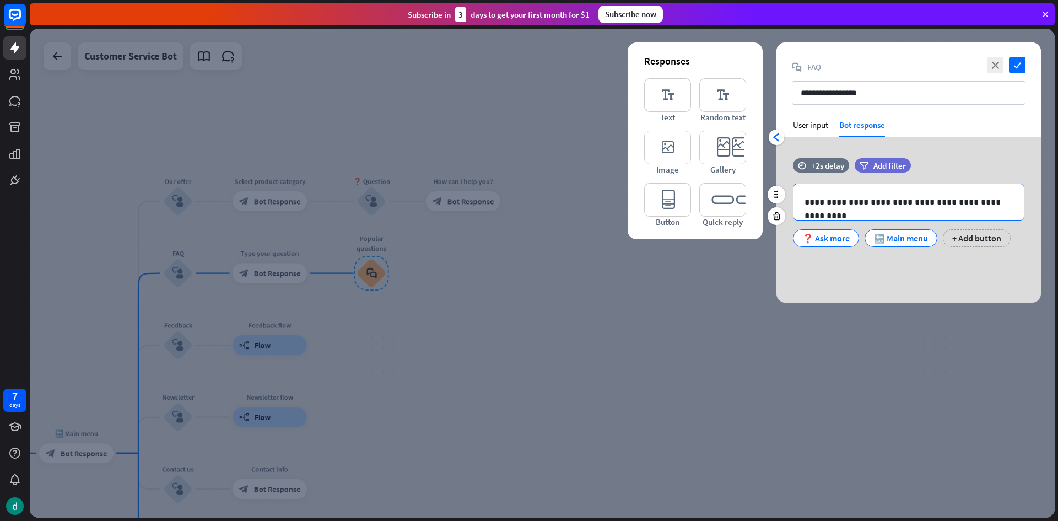
click at [929, 194] on div "**********" at bounding box center [908, 202] width 230 height 36
click at [934, 194] on div "**********" at bounding box center [908, 202] width 230 height 36
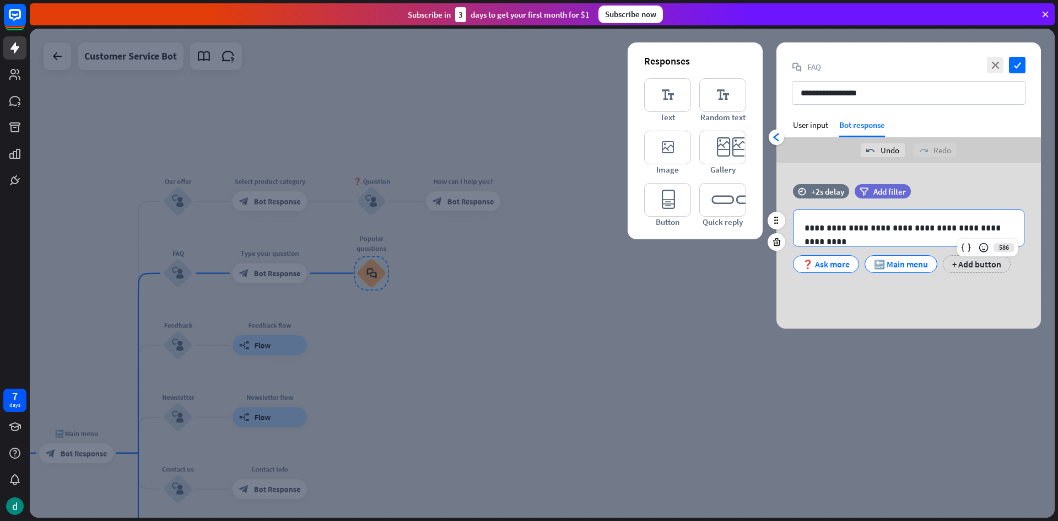
click at [937, 225] on p "**********" at bounding box center [908, 228] width 208 height 14
click at [1016, 66] on icon "check" at bounding box center [1017, 65] width 17 height 17
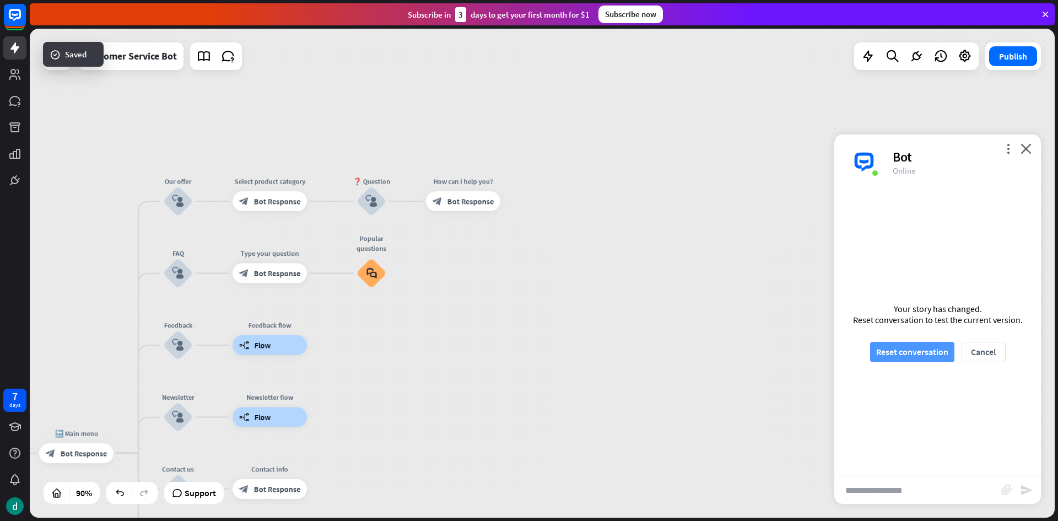
click at [932, 350] on button "Reset conversation" at bounding box center [912, 352] width 84 height 20
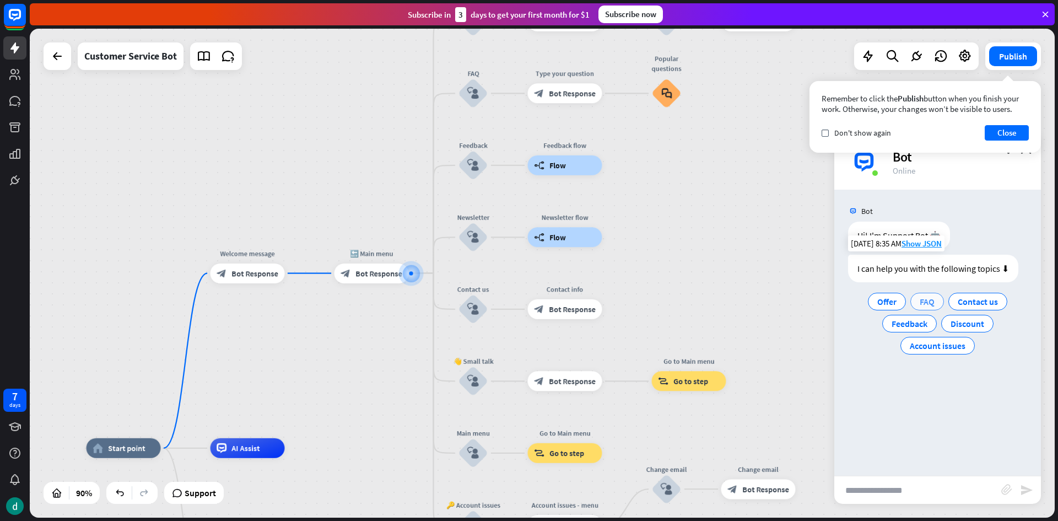
click at [920, 305] on span "FAQ" at bounding box center [927, 301] width 15 height 11
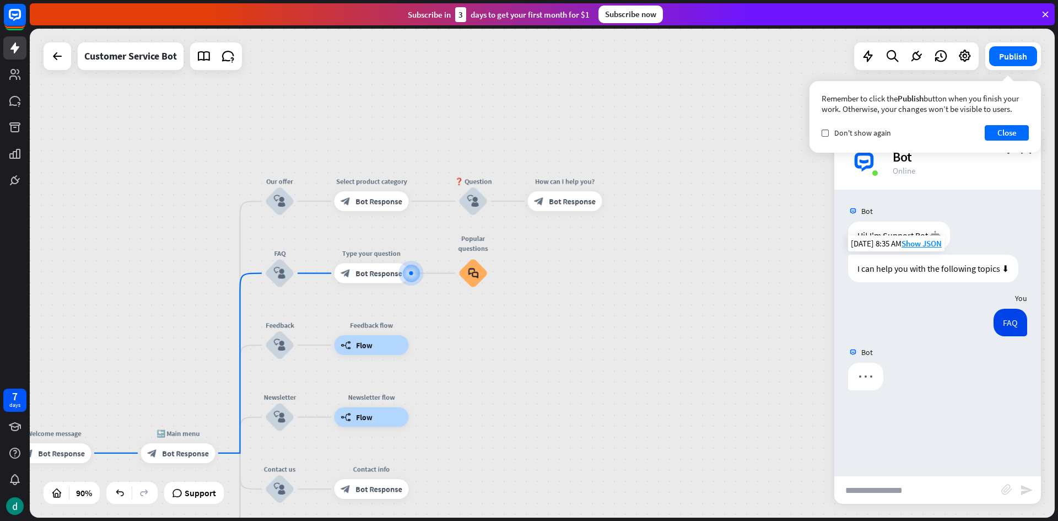
click at [911, 482] on input "text" at bounding box center [917, 490] width 167 height 28
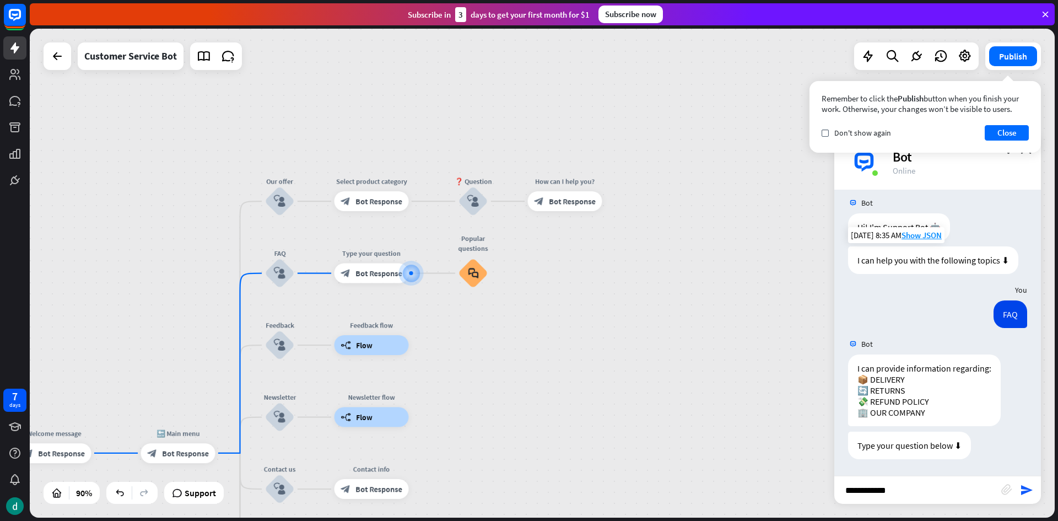
type input "**********"
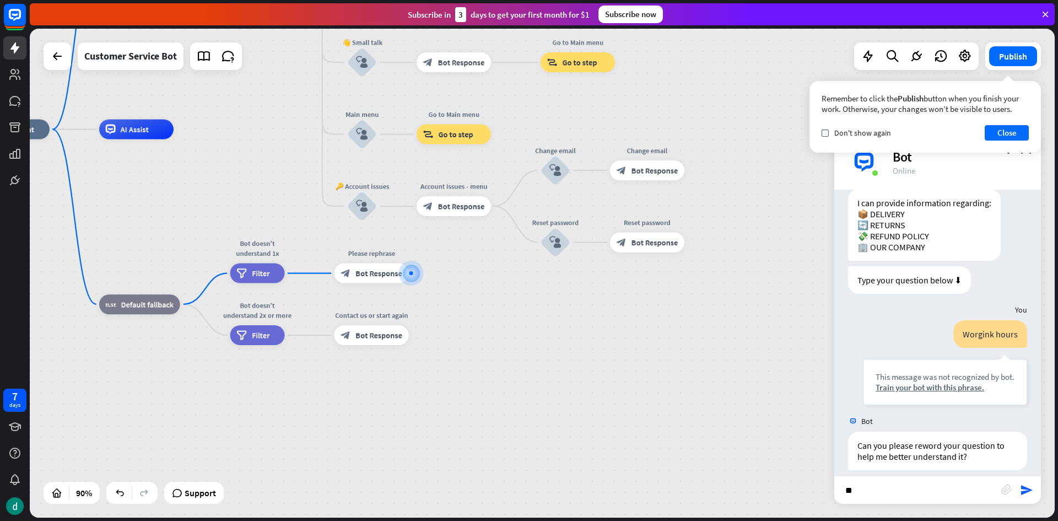
scroll to position [185, 0]
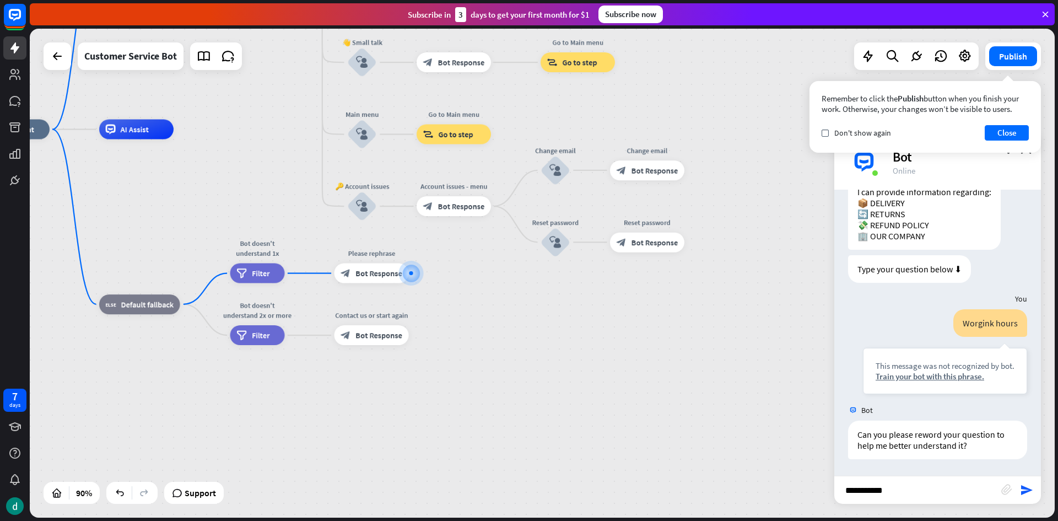
type input "**********"
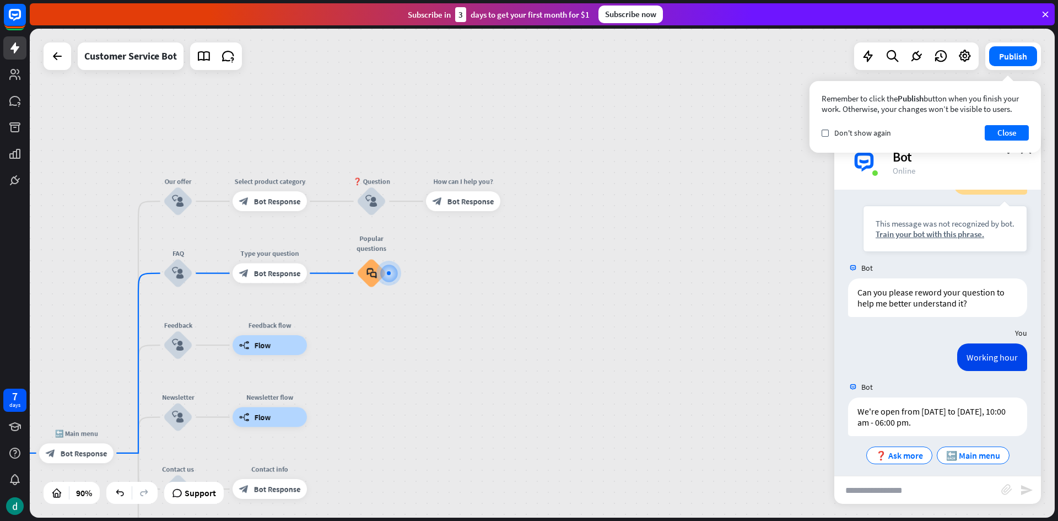
scroll to position [334, 0]
